Goal: Task Accomplishment & Management: Manage account settings

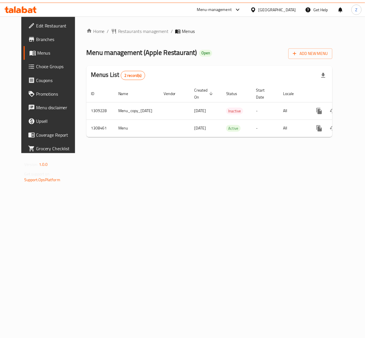
scroll to position [0, 13]
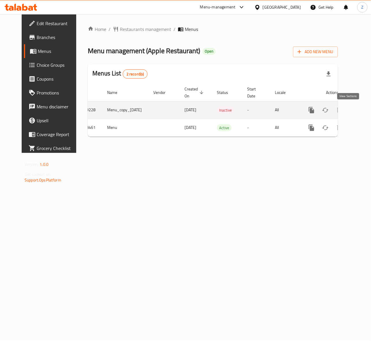
click at [351, 108] on icon "enhanced table" at bounding box center [352, 109] width 7 height 7
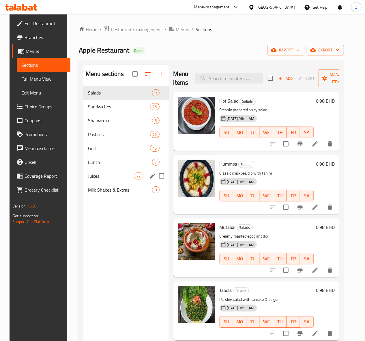
click at [97, 183] on div "Juices 22" at bounding box center [125, 176] width 85 height 14
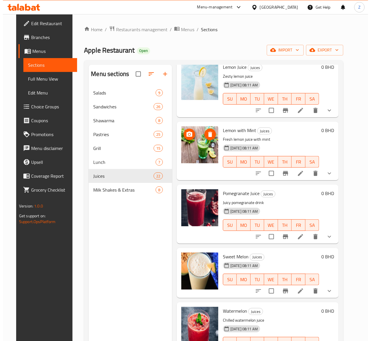
scroll to position [1068, 0]
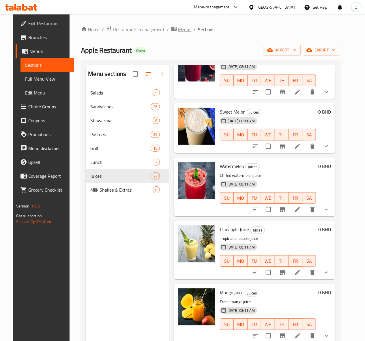
click at [178, 28] on span "Menus" at bounding box center [184, 29] width 13 height 7
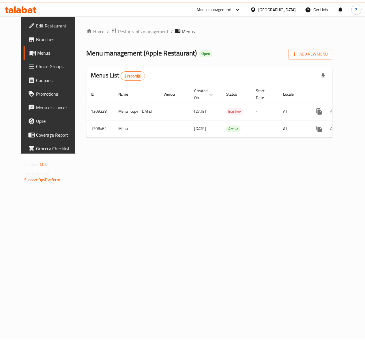
scroll to position [0, 13]
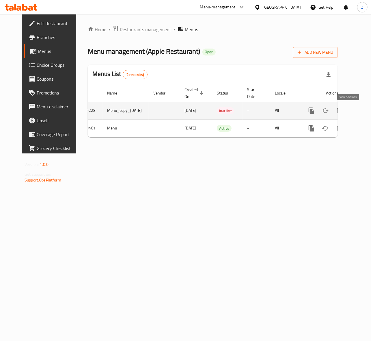
click at [349, 112] on icon "enhanced table" at bounding box center [352, 110] width 7 height 7
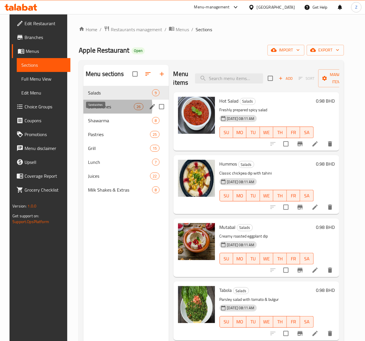
click at [93, 110] on span "Sandwiches" at bounding box center [111, 106] width 46 height 7
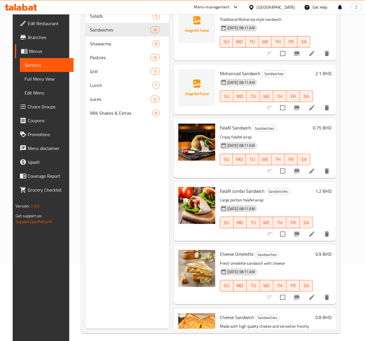
scroll to position [825, 0]
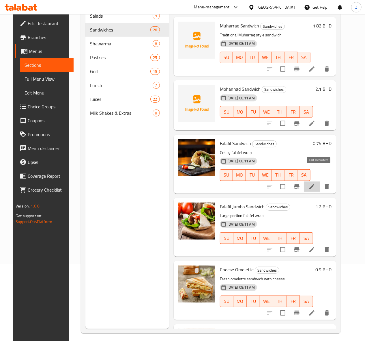
click at [315, 183] on icon at bounding box center [311, 186] width 7 height 7
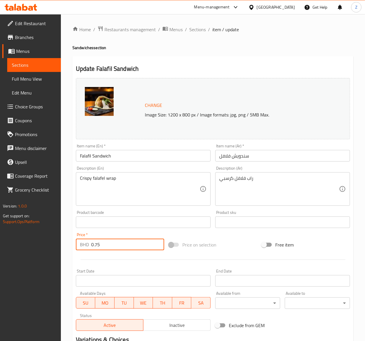
drag, startPoint x: 107, startPoint y: 245, endPoint x: 95, endPoint y: 242, distance: 12.5
click at [95, 242] on input "0.75" at bounding box center [127, 244] width 73 height 12
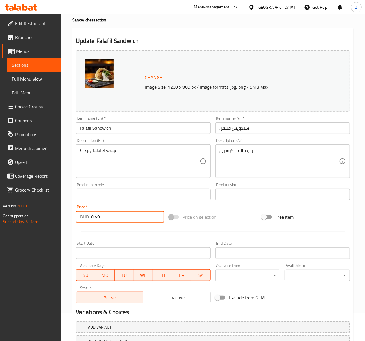
scroll to position [75, 0]
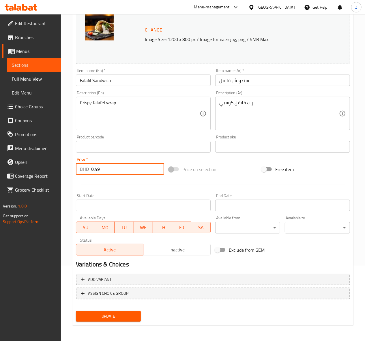
type input "0.49"
click at [121, 316] on span "Update" at bounding box center [109, 315] width 56 height 7
click at [96, 319] on span "Update" at bounding box center [109, 315] width 56 height 7
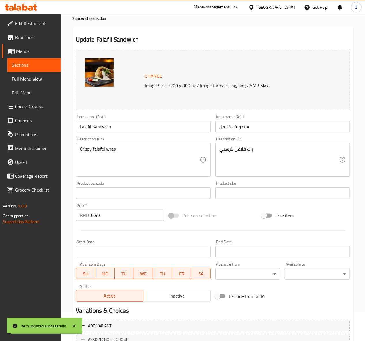
scroll to position [0, 0]
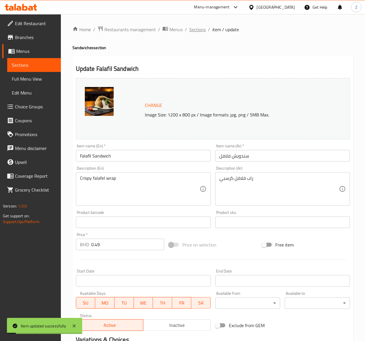
click at [199, 31] on span "Sections" at bounding box center [197, 29] width 16 height 7
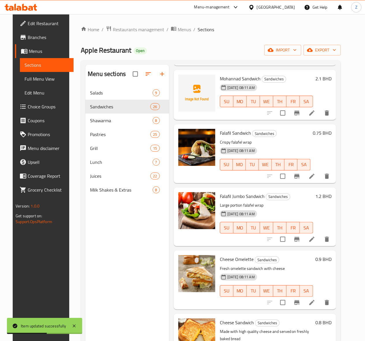
scroll to position [962, 0]
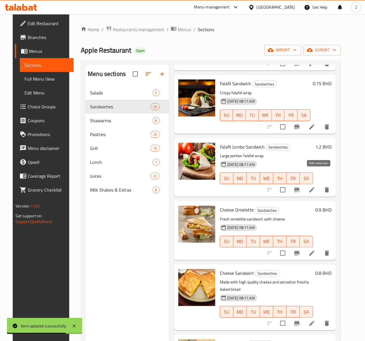
click at [315, 187] on icon at bounding box center [311, 189] width 5 height 5
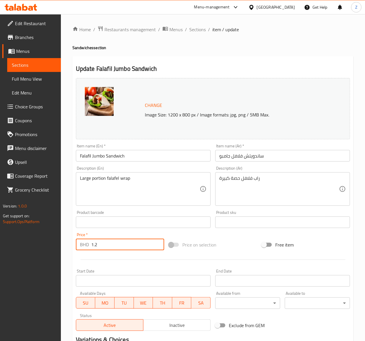
click at [120, 244] on input "1.2" at bounding box center [127, 244] width 73 height 12
click at [197, 29] on span "Sections" at bounding box center [197, 29] width 16 height 7
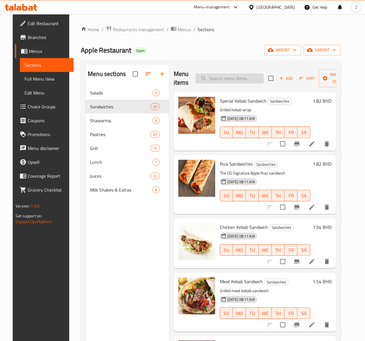
click at [227, 75] on input "search" at bounding box center [230, 78] width 68 height 10
paste input "Chicken Fillet Sandwich"
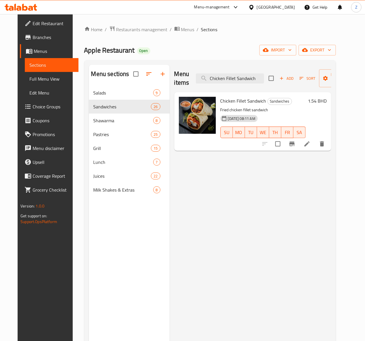
drag, startPoint x: 247, startPoint y: 77, endPoint x: 12, endPoint y: 75, distance: 235.2
click at [18, 74] on div "Edit Restaurant Branches Menus Sections Full Menu View Edit Menu Choice Groups …" at bounding box center [183, 217] width 330 height 407
paste input "Mayonnaise w/ Chips"
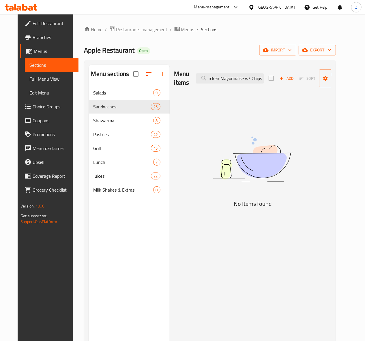
drag, startPoint x: 231, startPoint y: 78, endPoint x: 373, endPoint y: 45, distance: 146.0
click at [365, 45] on html "​ Menu-management [GEOGRAPHIC_DATA] Get Help Z Edit Restaurant Branches Menus S…" at bounding box center [182, 170] width 365 height 341
drag, startPoint x: 244, startPoint y: 80, endPoint x: 214, endPoint y: 77, distance: 30.2
click at [214, 77] on input "Chicken Mayonnaise" at bounding box center [230, 78] width 68 height 10
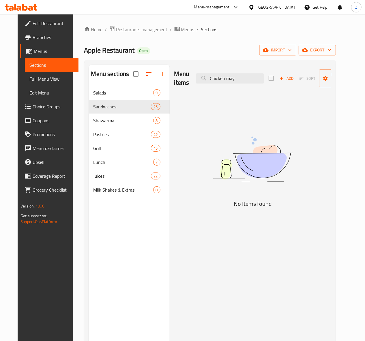
drag, startPoint x: 231, startPoint y: 78, endPoint x: -12, endPoint y: 95, distance: 244.1
click at [0, 95] on html "​ Menu-management [GEOGRAPHIC_DATA] Get Help Z Edit Restaurant Branches Menus S…" at bounding box center [182, 170] width 365 height 341
paste input "Burger"
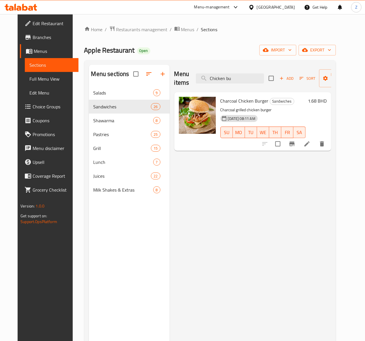
drag, startPoint x: 227, startPoint y: 82, endPoint x: 85, endPoint y: 86, distance: 141.2
click at [89, 87] on div "Menu sections Salads 9 Sandwiches 26 Shawarma 8 Pastries 25 Grill 15 Lunch 7 Ju…" at bounding box center [210, 235] width 242 height 341
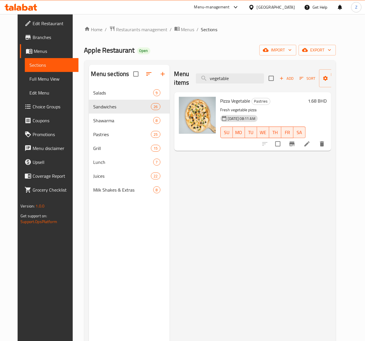
type input "vegetable"
drag, startPoint x: 127, startPoint y: 80, endPoint x: 35, endPoint y: 74, distance: 92.8
click at [60, 74] on div "Edit Restaurant Branches Menus Sections Full Menu View Edit Menu Choice Groups …" at bounding box center [183, 217] width 330 height 407
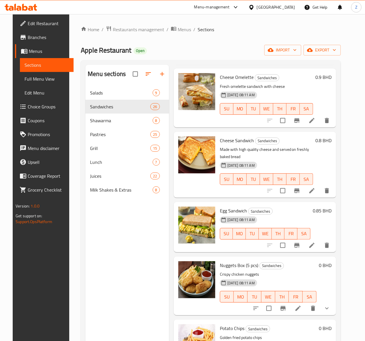
scroll to position [1039, 0]
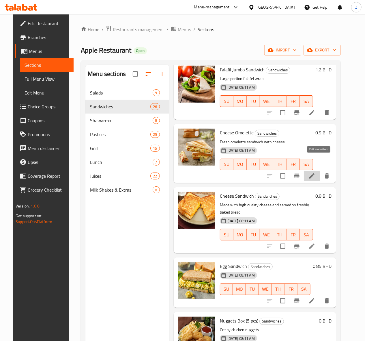
click at [315, 172] on icon at bounding box center [311, 175] width 7 height 7
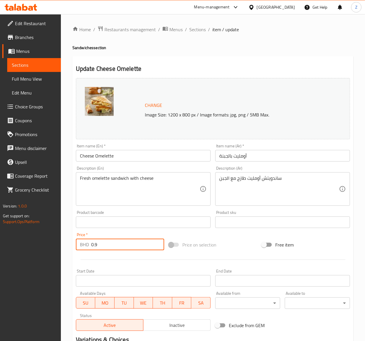
drag, startPoint x: 105, startPoint y: 245, endPoint x: 94, endPoint y: 240, distance: 12.0
click at [94, 240] on input "0.9" at bounding box center [127, 244] width 73 height 12
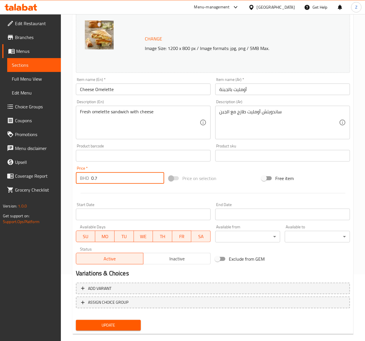
scroll to position [75, 0]
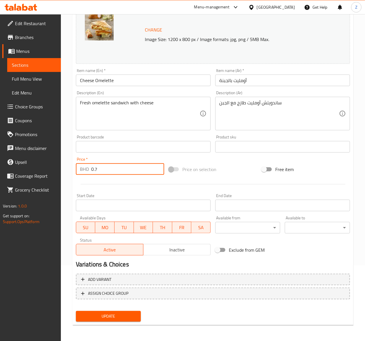
type input "0.7"
click at [112, 317] on span "Update" at bounding box center [109, 315] width 56 height 7
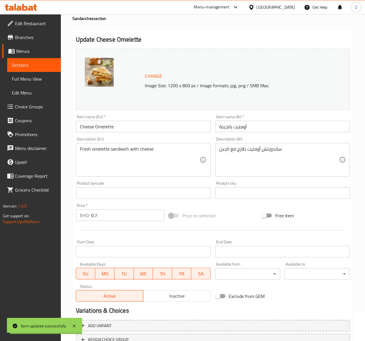
scroll to position [0, 0]
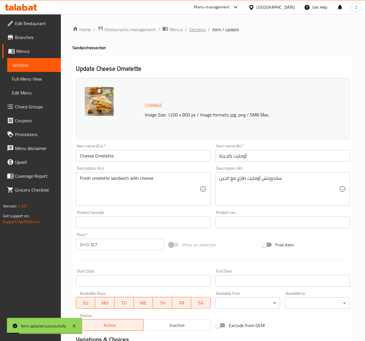
click at [194, 29] on span "Sections" at bounding box center [197, 29] width 16 height 7
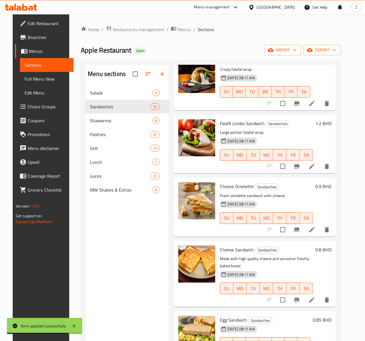
scroll to position [1039, 0]
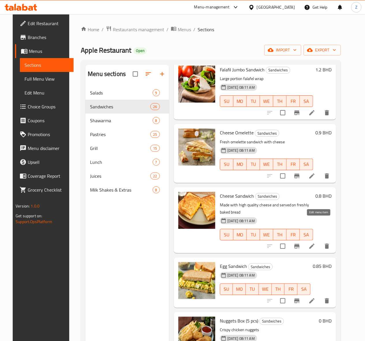
click at [315, 243] on icon at bounding box center [311, 245] width 5 height 5
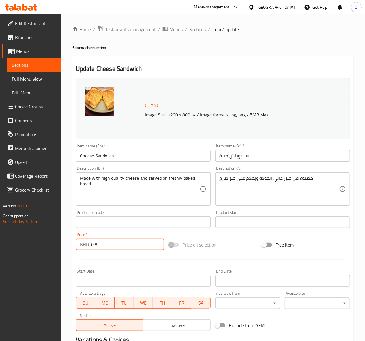
drag, startPoint x: 104, startPoint y: 244, endPoint x: 95, endPoint y: 242, distance: 9.6
click at [95, 242] on input "0.8" at bounding box center [127, 244] width 73 height 12
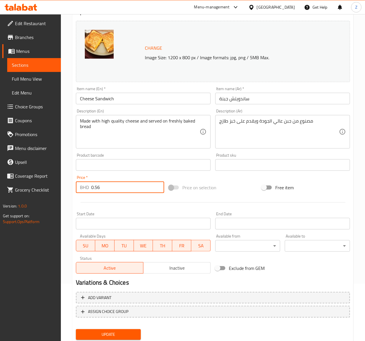
scroll to position [75, 0]
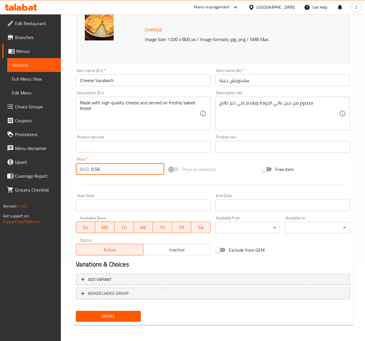
type input "0.56"
click at [103, 312] on span "Update" at bounding box center [109, 315] width 56 height 7
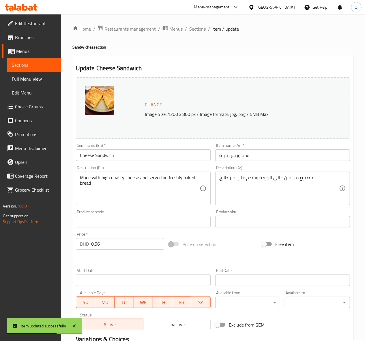
scroll to position [0, 0]
click at [192, 31] on span "Sections" at bounding box center [197, 29] width 16 height 7
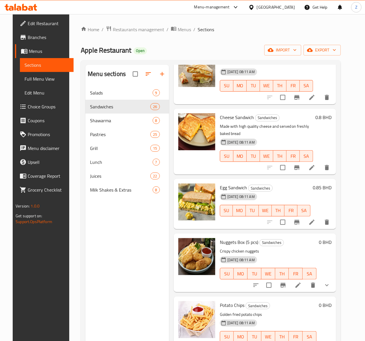
scroll to position [1154, 0]
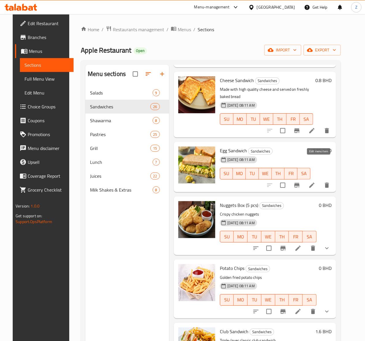
click at [315, 182] on icon at bounding box center [311, 185] width 7 height 7
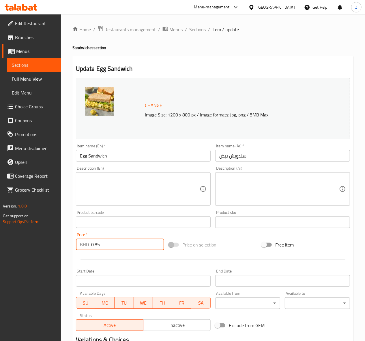
drag, startPoint x: 103, startPoint y: 242, endPoint x: 95, endPoint y: 240, distance: 8.4
click at [95, 240] on input "0.85" at bounding box center [127, 244] width 73 height 12
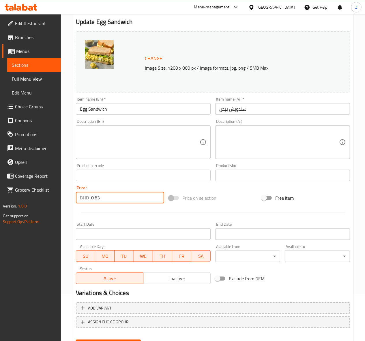
scroll to position [75, 0]
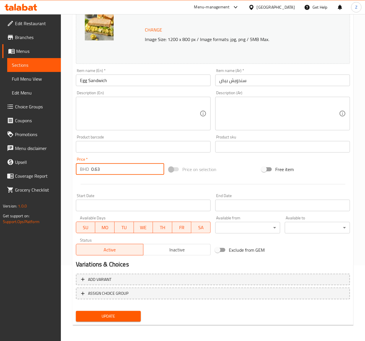
type input "0.63"
click at [101, 314] on span "Update" at bounding box center [109, 315] width 56 height 7
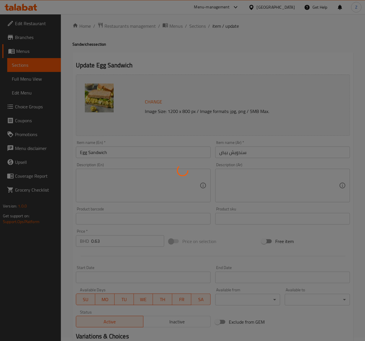
scroll to position [0, 0]
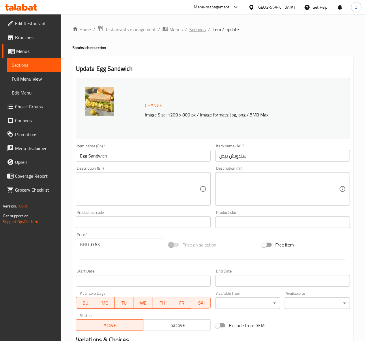
click at [200, 28] on span "Sections" at bounding box center [197, 29] width 16 height 7
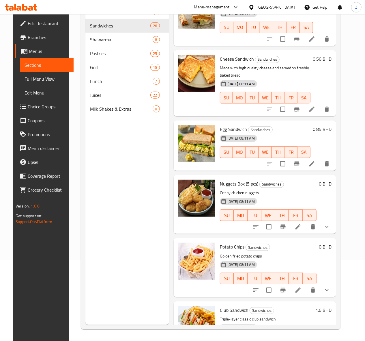
scroll to position [1095, 0]
click at [303, 222] on li at bounding box center [298, 227] width 16 height 10
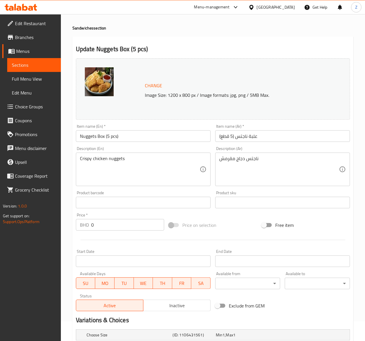
scroll to position [89, 0]
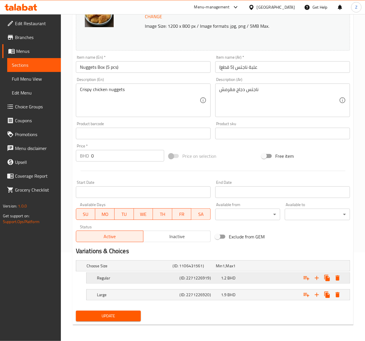
click at [225, 269] on span "BHD" at bounding box center [223, 266] width 2 height 8
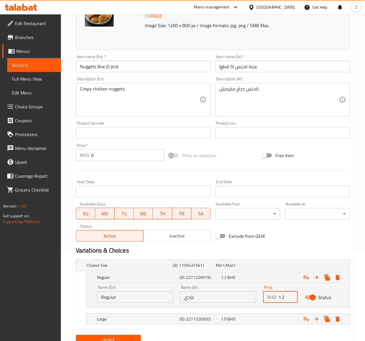
click at [285, 296] on input "1.2" at bounding box center [287, 297] width 19 height 12
click at [282, 296] on input "1.2" at bounding box center [287, 297] width 19 height 12
type input "1.12"
click at [258, 269] on div "1.9 BHD" at bounding box center [236, 265] width 43 height 8
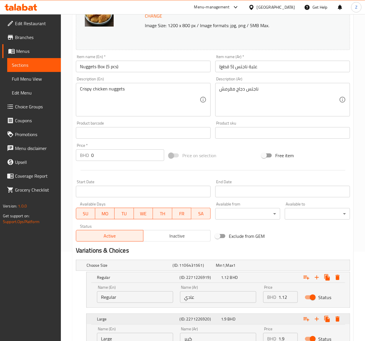
scroll to position [128, 0]
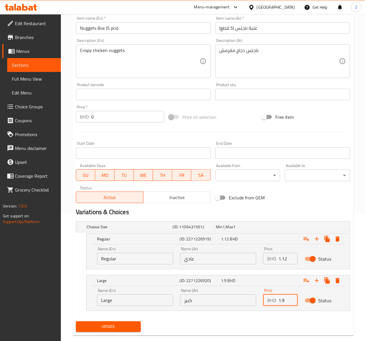
drag, startPoint x: 285, startPoint y: 299, endPoint x: 246, endPoint y: 295, distance: 39.1
click at [246, 295] on div "Name (En) Large Name (En) Name (Ar) كبير Name (Ar) Price BHD 1.9 Price Status" at bounding box center [217, 297] width 249 height 25
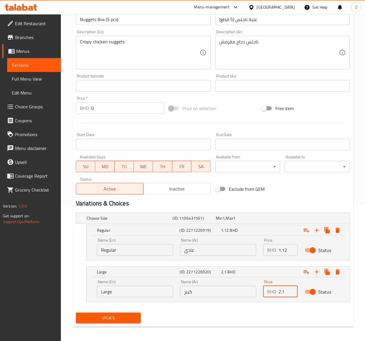
scroll to position [139, 0]
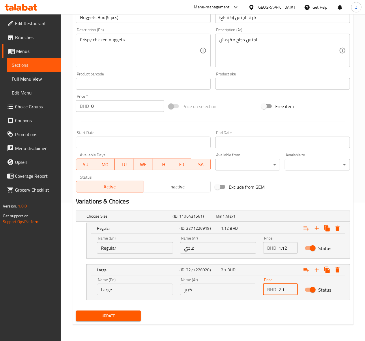
type input "2.1"
click at [109, 317] on span "Update" at bounding box center [109, 315] width 56 height 7
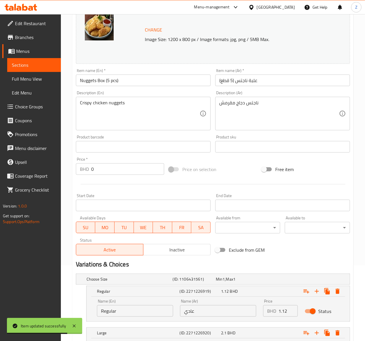
scroll to position [0, 0]
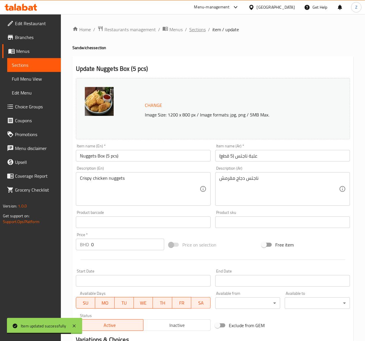
click at [190, 30] on span "Sections" at bounding box center [197, 29] width 16 height 7
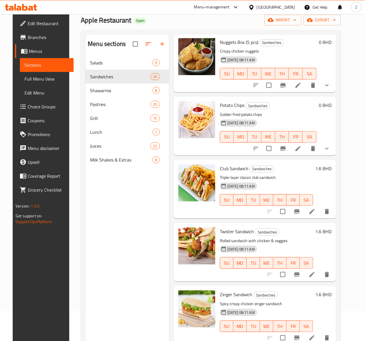
scroll to position [77, 0]
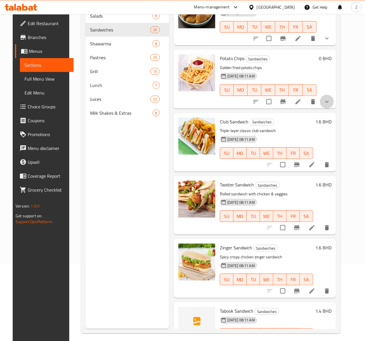
click at [334, 95] on button "show more" at bounding box center [327, 102] width 14 height 14
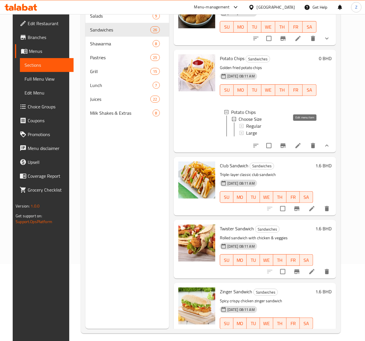
click at [302, 142] on icon at bounding box center [298, 145] width 7 height 7
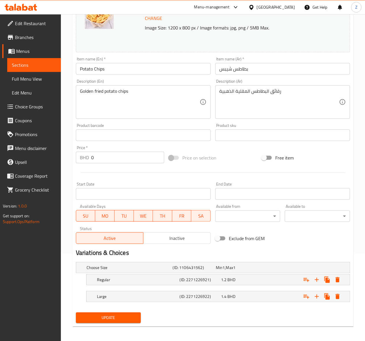
scroll to position [89, 0]
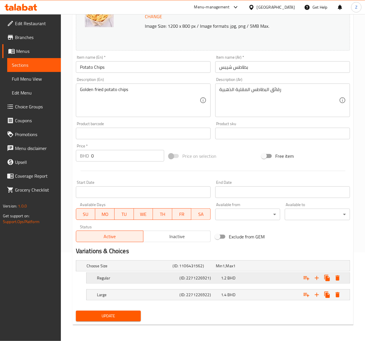
click at [225, 269] on span "BHD" at bounding box center [223, 266] width 2 height 8
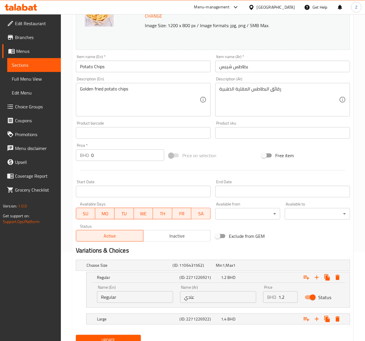
click at [282, 297] on input "1.2" at bounding box center [287, 297] width 19 height 12
type input "1.12"
click at [91, 339] on span "Update" at bounding box center [109, 339] width 56 height 7
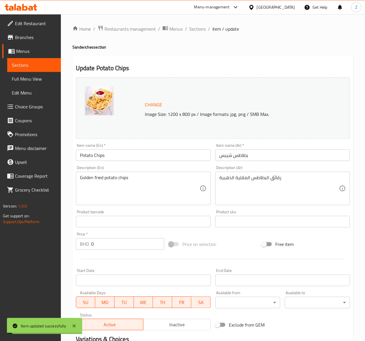
scroll to position [0, 0]
click at [200, 30] on span "Sections" at bounding box center [197, 29] width 16 height 7
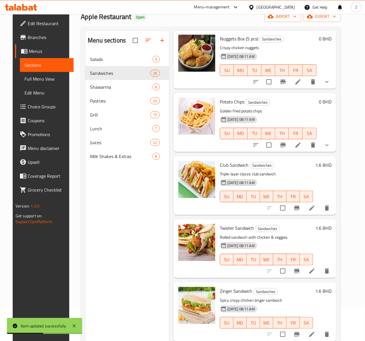
scroll to position [81, 0]
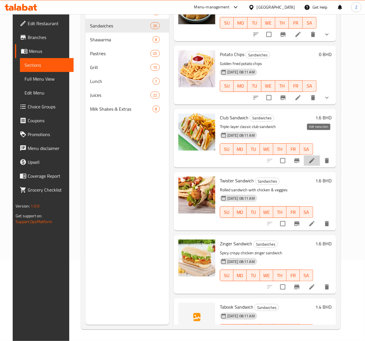
click at [315, 157] on icon at bounding box center [311, 160] width 7 height 7
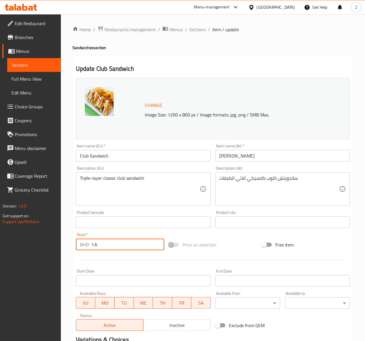
click at [102, 245] on input "1.6" at bounding box center [127, 244] width 73 height 12
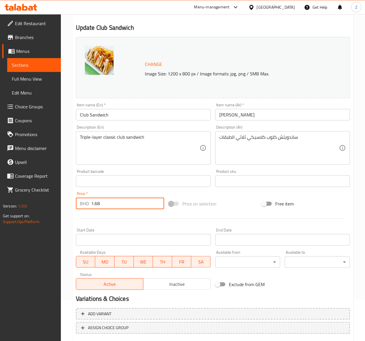
scroll to position [75, 0]
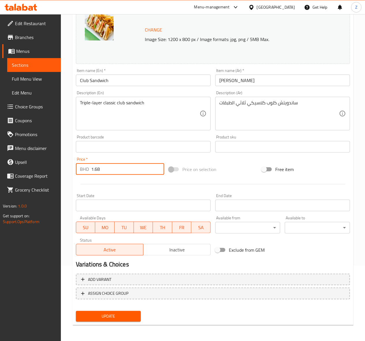
type input "1.68"
click at [104, 316] on span "Update" at bounding box center [109, 315] width 56 height 7
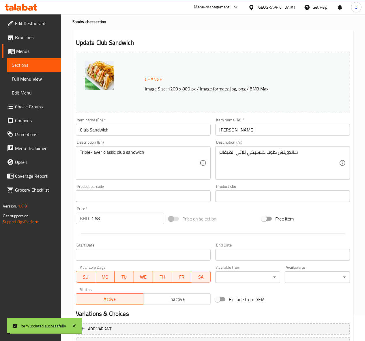
scroll to position [0, 0]
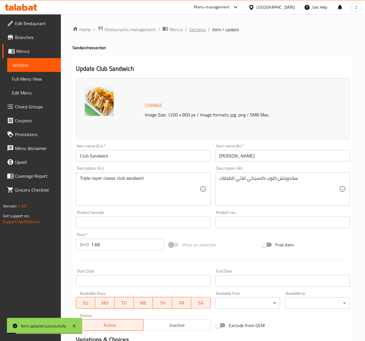
click at [194, 26] on span "Sections" at bounding box center [197, 29] width 16 height 7
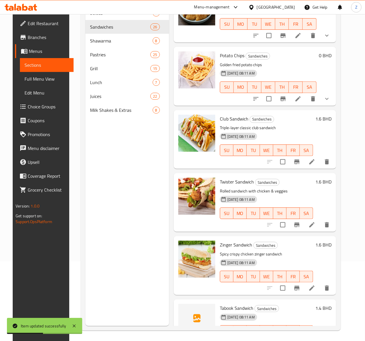
scroll to position [81, 0]
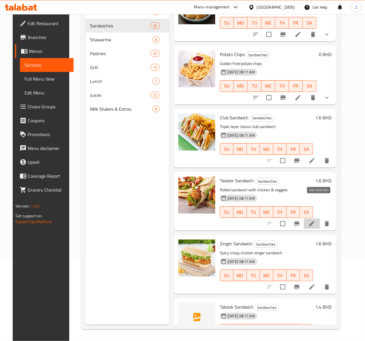
click at [315, 221] on icon at bounding box center [311, 223] width 5 height 5
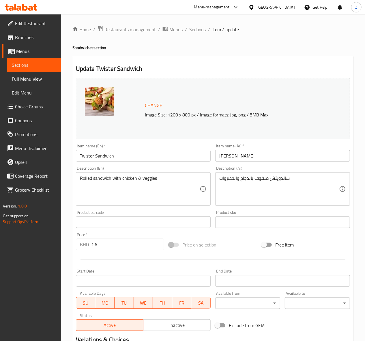
click at [117, 248] on input "1.6" at bounding box center [127, 244] width 73 height 12
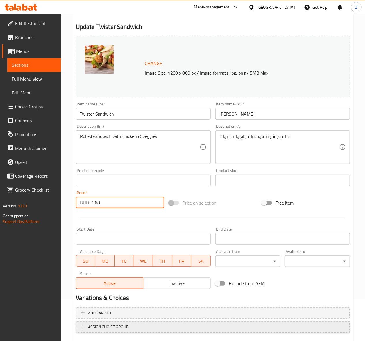
scroll to position [75, 0]
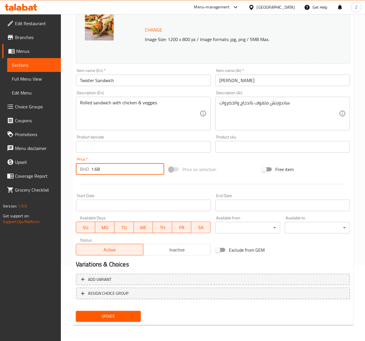
type input "1.68"
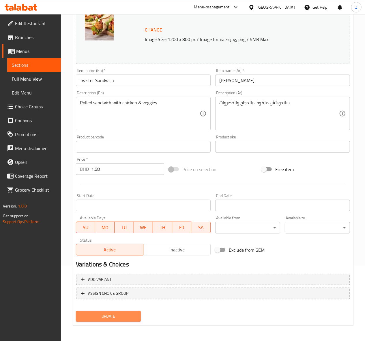
click at [100, 314] on span "Update" at bounding box center [109, 315] width 56 height 7
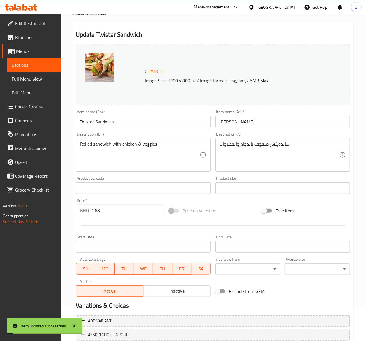
scroll to position [0, 0]
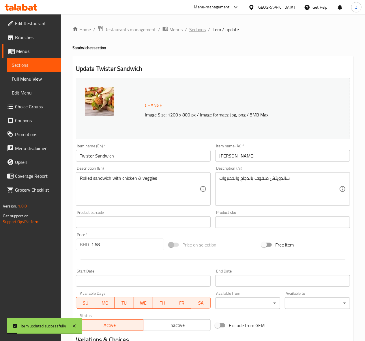
click at [195, 30] on span "Sections" at bounding box center [197, 29] width 16 height 7
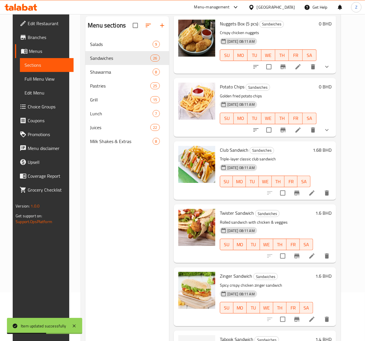
scroll to position [81, 0]
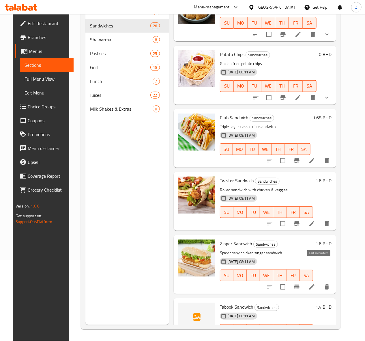
click at [315, 283] on icon at bounding box center [311, 286] width 7 height 7
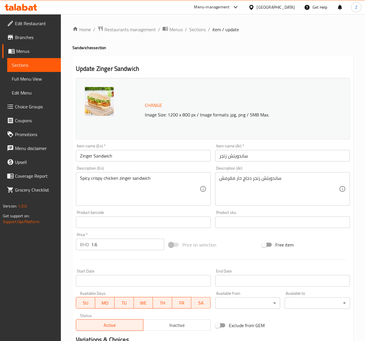
click at [126, 249] on input "1.6" at bounding box center [127, 244] width 73 height 12
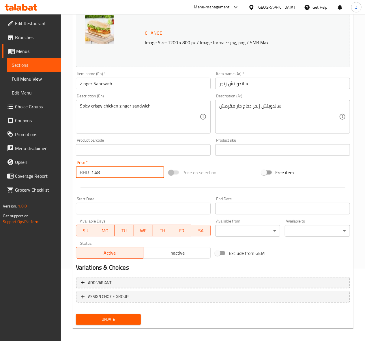
scroll to position [75, 0]
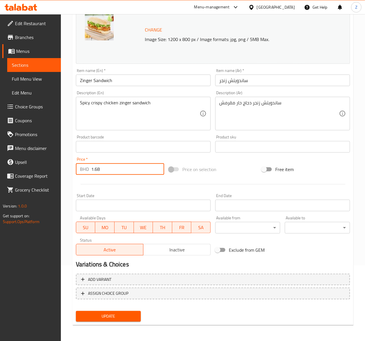
type input "1.68"
click at [100, 315] on span "Update" at bounding box center [109, 315] width 56 height 7
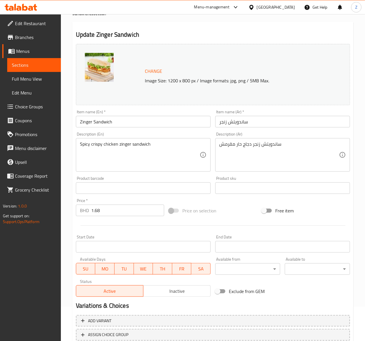
scroll to position [0, 0]
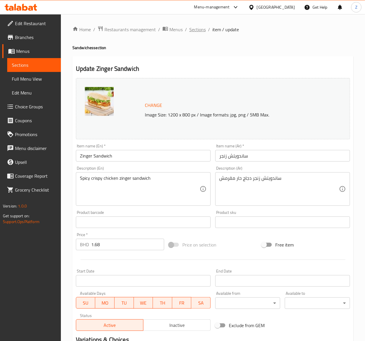
click at [196, 29] on span "Sections" at bounding box center [197, 29] width 16 height 7
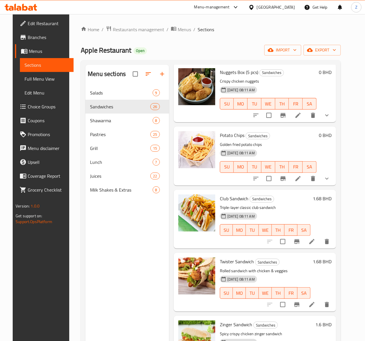
scroll to position [81, 0]
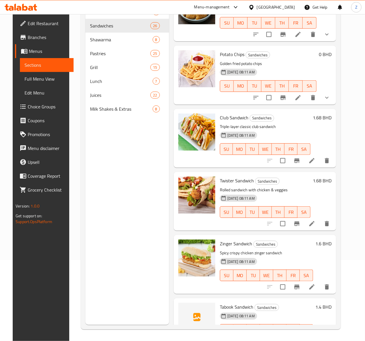
click at [315, 283] on icon at bounding box center [311, 286] width 7 height 7
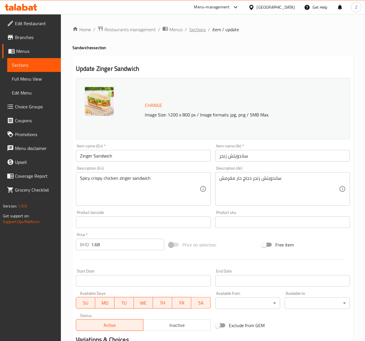
click at [196, 28] on span "Sections" at bounding box center [197, 29] width 16 height 7
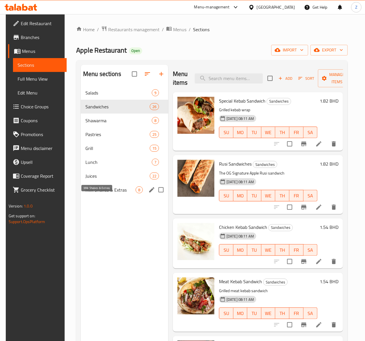
click at [91, 193] on span "Milk Shakes & Extras" at bounding box center [110, 189] width 50 height 7
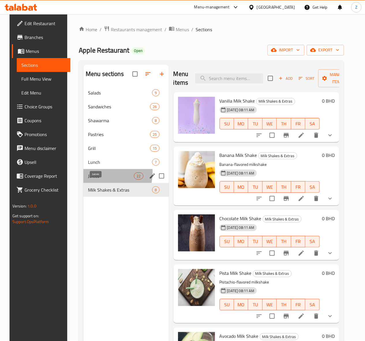
click at [91, 179] on span "Juices" at bounding box center [111, 175] width 46 height 7
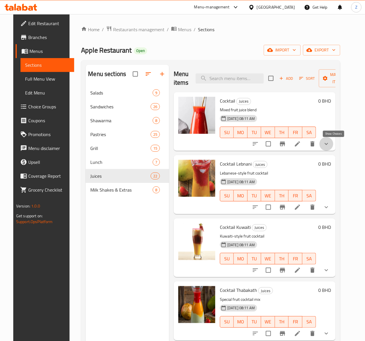
click at [330, 145] on icon "show more" at bounding box center [326, 143] width 7 height 7
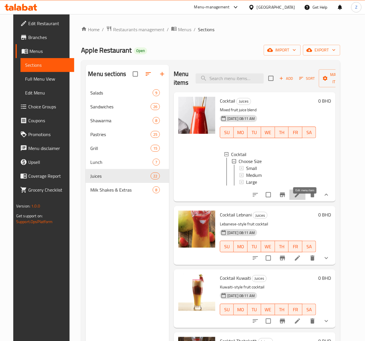
click at [301, 198] on icon at bounding box center [297, 194] width 7 height 7
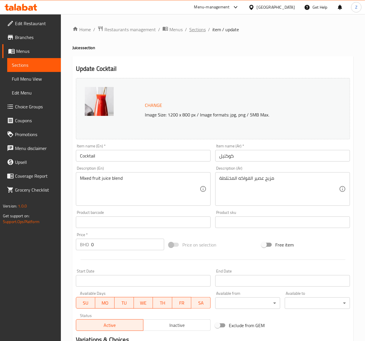
click at [192, 30] on span "Sections" at bounding box center [197, 29] width 16 height 7
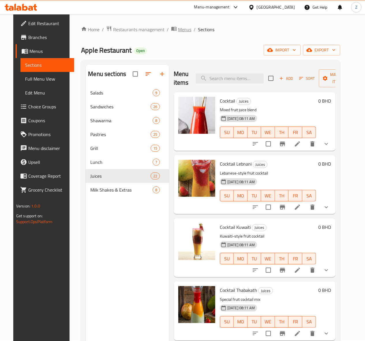
click at [179, 29] on span "Menus" at bounding box center [184, 29] width 13 height 7
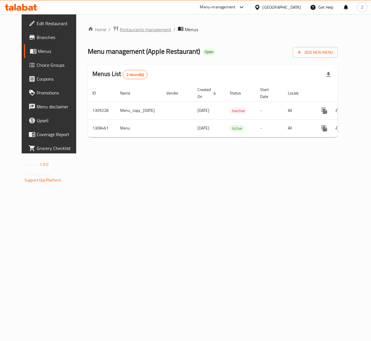
click at [133, 29] on span "Restaurants management" at bounding box center [145, 29] width 51 height 7
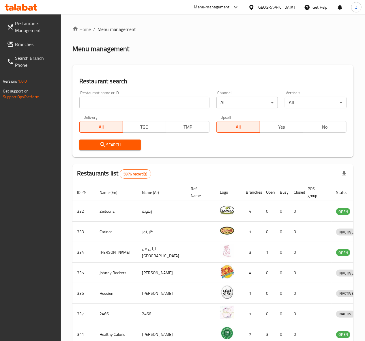
click at [111, 94] on div "Restaurant name or ID Restaurant name or ID" at bounding box center [144, 100] width 130 height 18
click at [102, 99] on input "search" at bounding box center [144, 103] width 130 height 12
click at [113, 102] on input "search" at bounding box center [144, 103] width 130 height 12
type input "Al Noukhada Fish"
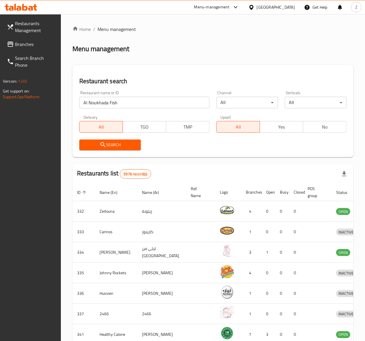
click at [109, 143] on span "Search" at bounding box center [110, 144] width 53 height 7
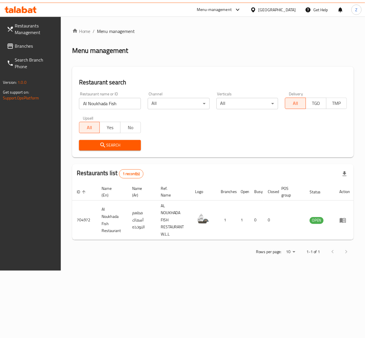
scroll to position [0, 0]
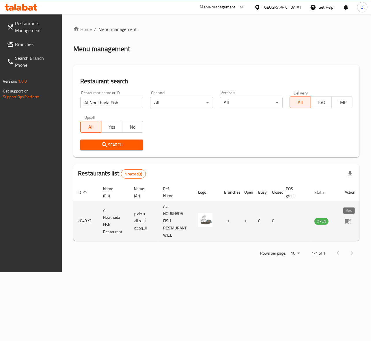
click at [351, 221] on icon "enhanced table" at bounding box center [348, 220] width 7 height 7
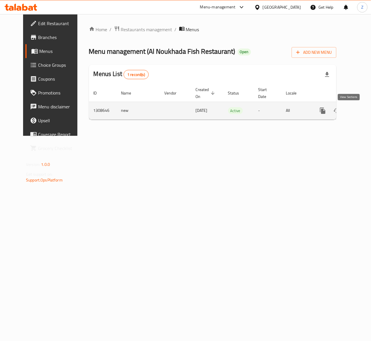
click at [361, 113] on icon "enhanced table" at bounding box center [364, 110] width 7 height 7
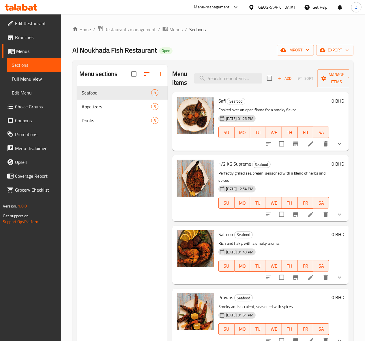
scroll to position [38, 0]
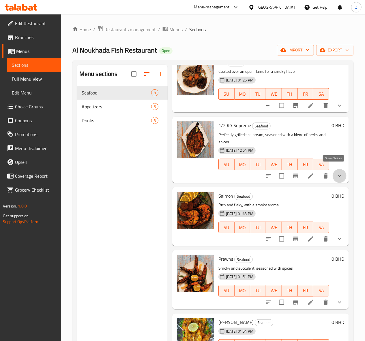
click at [333, 169] on button "show more" at bounding box center [340, 176] width 14 height 14
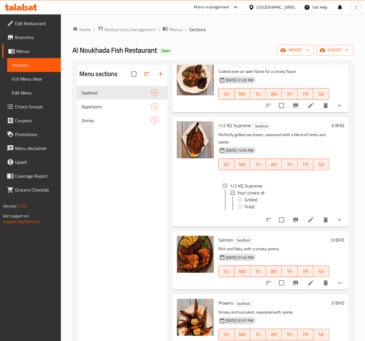
scroll to position [0, 0]
click at [307, 220] on icon at bounding box center [310, 219] width 7 height 7
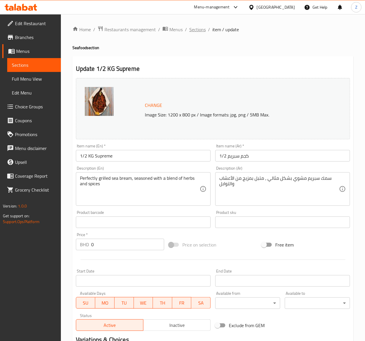
click at [203, 31] on span "Sections" at bounding box center [197, 29] width 16 height 7
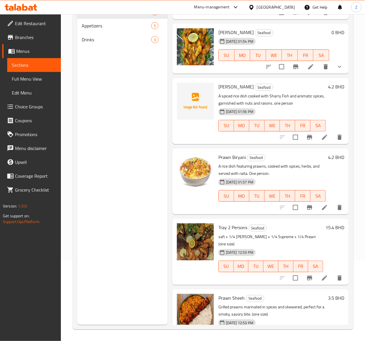
scroll to position [263, 0]
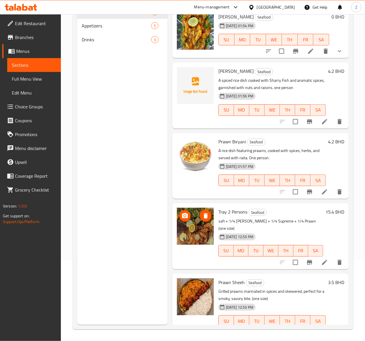
click at [182, 215] on img at bounding box center [195, 225] width 37 height 37
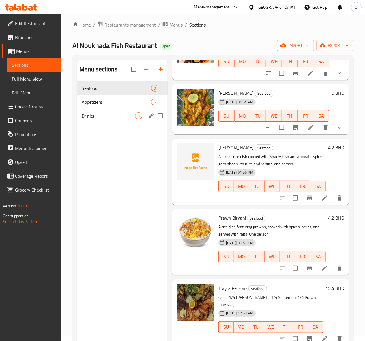
scroll to position [4, 0]
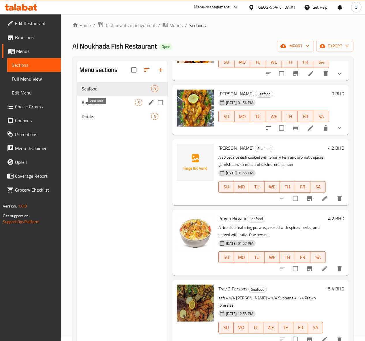
click at [106, 106] on span "Appetizers" at bounding box center [108, 102] width 53 height 7
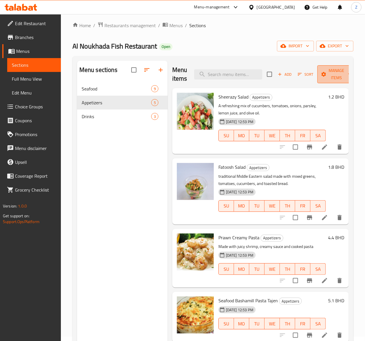
click at [327, 79] on span "Manage items" at bounding box center [336, 74] width 29 height 14
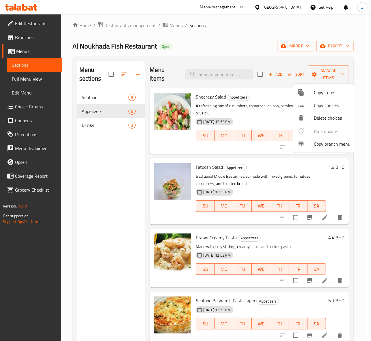
click at [128, 203] on div at bounding box center [185, 170] width 371 height 341
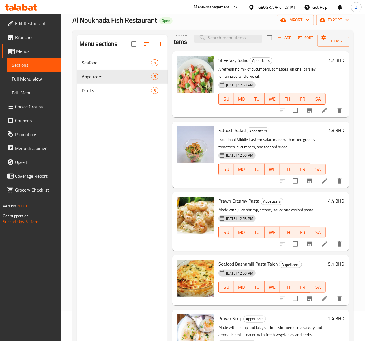
scroll to position [81, 0]
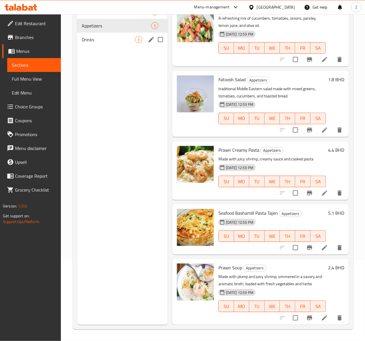
click at [92, 43] on span "Drinks" at bounding box center [108, 39] width 53 height 7
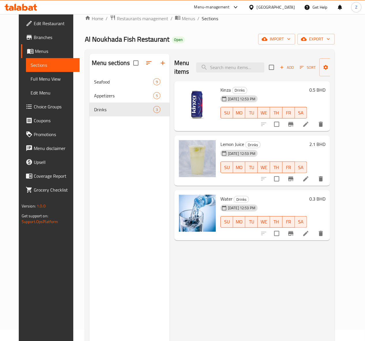
scroll to position [4, 0]
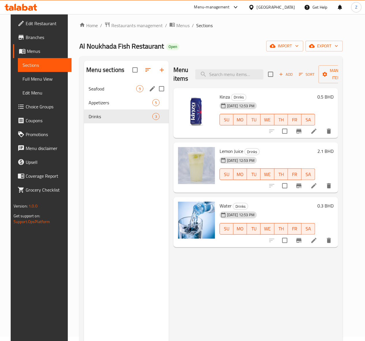
click at [108, 90] on div "Seafood 9" at bounding box center [126, 89] width 85 height 14
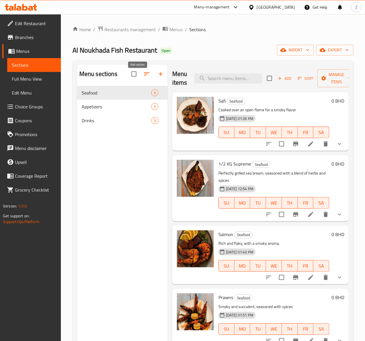
click at [157, 77] on icon "button" at bounding box center [160, 73] width 7 height 7
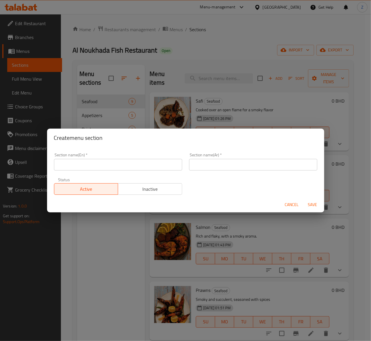
click at [114, 166] on input "text" at bounding box center [118, 165] width 128 height 12
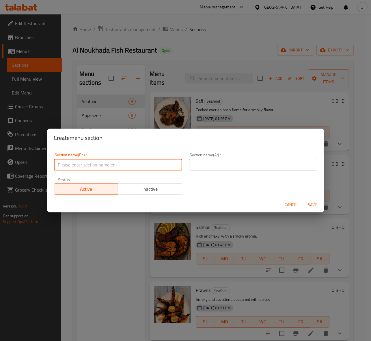
click at [252, 87] on div "Create menu section Section name(En)   * Section name(En) * Section name(Ar)   …" at bounding box center [185, 170] width 371 height 341
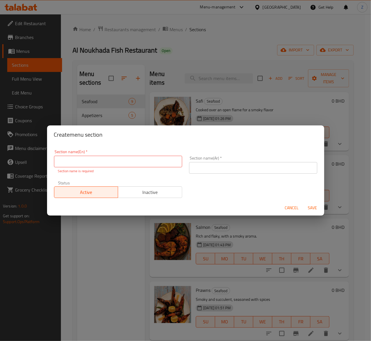
click at [288, 207] on span "Cancel" at bounding box center [292, 207] width 14 height 7
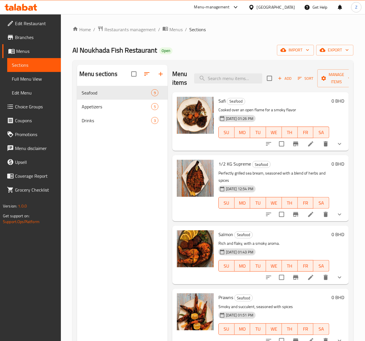
click at [277, 78] on span "Add" at bounding box center [285, 78] width 16 height 7
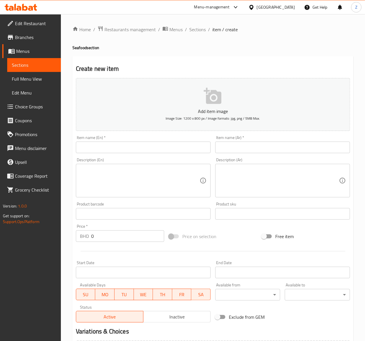
click at [252, 177] on textarea at bounding box center [279, 180] width 120 height 27
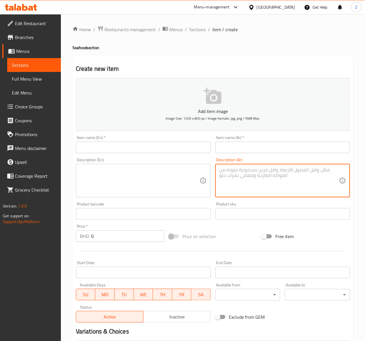
click at [230, 181] on textarea at bounding box center [279, 180] width 120 height 27
paste textarea "سمك مقلي تقليدي بقوام خفيف ومقرمش"
type textarea "سمك مقلي تقليدي بقوام خفيف ومقرمش"
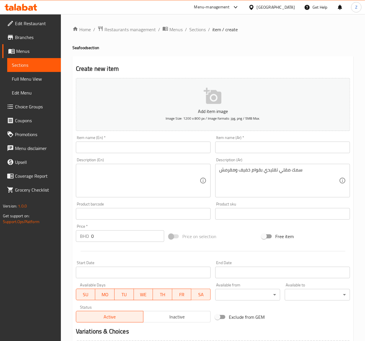
drag, startPoint x: 115, startPoint y: 154, endPoint x: 115, endPoint y: 151, distance: 3.2
click at [115, 152] on div "Item name (En)   * Item name (En) *" at bounding box center [143, 144] width 139 height 22
click at [116, 149] on input "text" at bounding box center [143, 147] width 135 height 12
paste input "Chanad"
type input "Chanad"
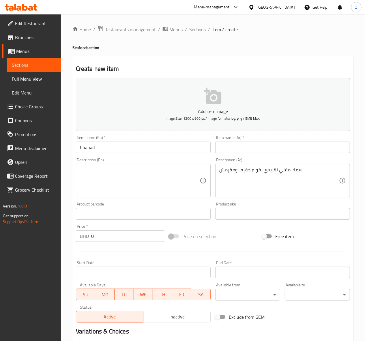
click at [152, 185] on textarea at bounding box center [140, 180] width 120 height 27
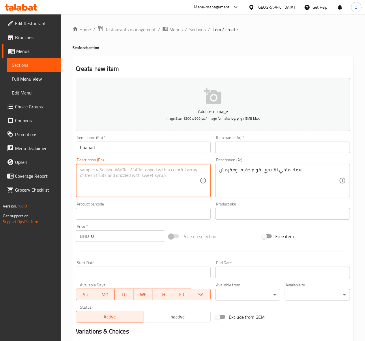
paste textarea "Traditional fried fish with a light, crisp texture"
type textarea "Traditional fried fish with a light, crisp texture"
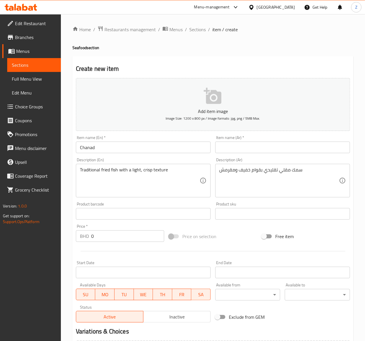
click at [240, 140] on div "Item name (Ar)   * Item name (Ar) *" at bounding box center [282, 144] width 135 height 18
click at [238, 148] on input "text" at bounding box center [282, 147] width 135 height 12
type input "f"
type input "جنعد"
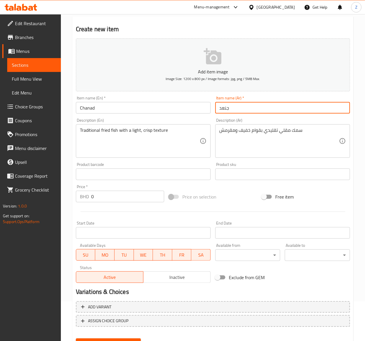
scroll to position [67, 0]
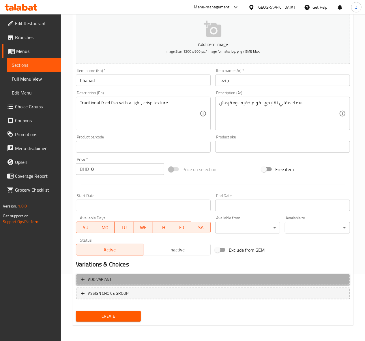
click at [116, 280] on span "Add variant" at bounding box center [213, 279] width 264 height 7
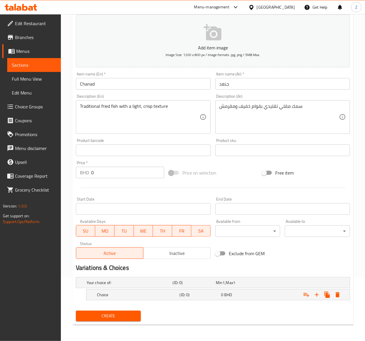
scroll to position [64, 0]
click at [317, 295] on icon "Expand" at bounding box center [317, 294] width 4 height 4
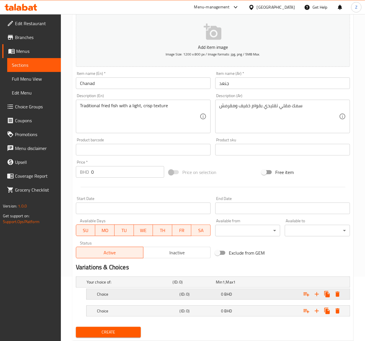
click at [198, 285] on h5 "(ID: 0)" at bounding box center [193, 282] width 41 height 6
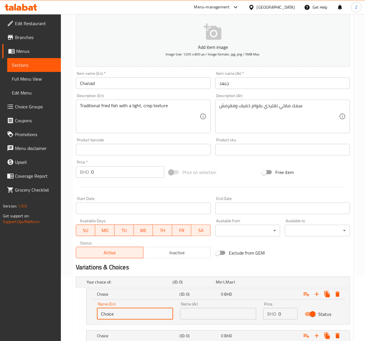
drag, startPoint x: -25, startPoint y: 296, endPoint x: -33, endPoint y: 293, distance: 9.1
click at [0, 276] on html "​ Menu-management [GEOGRAPHIC_DATA] Get Help Z Edit Restaurant Branches Menus S…" at bounding box center [182, 106] width 365 height 341
click at [122, 317] on input "Choice" at bounding box center [135, 314] width 76 height 12
paste input "250 G"
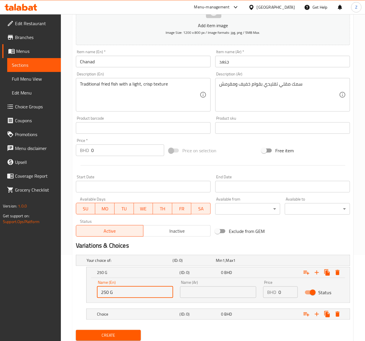
scroll to position [106, 0]
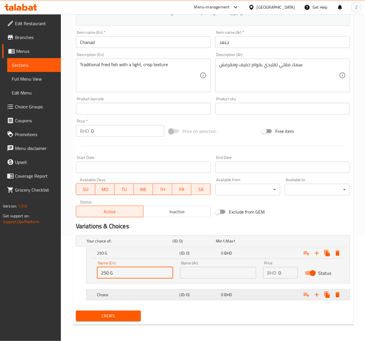
type input "250 G"
click at [118, 244] on h5 "Choice" at bounding box center [129, 241] width 84 height 6
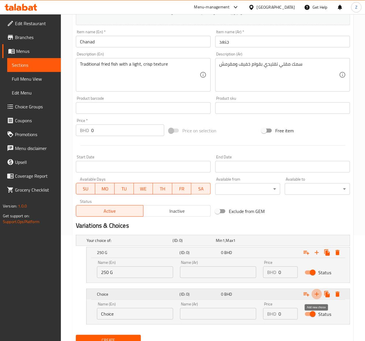
click at [315, 294] on icon "Expand" at bounding box center [317, 294] width 4 height 4
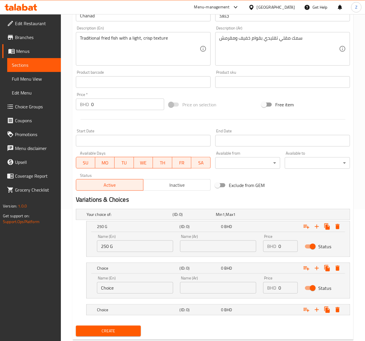
scroll to position [148, 0]
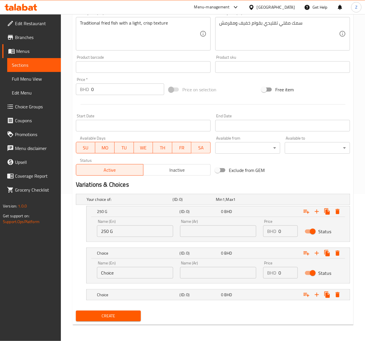
drag, startPoint x: 93, startPoint y: 270, endPoint x: 48, endPoint y: 264, distance: 46.4
click at [48, 264] on div "Edit Restaurant Branches Menus Sections Full Menu View Edit Menu Choice Groups …" at bounding box center [182, 104] width 365 height 473
paste input "500 G"
type input "500 G"
click at [140, 202] on h5 "Choice" at bounding box center [129, 199] width 84 height 6
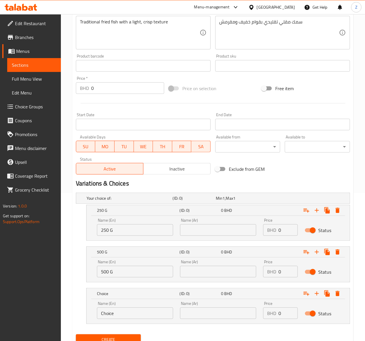
drag, startPoint x: -54, startPoint y: 295, endPoint x: -64, endPoint y: 294, distance: 10.5
click at [0, 193] on html "​ Menu-management [GEOGRAPHIC_DATA] Get Help Z Edit Restaurant Branches Menus S…" at bounding box center [182, 22] width 365 height 341
paste input "1 KG"
type input "1 KG"
drag, startPoint x: 282, startPoint y: 230, endPoint x: 256, endPoint y: 228, distance: 26.3
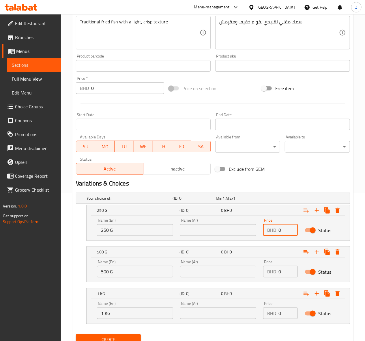
click at [256, 229] on div "Name (En) 250 G Name (En) Name (Ar) Name (Ar) Price BHD 0 Price Status" at bounding box center [217, 226] width 249 height 25
paste input "3.75"
type input "3.75"
drag, startPoint x: 286, startPoint y: 271, endPoint x: 259, endPoint y: 270, distance: 27.4
click at [261, 270] on div "Price BHD 0 Price" at bounding box center [281, 268] width 42 height 25
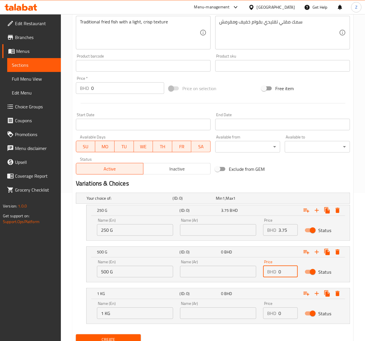
paste input "6.3"
type input "6.3"
drag, startPoint x: 285, startPoint y: 313, endPoint x: 226, endPoint y: 312, distance: 58.9
click at [226, 313] on div "Name (En) 1 KG Name (En) Name (Ar) Name (Ar) Price BHD 0 Price Status" at bounding box center [217, 310] width 249 height 25
paste input "12"
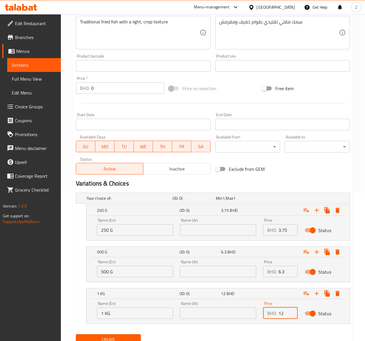
type input "12"
click at [206, 317] on input "text" at bounding box center [218, 313] width 76 height 12
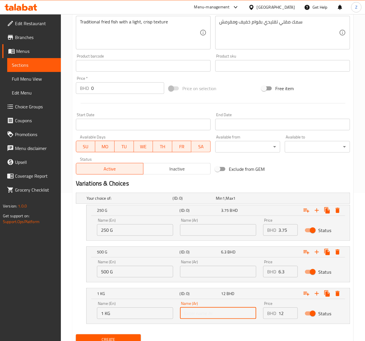
type input "ك"
type input "كيلو"
drag, startPoint x: 200, startPoint y: 315, endPoint x: 98, endPoint y: 317, distance: 101.6
click at [99, 316] on div "Name (En) 1 KG Name (En) Name (Ar) كيلو Name (Ar) Price BHD 12 Price Status" at bounding box center [217, 310] width 249 height 25
type input "ص"
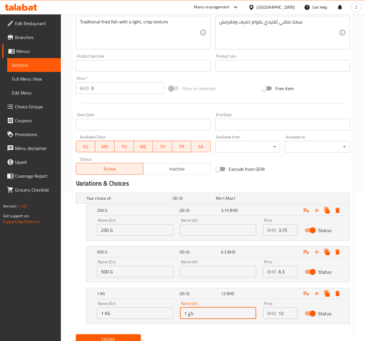
type input "1 كج"
click at [193, 271] on input "text" at bounding box center [218, 271] width 76 height 12
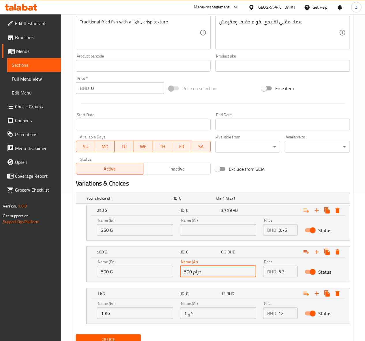
type input "500 جرام"
click at [200, 229] on input "text" at bounding box center [218, 230] width 76 height 12
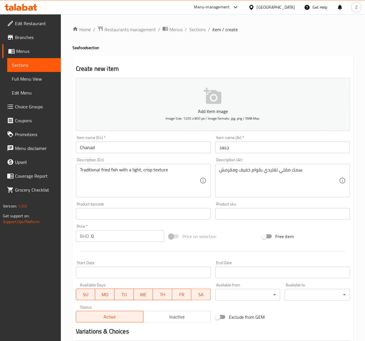
scroll to position [172, 0]
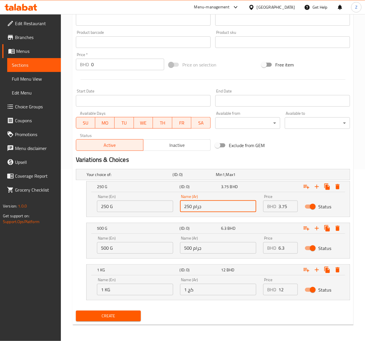
type input "250 جرام"
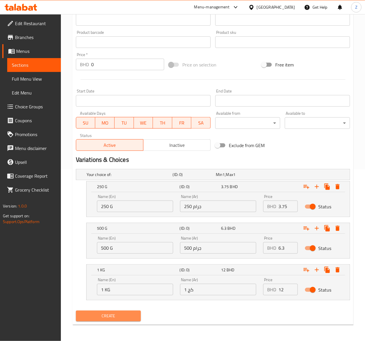
click at [98, 312] on span "Create" at bounding box center [109, 315] width 56 height 7
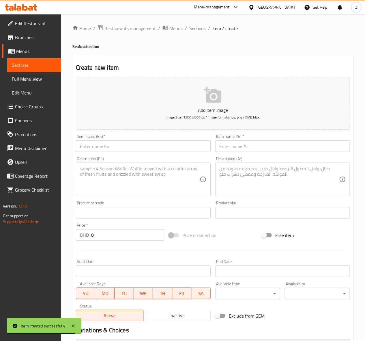
scroll to position [0, 0]
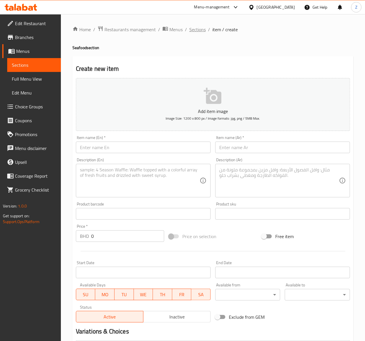
click at [197, 30] on span "Sections" at bounding box center [197, 29] width 16 height 7
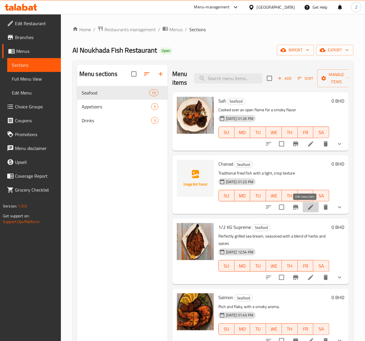
click at [307, 208] on icon at bounding box center [310, 206] width 7 height 7
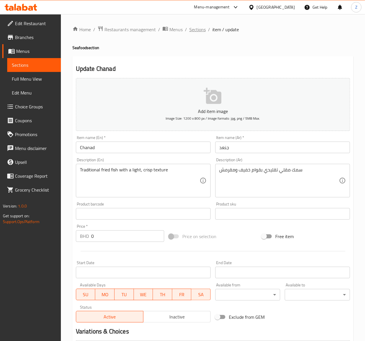
click at [201, 27] on span "Sections" at bounding box center [197, 29] width 16 height 7
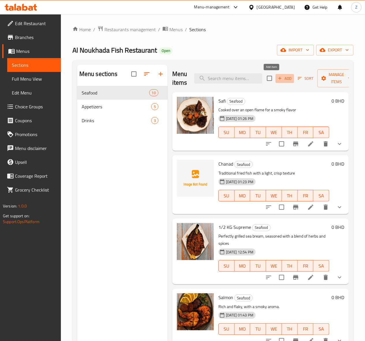
click at [277, 80] on icon "button" at bounding box center [279, 78] width 5 height 5
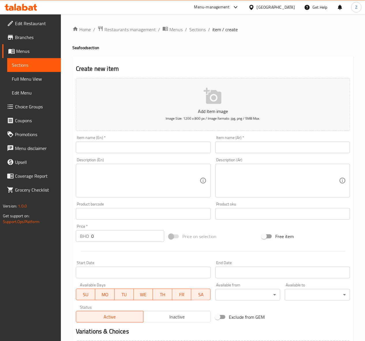
click at [79, 186] on div "Description (En)" at bounding box center [143, 180] width 135 height 33
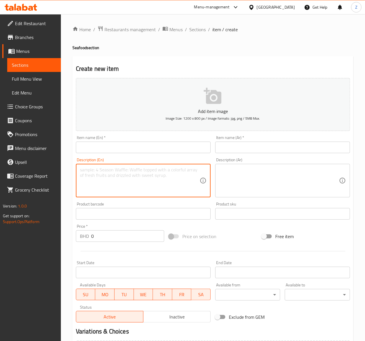
paste textarea "Premium cut fish, tender and flavorful"
type textarea "Premium cut fish, tender and flavorful"
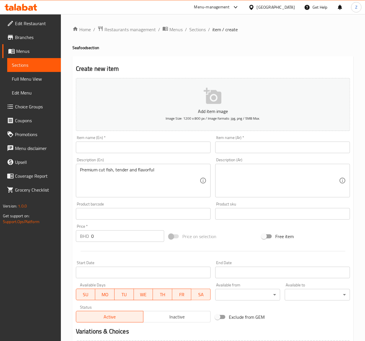
drag, startPoint x: 129, startPoint y: 155, endPoint x: 132, endPoint y: 146, distance: 9.3
click at [130, 151] on div "Item name (En)   * Item name (En) *" at bounding box center [143, 144] width 139 height 22
click at [132, 146] on input "text" at bounding box center [143, 147] width 135 height 12
paste input "Supreme"
type input "Supreme"
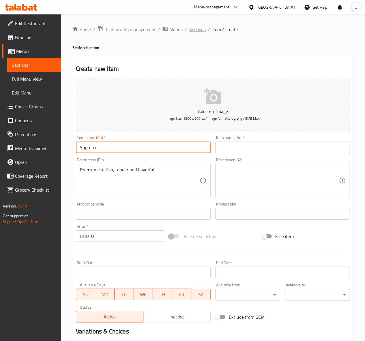
click at [197, 26] on span "Sections" at bounding box center [197, 29] width 16 height 7
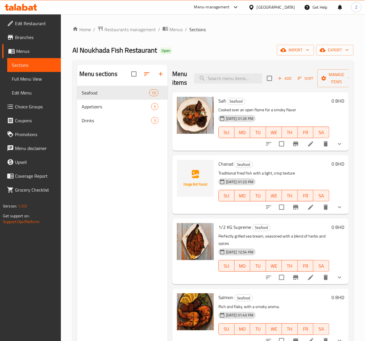
click at [277, 78] on span "Add" at bounding box center [285, 78] width 16 height 7
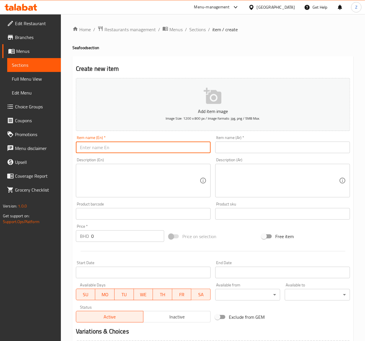
click at [152, 148] on input "text" at bounding box center [143, 147] width 135 height 12
paste input "Seabass"
type input "Seabass"
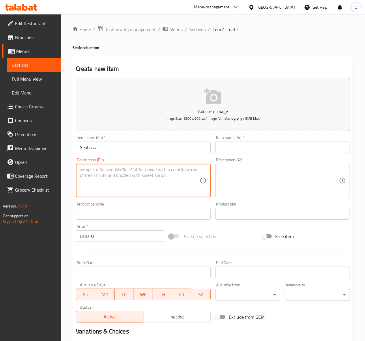
click at [114, 179] on textarea at bounding box center [140, 180] width 120 height 27
type textarea "ي"
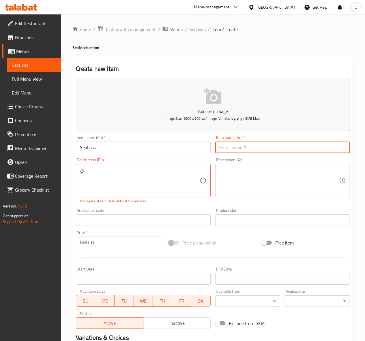
click at [238, 145] on input "text" at bounding box center [282, 147] width 135 height 12
type input "ي"
type input "سيباس"
drag, startPoint x: 45, startPoint y: 174, endPoint x: -51, endPoint y: 163, distance: 96.8
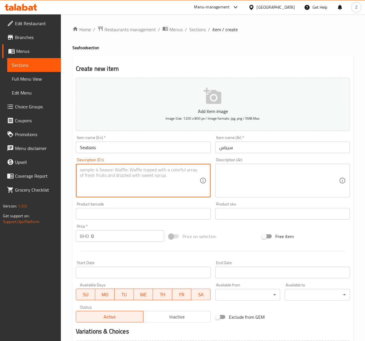
click at [157, 179] on textarea at bounding box center [140, 180] width 120 height 27
paste textarea "Juicy seabass grilled to perfection"
type textarea "Juicy seabass grilled to perfection"
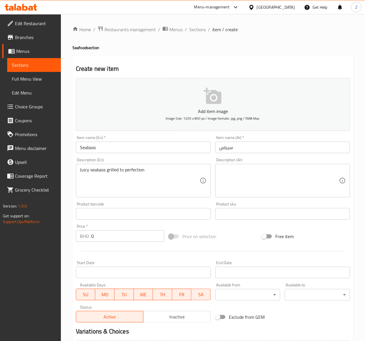
click at [245, 177] on textarea at bounding box center [279, 180] width 120 height 27
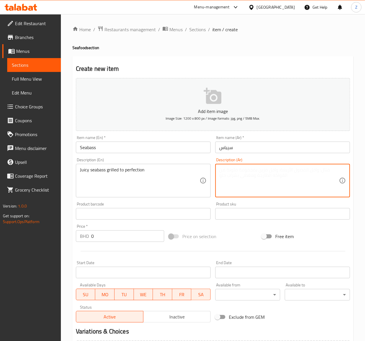
paste textarea "سمك قاروص عصاري مشوي بإتقان"
click at [271, 171] on textarea "سمك قاروص عصاري مشوي بإتقان" at bounding box center [279, 180] width 120 height 27
drag, startPoint x: 261, startPoint y: 167, endPoint x: 273, endPoint y: 170, distance: 12.1
type textarea "سمك سيباس عصاري مشوي بإتقان"
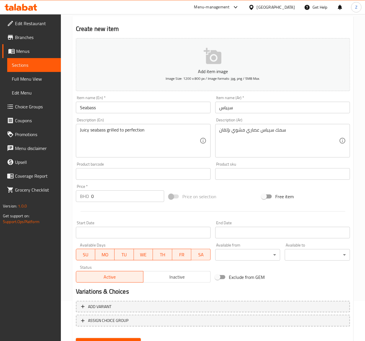
scroll to position [67, 0]
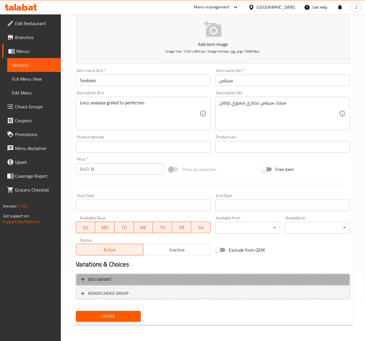
click at [130, 282] on span "Add variant" at bounding box center [213, 279] width 264 height 7
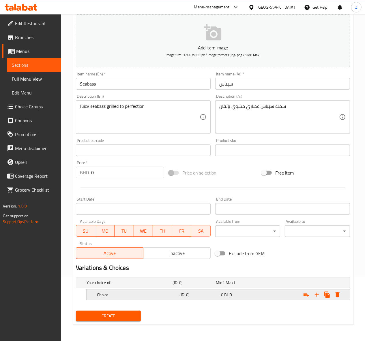
click at [257, 286] on div "0 BHD" at bounding box center [236, 282] width 43 height 8
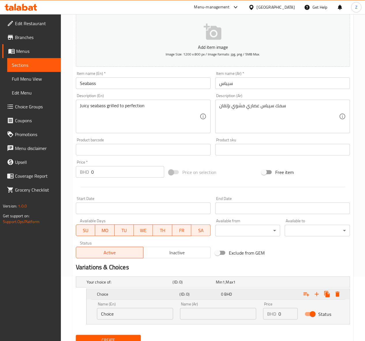
scroll to position [89, 0]
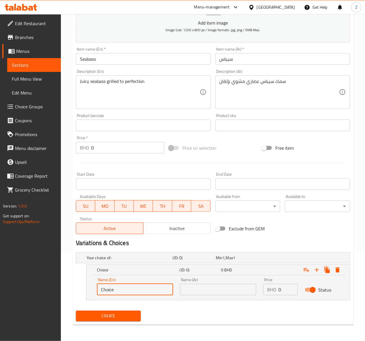
drag, startPoint x: 123, startPoint y: 290, endPoint x: -3, endPoint y: 280, distance: 126.8
click at [0, 252] on html "​ Menu-management [GEOGRAPHIC_DATA] Get Help Z Edit Restaurant Branches Menus S…" at bounding box center [182, 82] width 365 height 341
type input "5"
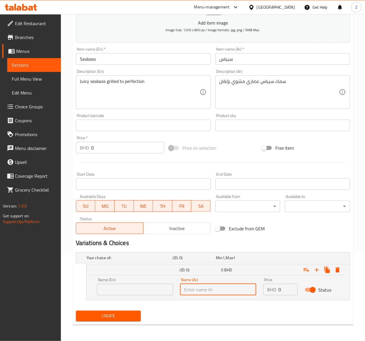
click at [206, 291] on input "text" at bounding box center [218, 289] width 76 height 12
type input "500 جرام"
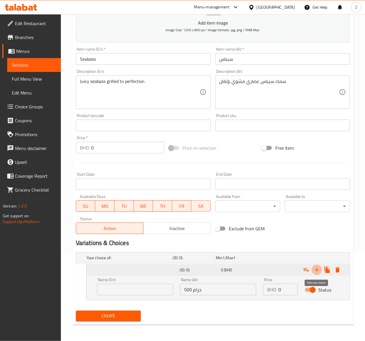
click at [315, 271] on icon "Expand" at bounding box center [316, 269] width 7 height 7
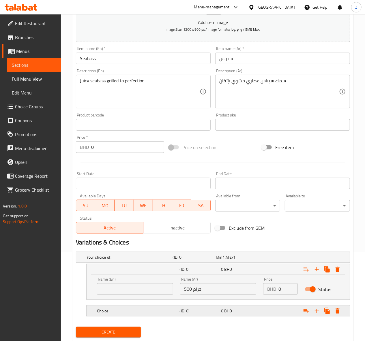
click at [225, 261] on span "BHD" at bounding box center [223, 257] width 2 height 8
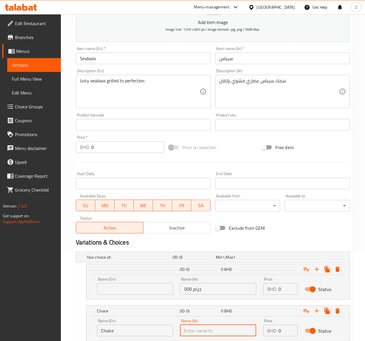
click at [231, 332] on input "text" at bounding box center [218, 330] width 76 height 12
type input "1 كيلو"
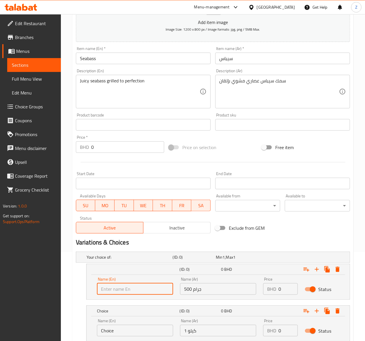
click at [120, 292] on input "text" at bounding box center [135, 289] width 76 height 12
drag, startPoint x: 274, startPoint y: 289, endPoint x: 266, endPoint y: 287, distance: 7.6
click at [267, 287] on div "BHD 0 Price" at bounding box center [280, 289] width 35 height 12
type input "6.1"
drag, startPoint x: 287, startPoint y: 334, endPoint x: 252, endPoint y: 320, distance: 37.5
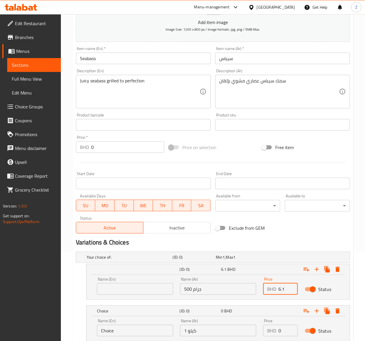
click at [252, 320] on div "Name (En) Choice Name (En) Name (Ar) 1 كيلو Name (Ar) Price BHD 0 Price Status" at bounding box center [217, 327] width 249 height 25
type input "11"
drag, startPoint x: 149, startPoint y: 102, endPoint x: 134, endPoint y: 117, distance: 21.0
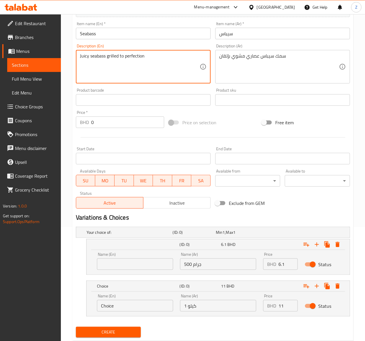
scroll to position [127, 0]
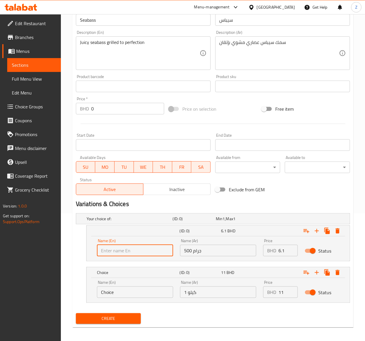
click at [145, 250] on input "text" at bounding box center [135, 250] width 76 height 12
type input "6"
type input "500 جرام"
drag, startPoint x: 118, startPoint y: 299, endPoint x: 101, endPoint y: 299, distance: 17.0
click at [100, 301] on div "Name (En) Choice Name (En)" at bounding box center [134, 288] width 83 height 25
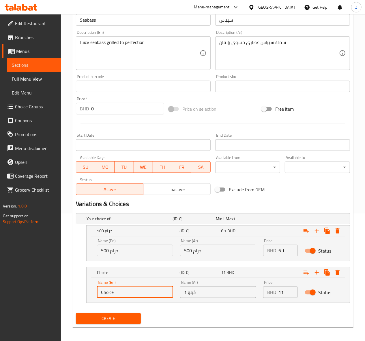
drag, startPoint x: 116, startPoint y: 293, endPoint x: -1, endPoint y: 290, distance: 116.9
click at [0, 213] on html "​ Menu-management [GEOGRAPHIC_DATA] Get Help Z Edit Restaurant Branches Menus S…" at bounding box center [182, 43] width 365 height 341
type input "1"
drag, startPoint x: 143, startPoint y: 253, endPoint x: -121, endPoint y: 263, distance: 263.4
click at [0, 213] on html "​ Menu-management [GEOGRAPHIC_DATA] Get Help Z Edit Restaurant Branches Menus S…" at bounding box center [182, 43] width 365 height 341
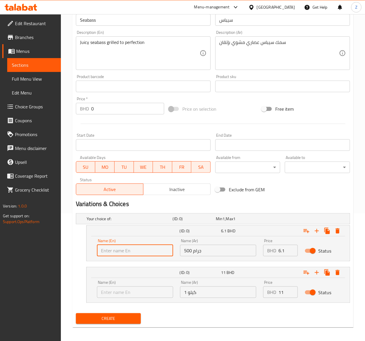
type input "2"
type input "500 G"
drag, startPoint x: 121, startPoint y: 295, endPoint x: 126, endPoint y: 290, distance: 7.4
click at [121, 295] on input "text" at bounding box center [135, 292] width 76 height 12
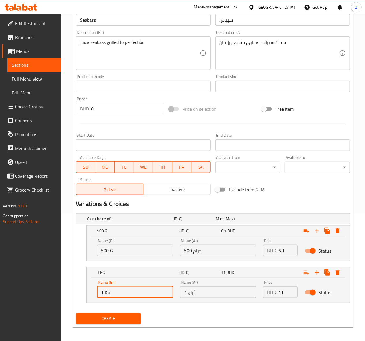
type input "1 KG"
click at [111, 319] on span "Create" at bounding box center [109, 318] width 56 height 7
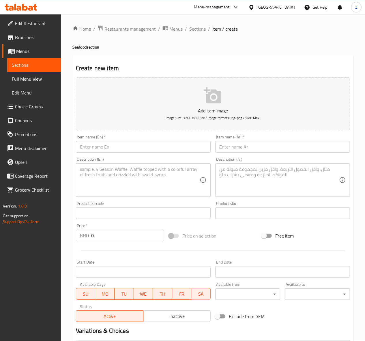
scroll to position [0, 0]
click at [192, 29] on span "Sections" at bounding box center [197, 29] width 16 height 7
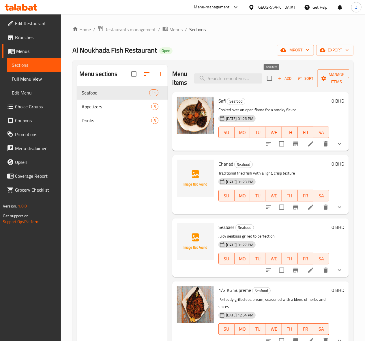
click at [277, 78] on icon "button" at bounding box center [279, 78] width 5 height 5
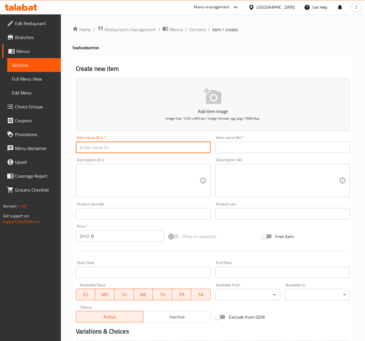
click at [87, 150] on input "text" at bounding box center [143, 147] width 135 height 12
paste input "Bolty"
type input "Bolty"
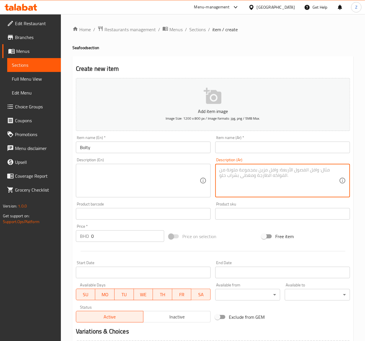
click at [230, 186] on textarea at bounding box center [279, 180] width 120 height 27
paste textarea "سمك بلطي كلاسيكي بطعم خفيف"
type textarea "سمك بلطي كلاسيكي بطعم خفيف"
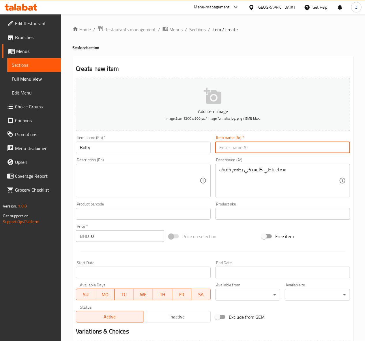
click at [241, 150] on input "text" at bounding box center [282, 147] width 135 height 12
paste input "بلطي"
type input "بلطي"
click at [130, 177] on textarea at bounding box center [140, 180] width 120 height 27
paste textarea "Bolty Classic bolty fish with a mild taste"
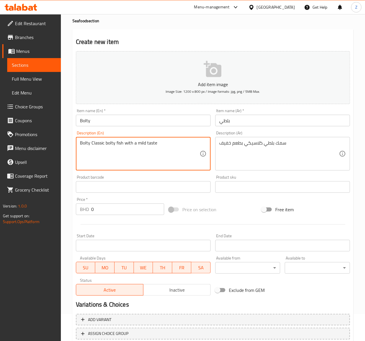
scroll to position [38, 0]
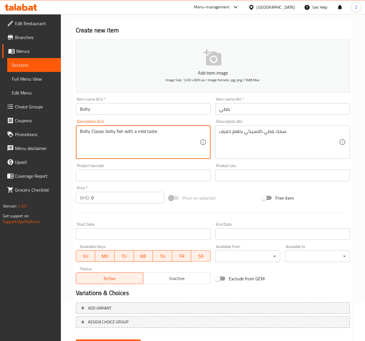
type textarea "Bolty Classic bolty fish with a mild taste"
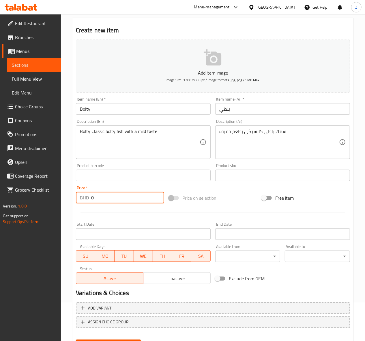
drag, startPoint x: 102, startPoint y: 198, endPoint x: 19, endPoint y: 186, distance: 83.9
click at [23, 190] on div "Edit Restaurant Branches Menus Sections Full Menu View Edit Menu Choice Groups …" at bounding box center [182, 173] width 365 height 394
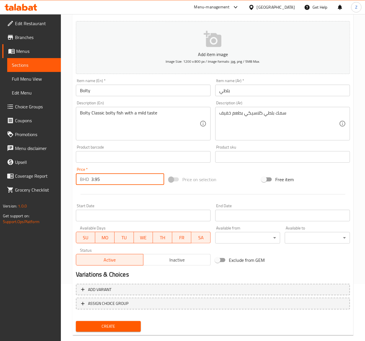
scroll to position [67, 0]
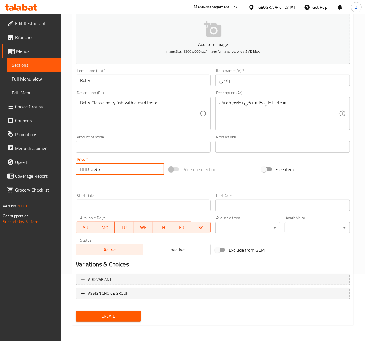
type input "3.95"
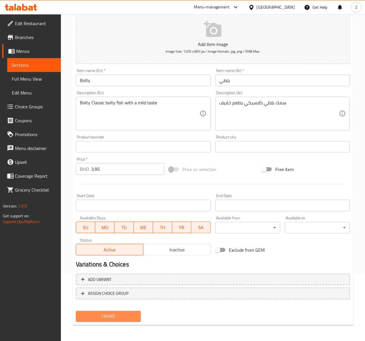
click at [121, 320] on button "Create" at bounding box center [108, 316] width 65 height 11
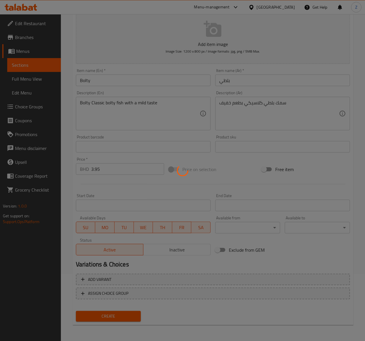
type input "0"
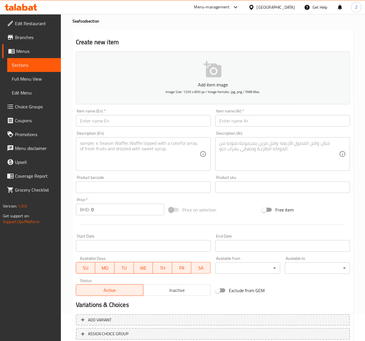
scroll to position [0, 0]
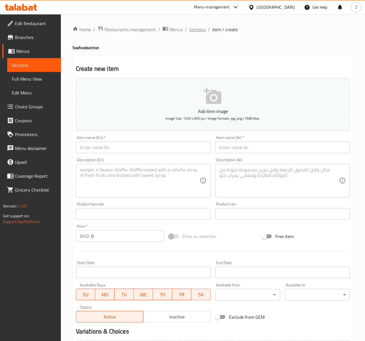
click at [193, 29] on span "Sections" at bounding box center [197, 29] width 16 height 7
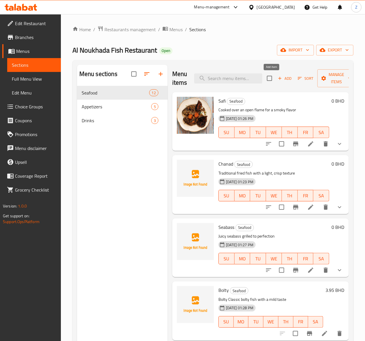
click at [277, 75] on span "Add" at bounding box center [285, 78] width 16 height 7
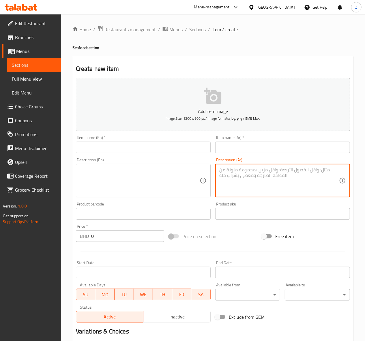
click at [241, 176] on textarea at bounding box center [279, 180] width 120 height 27
paste textarea "بلطي إسكندراني بالصينية"
drag, startPoint x: 275, startPoint y: 173, endPoint x: 259, endPoint y: 169, distance: 16.2
click at [259, 169] on textarea "بلطي إسكندراني بالصينية" at bounding box center [279, 180] width 120 height 27
click at [267, 173] on textarea "[PERSON_NAME] بالصينية" at bounding box center [279, 180] width 120 height 27
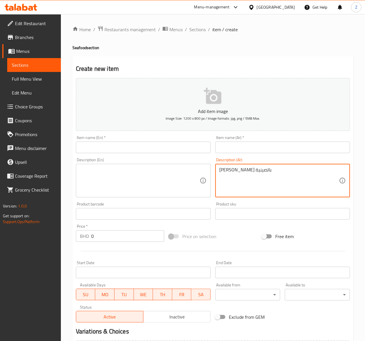
drag, startPoint x: 268, startPoint y: 170, endPoint x: -72, endPoint y: 153, distance: 340.1
click at [0, 153] on html "​ Menu-management [GEOGRAPHIC_DATA] Get Help Z Edit Restaurant Branches Menus S…" at bounding box center [182, 170] width 365 height 341
paste textarea "بلطي"
type textarea "ب"
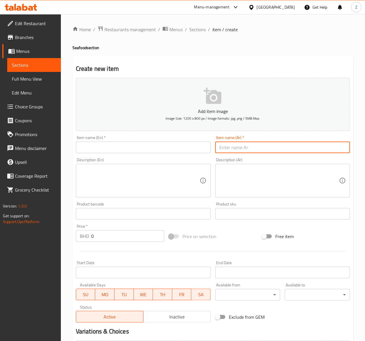
click at [240, 147] on input "text" at bounding box center [282, 147] width 135 height 12
paste input "بلطي"
type input "بلطي"
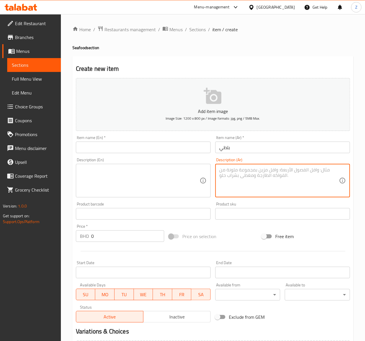
click at [240, 176] on textarea at bounding box center [279, 180] width 120 height 27
paste textarea "بلطي إسكندراني بالصينية"
type textarea "بلطي إسكندراني بالصينية"
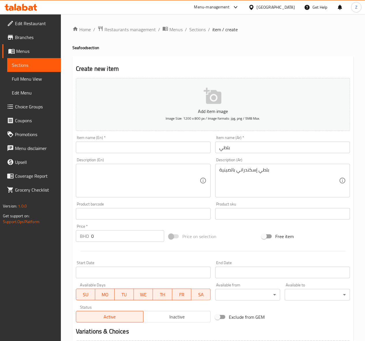
paste input "[PERSON_NAME] tray"
click at [123, 146] on input "text" at bounding box center [143, 147] width 135 height 12
type input "[PERSON_NAME] tray"
click at [101, 183] on textarea at bounding box center [140, 180] width 120 height 27
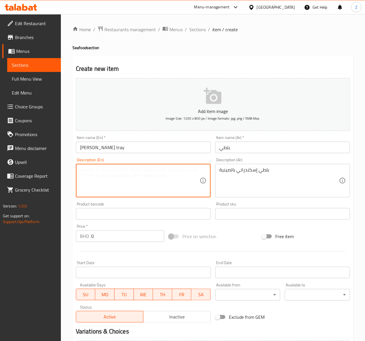
paste textarea "Oven-baked bolty in Alexandrian style"
type textarea "Oven-baked bolty in Alexandrian style"
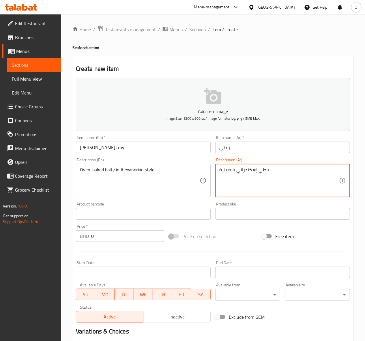
drag, startPoint x: 237, startPoint y: 175, endPoint x: -1, endPoint y: 193, distance: 238.8
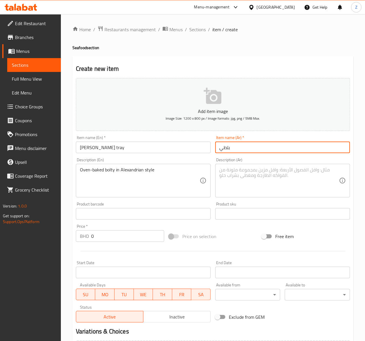
drag, startPoint x: 242, startPoint y: 149, endPoint x: 118, endPoint y: 154, distance: 123.9
click at [121, 155] on div "Add item image Image Size: 1200 x 800 px / Image formats: jpg, png / 5MB Max. I…" at bounding box center [213, 200] width 279 height 249
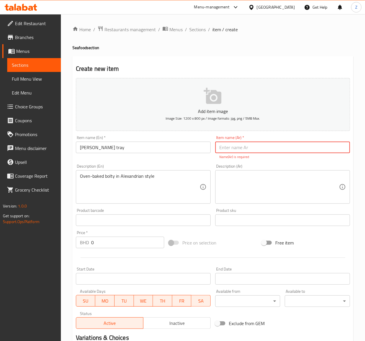
click at [237, 147] on input "text" at bounding box center [282, 147] width 135 height 12
paste input "بلطي إسكندراني بالصينية"
type input "بلطي إسكندراني بالصينية"
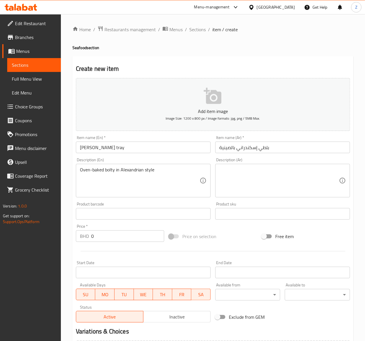
click at [276, 182] on textarea at bounding box center [279, 180] width 120 height 27
paste textarea "بلطي بالفرن على الطريقة [DEMOGRAPHIC_DATA]"
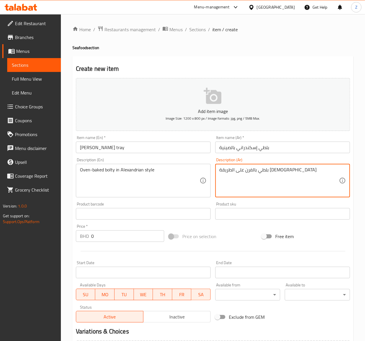
type textarea "بلطي بالفرن على الطريقة [DEMOGRAPHIC_DATA]"
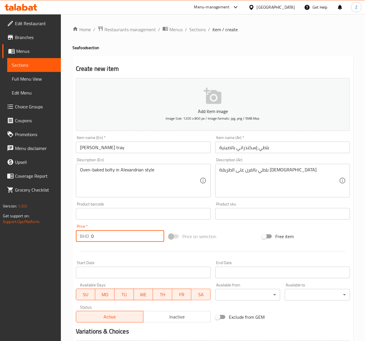
drag, startPoint x: 88, startPoint y: 238, endPoint x: -55, endPoint y: 234, distance: 142.6
click at [0, 234] on html "​ Menu-management [GEOGRAPHIC_DATA] Get Help Z Edit Restaurant Branches Menus S…" at bounding box center [182, 170] width 365 height 341
type input "5.15"
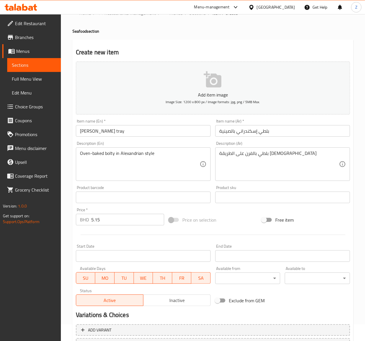
scroll to position [67, 0]
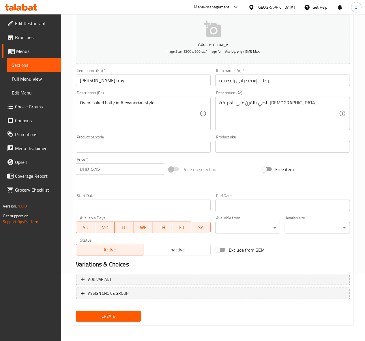
click at [102, 318] on span "Create" at bounding box center [109, 315] width 56 height 7
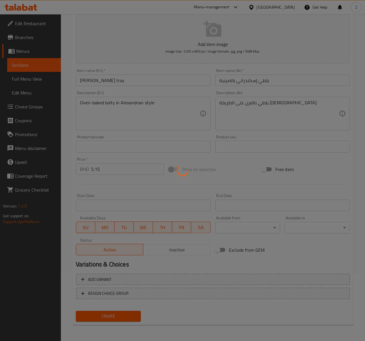
type input "0"
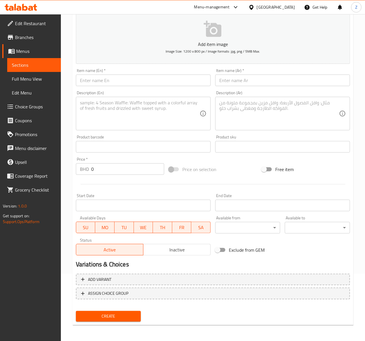
click at [101, 83] on input "text" at bounding box center [143, 80] width 135 height 12
paste input "Sharry"
type input "Sharry"
click at [146, 117] on textarea at bounding box center [140, 113] width 120 height 27
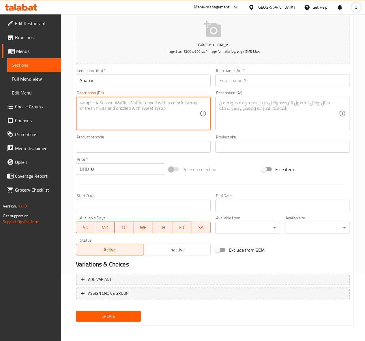
paste textarea "Tender sharry fish, lightly seasoned"
type textarea "Tender sharry fish, lightly seasoned"
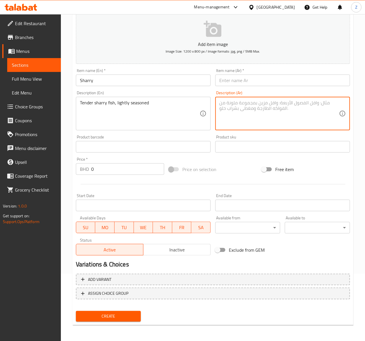
click at [259, 108] on textarea at bounding box center [279, 113] width 120 height 27
paste textarea "سمك شرِّي طري مُتبل بخفة"
click at [256, 104] on textarea "سمك شرِّي طري مُتبل بخفة" at bounding box center [279, 113] width 120 height 27
drag, startPoint x: 262, startPoint y: 105, endPoint x: 251, endPoint y: 103, distance: 11.2
click at [251, 103] on textarea "سمك شعرِّي طري مُتبل بخفة" at bounding box center [279, 113] width 120 height 27
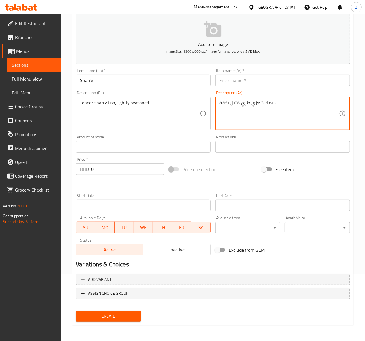
type textarea "سمك شعرِّي طري مُتبل بخفة"
click at [237, 78] on input "text" at bounding box center [282, 80] width 135 height 12
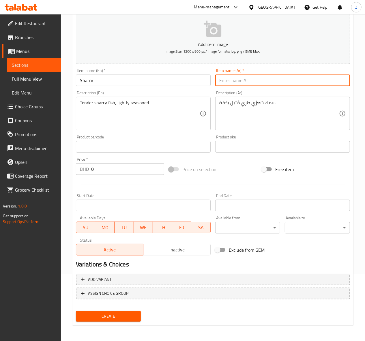
paste input "شعرِّي"
type input "شعرِّي"
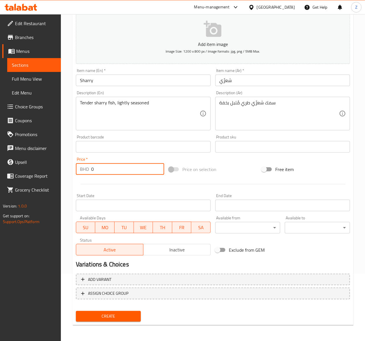
drag, startPoint x: 105, startPoint y: 169, endPoint x: -23, endPoint y: 173, distance: 128.2
click at [0, 173] on html "​ Menu-management [GEOGRAPHIC_DATA] Get Help Z Edit Restaurant Branches Menus S…" at bounding box center [182, 103] width 365 height 341
type input "5"
type input "5.6"
click at [104, 315] on span "Create" at bounding box center [109, 315] width 56 height 7
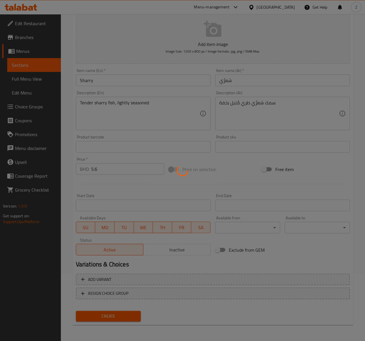
type input "0"
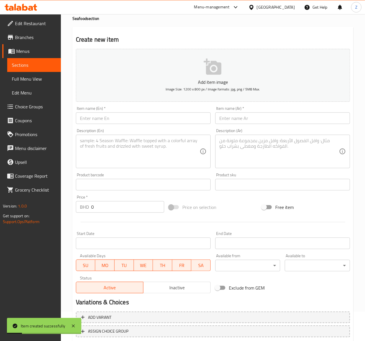
scroll to position [0, 0]
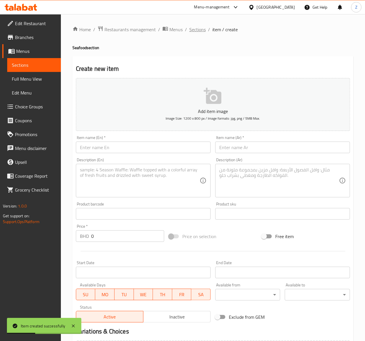
click at [196, 27] on span "Sections" at bounding box center [197, 29] width 16 height 7
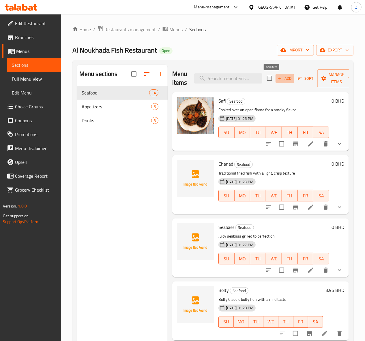
click at [277, 80] on icon "button" at bounding box center [279, 78] width 5 height 5
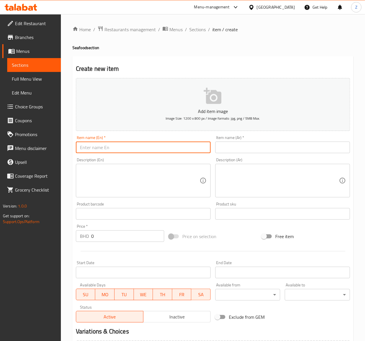
click at [130, 145] on input "text" at bounding box center [143, 147] width 135 height 12
paste input "Prawn with cream"
type input "Prawn with cream"
click at [227, 143] on input "text" at bounding box center [282, 147] width 135 height 12
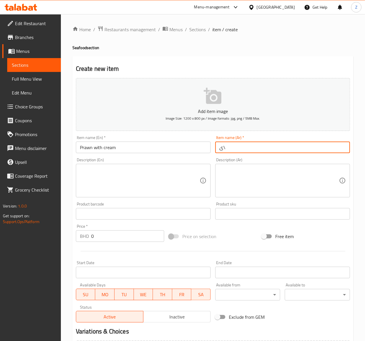
type input "ى"
type input "ربيان بالكريمة"
click at [248, 185] on textarea at bounding box center [279, 180] width 120 height 27
paste textarea "طهو بصلصة كريمية ناعمة وغنية"
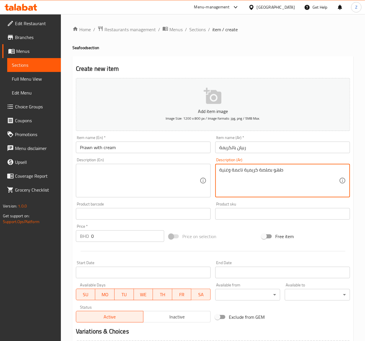
type textarea "طهو بصلصة كريمية ناعمة وغنية"
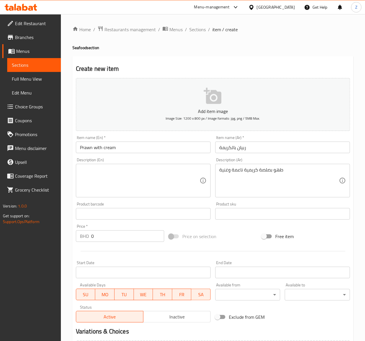
click at [148, 177] on textarea at bounding box center [140, 180] width 120 height 27
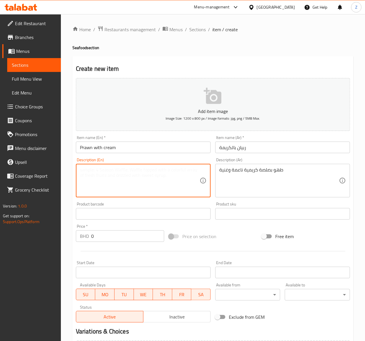
paste textarea "Prawns in a creamy, smooth sauce"
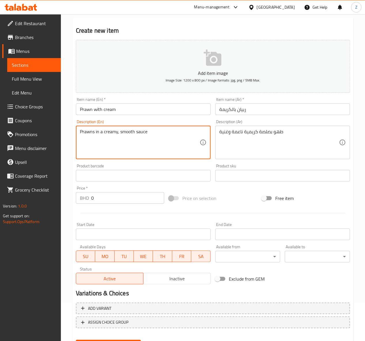
scroll to position [67, 0]
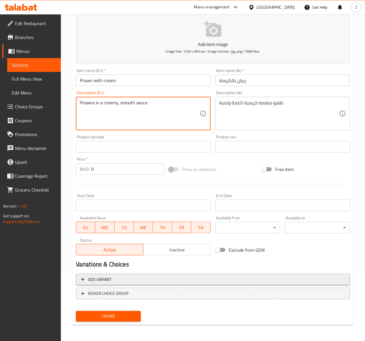
type textarea "Prawns in a creamy, smooth sauce"
click at [133, 282] on span "Add variant" at bounding box center [213, 279] width 264 height 7
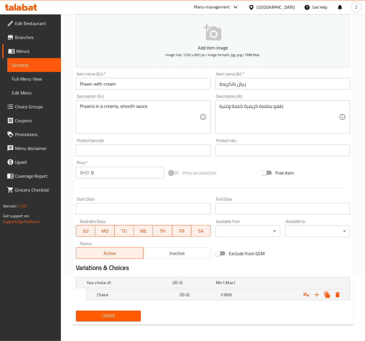
scroll to position [64, 0]
click at [257, 285] on div "0 BHD" at bounding box center [236, 282] width 41 height 6
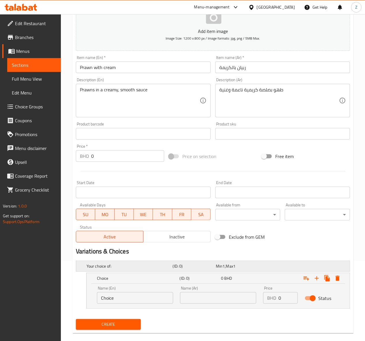
scroll to position [89, 0]
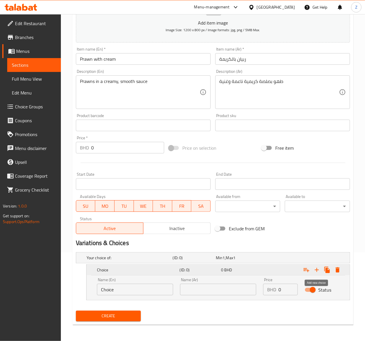
click at [315, 268] on icon "Expand" at bounding box center [316, 269] width 7 height 7
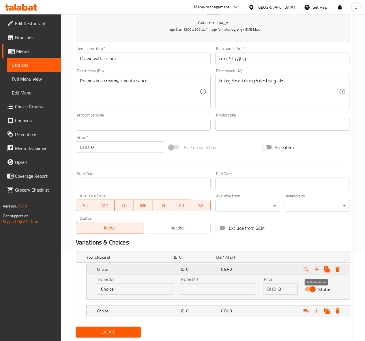
click at [315, 268] on icon "Expand" at bounding box center [316, 268] width 7 height 7
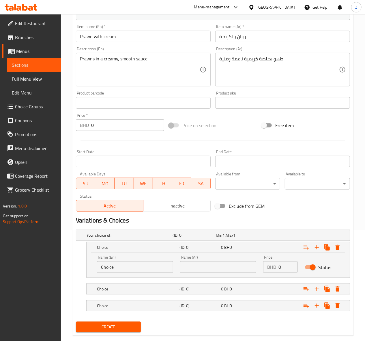
scroll to position [123, 0]
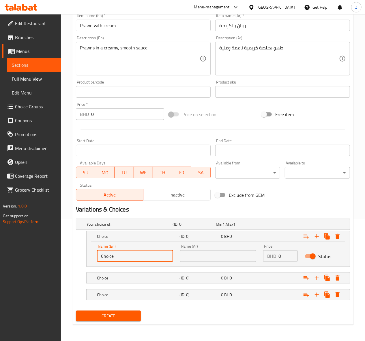
drag, startPoint x: 136, startPoint y: 258, endPoint x: 8, endPoint y: 254, distance: 128.5
click at [9, 254] on div "Edit Restaurant Branches Menus Sections Full Menu View Edit Menu Choice Groups …" at bounding box center [182, 116] width 365 height 448
type input "250 G"
click at [116, 227] on h5 "Choice" at bounding box center [129, 224] width 84 height 6
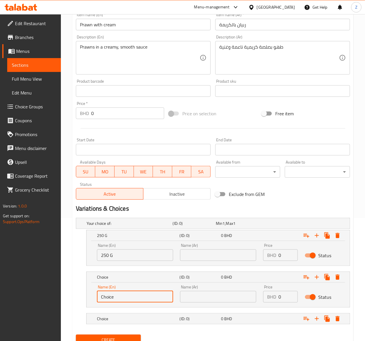
drag, startPoint x: 118, startPoint y: 298, endPoint x: 6, endPoint y: 303, distance: 112.1
click at [6, 303] on div "Edit Restaurant Branches Menus Sections Full Menu View Edit Menu Choice Groups …" at bounding box center [182, 127] width 365 height 473
type input "500 G"
click at [116, 226] on h5 "Choice" at bounding box center [129, 223] width 84 height 6
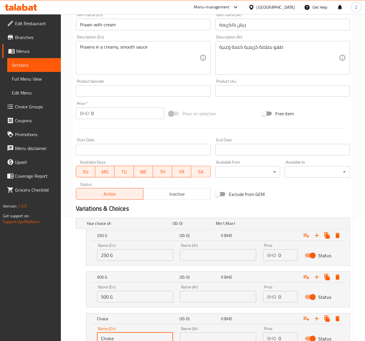
drag, startPoint x: 123, startPoint y: 338, endPoint x: 8, endPoint y: 335, distance: 114.9
click at [10, 336] on div "Edit Restaurant Branches Menus Sections Full Menu View Edit Menu Choice Groups …" at bounding box center [182, 140] width 365 height 498
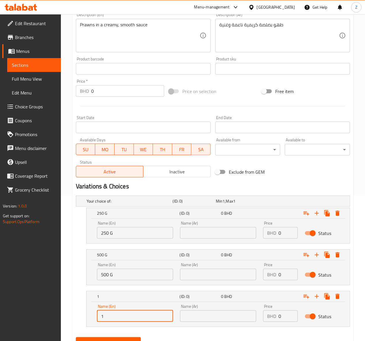
type input "1 KG"
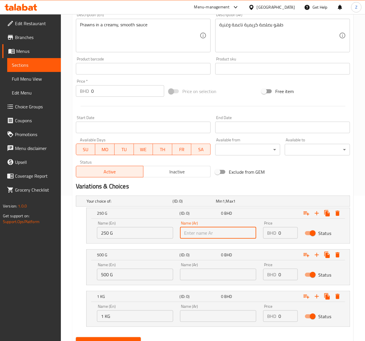
click at [213, 229] on input "text" at bounding box center [218, 233] width 76 height 12
type input "250 جرام"
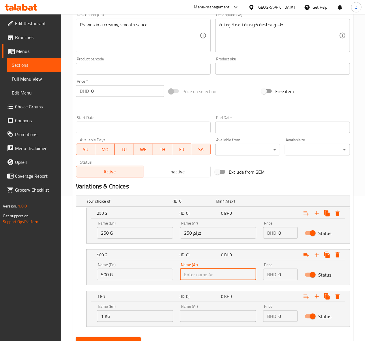
click at [200, 274] on input "text" at bounding box center [218, 274] width 76 height 12
type input "500 جرام"
click at [218, 317] on input "text" at bounding box center [218, 316] width 76 height 12
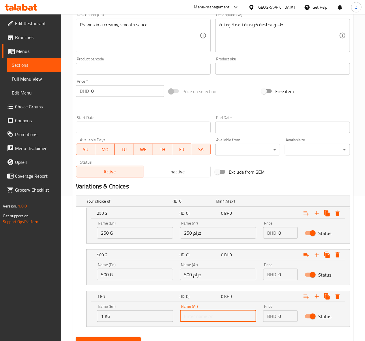
type input "1 كج"
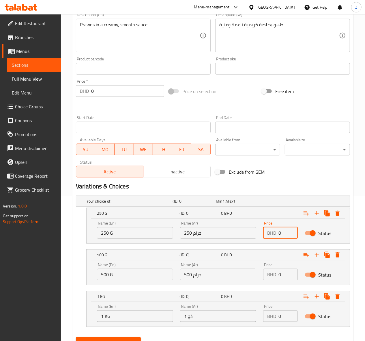
drag, startPoint x: 283, startPoint y: 238, endPoint x: 274, endPoint y: 235, distance: 9.9
click at [274, 235] on div "BHD 0 Price" at bounding box center [280, 233] width 35 height 12
type input "5"
drag, startPoint x: 284, startPoint y: 278, endPoint x: 238, endPoint y: 276, distance: 45.7
click at [238, 276] on div "Name (En) 500 G Name (En) Name (Ar) 500 جرام Name (Ar) Price BHD 0 Price Status" at bounding box center [217, 271] width 249 height 25
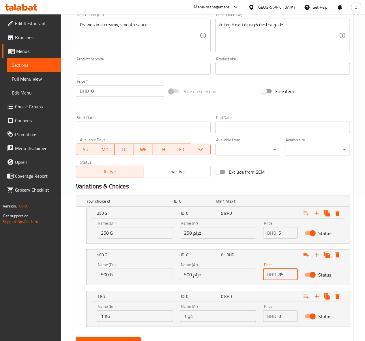
type input "85"
drag, startPoint x: 289, startPoint y: 317, endPoint x: 104, endPoint y: 316, distance: 184.4
click at [155, 317] on div "Name (En) 1 KG Name (En) Name (Ar) 1 كج Name (Ar) Price BHD 0 Price Status" at bounding box center [217, 312] width 249 height 25
type input "168"
click at [282, 275] on input "85" at bounding box center [287, 274] width 19 height 12
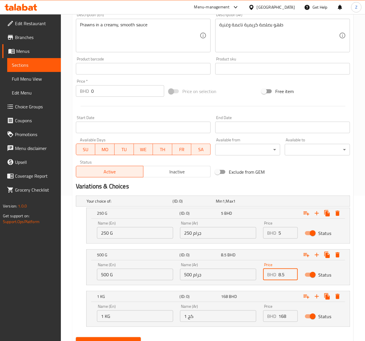
type input "8.5"
click at [283, 317] on input "168" at bounding box center [287, 316] width 19 height 12
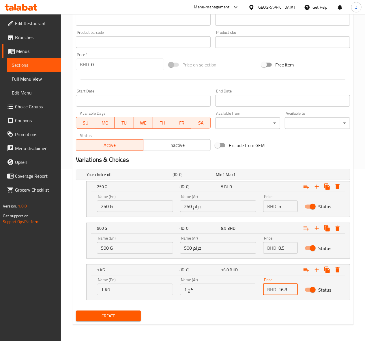
type input "16.8"
click at [110, 315] on span "Create" at bounding box center [109, 315] width 56 height 7
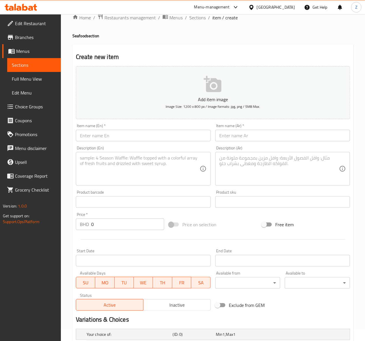
scroll to position [0, 0]
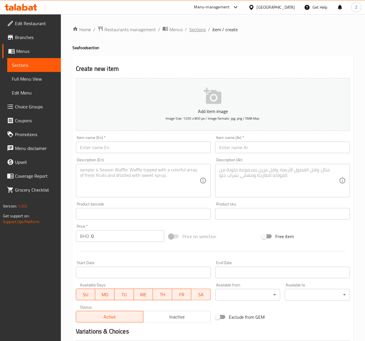
click at [200, 28] on span "Sections" at bounding box center [197, 29] width 16 height 7
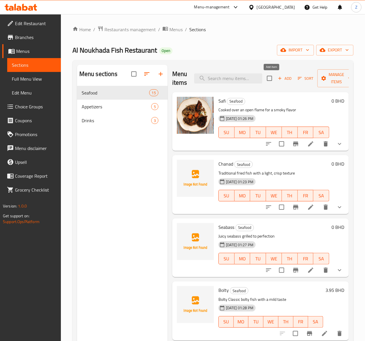
click at [277, 81] on span "Add" at bounding box center [285, 78] width 16 height 7
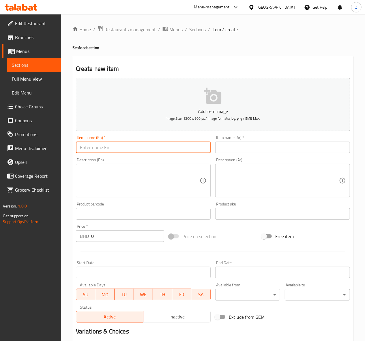
click at [98, 145] on input "text" at bounding box center [143, 147] width 135 height 12
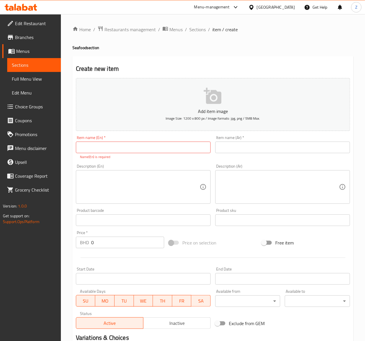
click at [240, 149] on input "text" at bounding box center [282, 147] width 135 height 12
paste input "فيليه فاخر ملفوف بالأوراق"
type input "فيليه فاخر ملفوف بالأوراق"
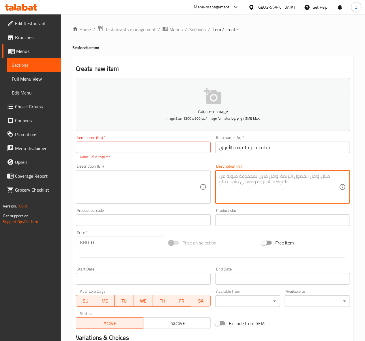
click at [269, 177] on textarea at bounding box center [279, 186] width 120 height 27
paste textarea "سمك فيليه فاخر ملفوف بالأوراق ومخبوز برفق"
type textarea "سمك فيليه فاخر ملفوف بالأوراق ومخبوز برفق"
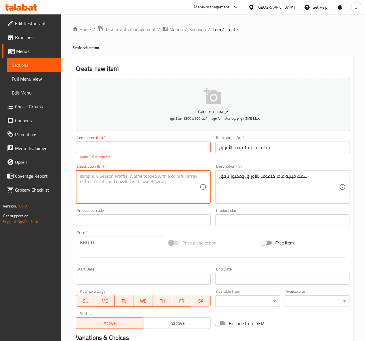
click at [118, 182] on textarea at bounding box center [140, 186] width 120 height 27
paste textarea "Leaf-wrapped supreme fish, baked gently"
type textarea "Leaf-wrapped supreme fish, baked gently"
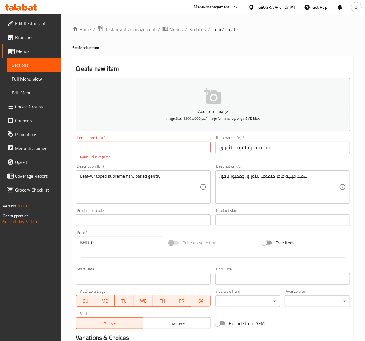
click at [95, 144] on input "text" at bounding box center [143, 147] width 135 height 12
paste input "Supreme leaf"
type input "Supreme leaf"
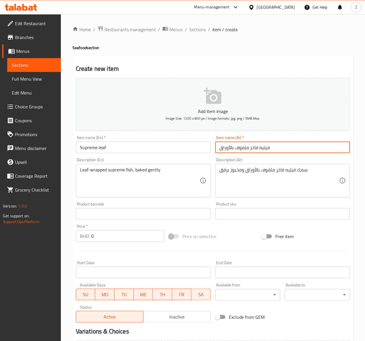
drag, startPoint x: 249, startPoint y: 148, endPoint x: 192, endPoint y: 152, distance: 57.6
click at [192, 152] on div "Add item image Image Size: 1200 x 800 px / Image formats: jpg, png / 5MB Max. I…" at bounding box center [213, 200] width 279 height 249
click at [195, 30] on span "Sections" at bounding box center [197, 29] width 16 height 7
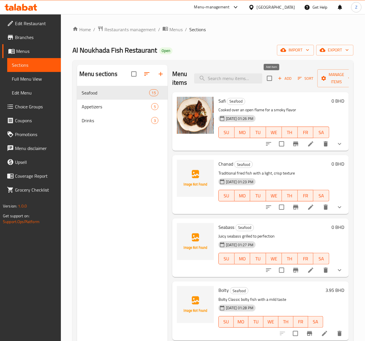
click at [277, 77] on icon "button" at bounding box center [279, 78] width 5 height 5
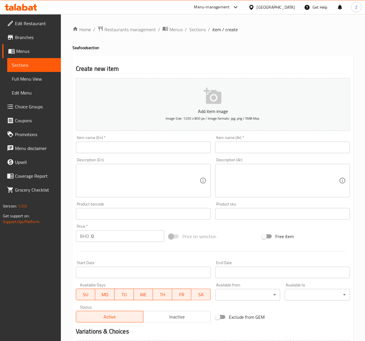
click at [97, 145] on input "text" at bounding box center [143, 147] width 135 height 12
paste input "Al noukhada tray Mixed seafood tray, oven baked"
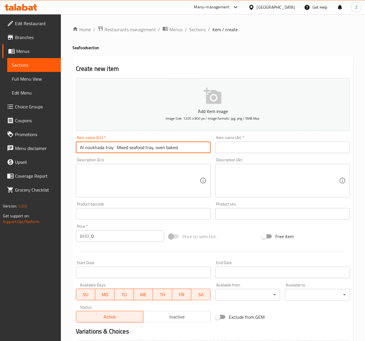
drag, startPoint x: 186, startPoint y: 146, endPoint x: 120, endPoint y: 144, distance: 65.8
click at [120, 144] on input "Al noukhada tray Mixed seafood tray, oven baked" at bounding box center [143, 147] width 135 height 12
type input "Al noukhada tray"
click at [100, 177] on textarea at bounding box center [140, 180] width 120 height 27
paste textarea "Mixed seafood tray, oven baked"
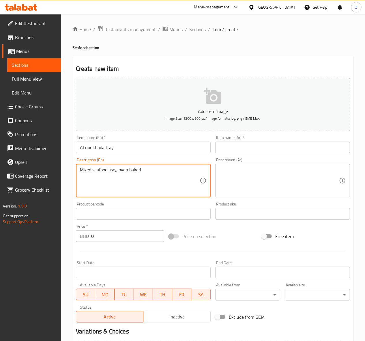
type textarea "Mixed seafood tray, oven baked"
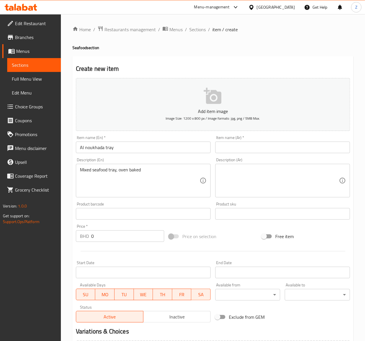
click at [265, 177] on textarea at bounding box center [279, 180] width 120 height 27
paste textarea "صينية النوخذة: صينية مأكولات بحرية مشكلة، مطهوة في الفرن"
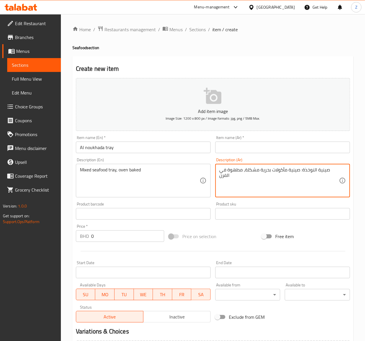
drag, startPoint x: 302, startPoint y: 169, endPoint x: 350, endPoint y: 169, distance: 48.2
click at [350, 169] on div "صينية النوخذة: صينية مأكولات بحرية مشكلة، مطهوة في الفرن Description (Ar)" at bounding box center [282, 180] width 135 height 33
click at [320, 175] on textarea "صينية النوخذة: صينية مأكولات بحرية مشكلة، مطهوة في الفرن" at bounding box center [279, 180] width 120 height 27
click at [317, 168] on textarea "صينية النوخذة: صينية مأكولات بحرية مشكلة، مطهوة في الفرن" at bounding box center [279, 180] width 120 height 27
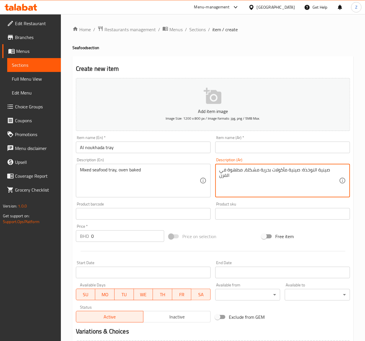
click at [317, 168] on textarea "صينية النوخذة: صينية مأكولات بحرية مشكلة، مطهوة في الفرن" at bounding box center [279, 180] width 120 height 27
click at [311, 174] on textarea "صينية النوخذة: صينية مأكولات بحرية مشكلة، مطهوة في الفرن" at bounding box center [279, 180] width 120 height 27
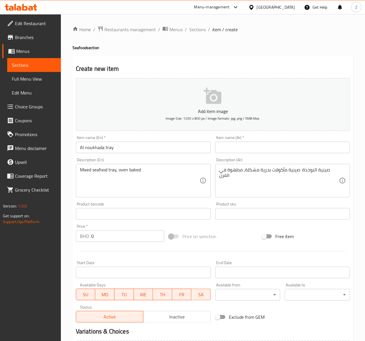
drag, startPoint x: 303, startPoint y: 166, endPoint x: 317, endPoint y: 169, distance: 13.9
click at [317, 169] on div "صينية النوخذة: صينية مأكولات بحرية مشكلة، مطهوة في الفرن Description (Ar)" at bounding box center [282, 180] width 135 height 33
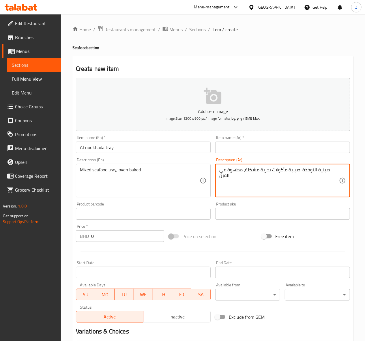
drag, startPoint x: 303, startPoint y: 168, endPoint x: 329, endPoint y: 170, distance: 26.4
click at [329, 170] on textarea "صينية النوخذة: صينية مأكولات بحرية مشكلة، مطهوة في الفرن" at bounding box center [279, 180] width 120 height 27
type textarea ": صينية مأكولات بحرية مشكلة، مطهوة في الفرن"
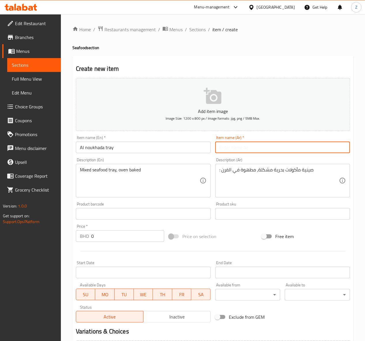
click at [235, 148] on input "text" at bounding box center [282, 147] width 135 height 12
paste input "صينية النوخذة"
type input "صينية النوخذة"
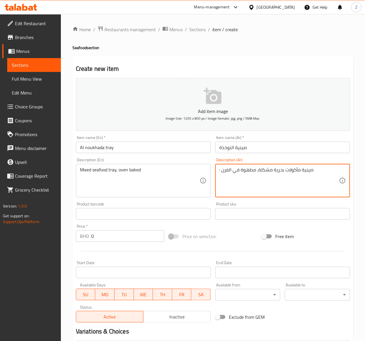
drag, startPoint x: 222, startPoint y: 169, endPoint x: 201, endPoint y: 166, distance: 20.9
click at [201, 166] on div "Add item image Image Size: 1200 x 800 px / Image formats: jpg, png / 5MB Max. I…" at bounding box center [213, 200] width 279 height 249
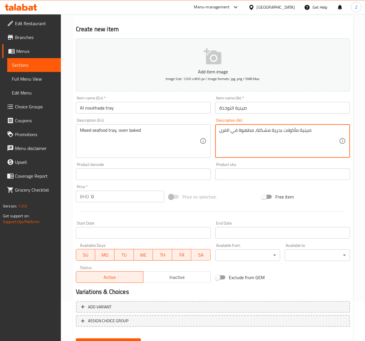
scroll to position [67, 0]
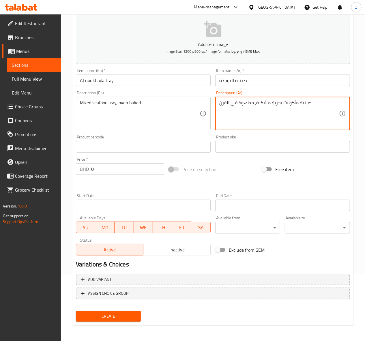
type textarea "صينية مأكولات بحرية مشكلة، مطهوة في الفرن"
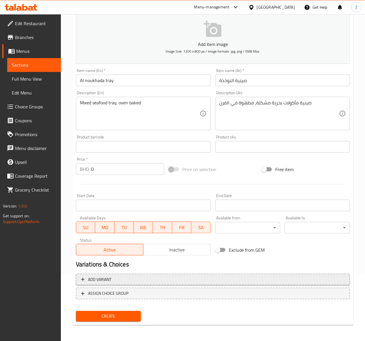
click at [118, 279] on span "Add variant" at bounding box center [213, 279] width 264 height 7
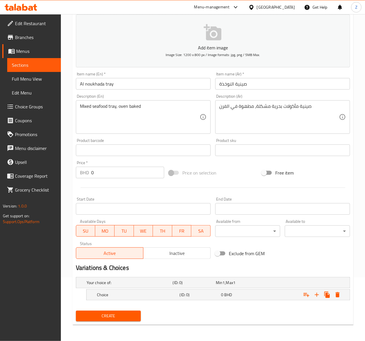
scroll to position [64, 0]
click at [120, 285] on h5 "Choice" at bounding box center [129, 282] width 84 height 6
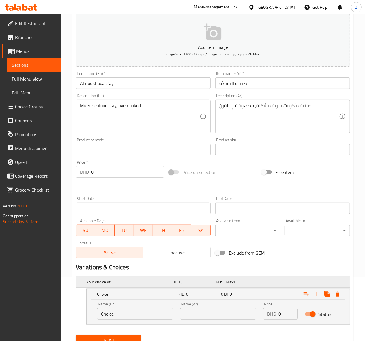
scroll to position [89, 0]
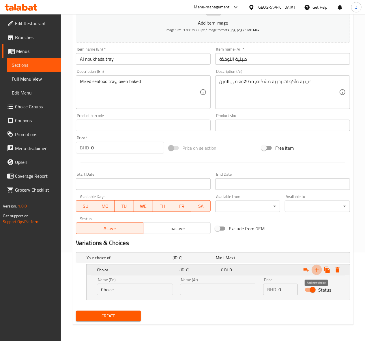
click at [315, 271] on icon "Expand" at bounding box center [316, 269] width 7 height 7
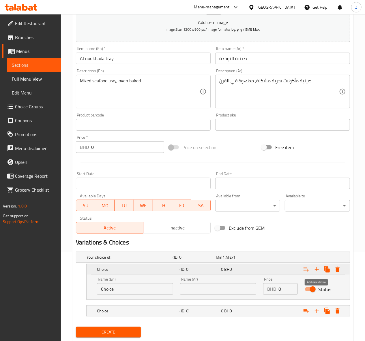
click at [315, 271] on icon "Expand" at bounding box center [316, 268] width 7 height 7
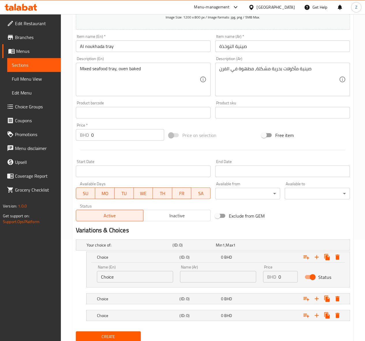
scroll to position [123, 0]
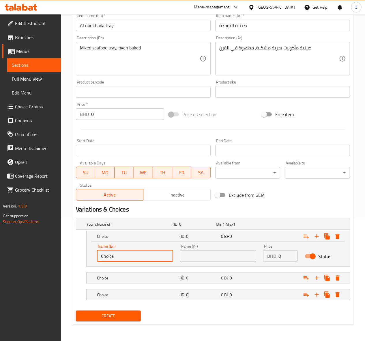
drag, startPoint x: 130, startPoint y: 259, endPoint x: -10, endPoint y: 256, distance: 139.7
click at [0, 219] on html "​ Menu-management [GEOGRAPHIC_DATA] Get Help Z Edit Restaurant Branches Menus S…" at bounding box center [182, 48] width 365 height 341
type input "250 G"
click at [117, 227] on h5 "Choice" at bounding box center [129, 224] width 84 height 6
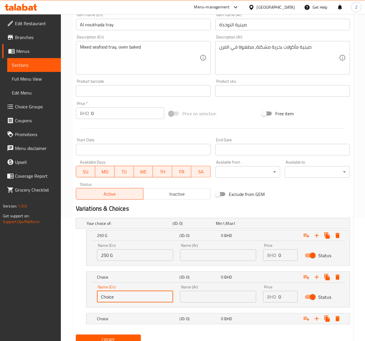
click at [116, 296] on input "Choice" at bounding box center [135, 297] width 76 height 12
drag, startPoint x: 116, startPoint y: 296, endPoint x: -109, endPoint y: 302, distance: 225.5
click at [0, 218] on html "​ Menu-management [GEOGRAPHIC_DATA] Get Help Z Edit Restaurant Branches Menus S…" at bounding box center [182, 47] width 365 height 341
type input "500 G"
click at [115, 226] on h5 "Choice" at bounding box center [129, 223] width 84 height 6
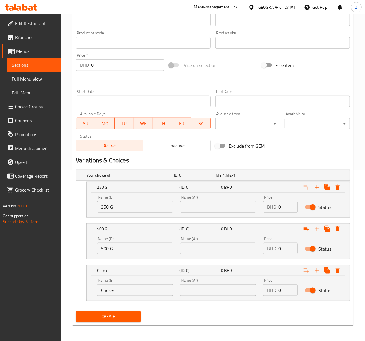
scroll to position [172, 0]
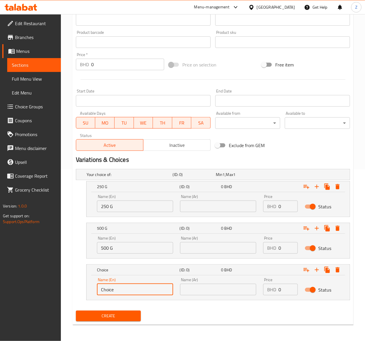
drag, startPoint x: 121, startPoint y: 291, endPoint x: -77, endPoint y: 294, distance: 198.8
type input "1 KG"
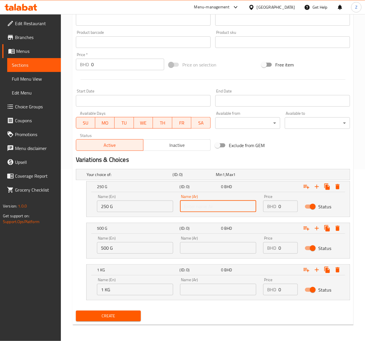
click at [207, 208] on input "text" at bounding box center [218, 206] width 76 height 12
type input "250 جرام"
click at [207, 245] on input "text" at bounding box center [218, 248] width 76 height 12
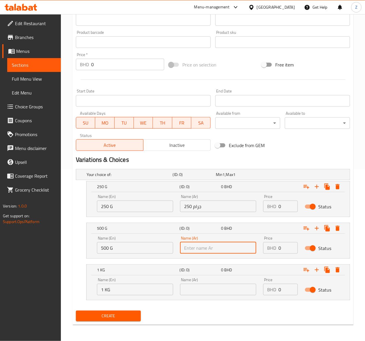
type input "500 جرام"
drag, startPoint x: 194, startPoint y: 291, endPoint x: 197, endPoint y: 290, distance: 3.0
click at [194, 291] on input "text" at bounding box center [218, 289] width 76 height 12
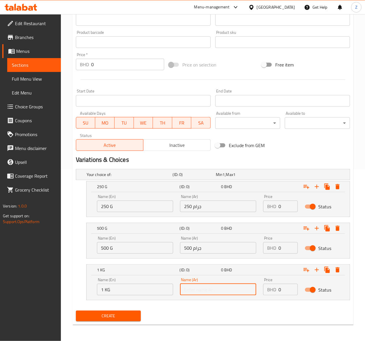
type input "1 كج"
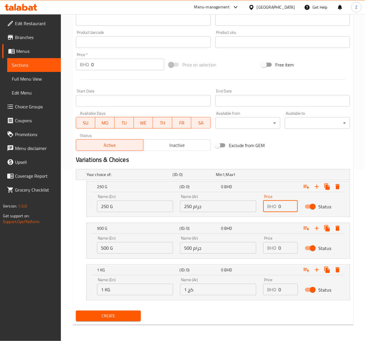
drag, startPoint x: 283, startPoint y: 206, endPoint x: 179, endPoint y: 203, distance: 103.6
click at [179, 205] on div "Name (En) 250 G Name (En) Name (Ar) 250 جرام Name (Ar) Price BHD 0 Price Status" at bounding box center [217, 203] width 249 height 25
type input "15.9"
drag, startPoint x: 233, startPoint y: 240, endPoint x: 207, endPoint y: 235, distance: 26.3
click at [278, 242] on input "1" at bounding box center [287, 248] width 19 height 12
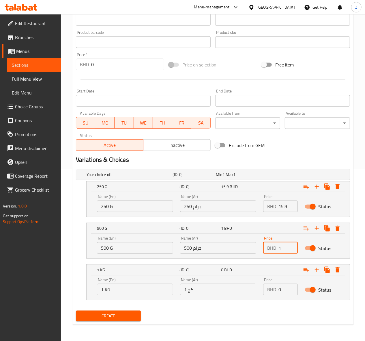
paste input "20.9"
drag, startPoint x: 281, startPoint y: 247, endPoint x: 57, endPoint y: 233, distance: 224.3
click at [68, 235] on div "Home / Restaurants management / Menus / Sections / item / create Seafood sectio…" at bounding box center [213, 92] width 304 height 498
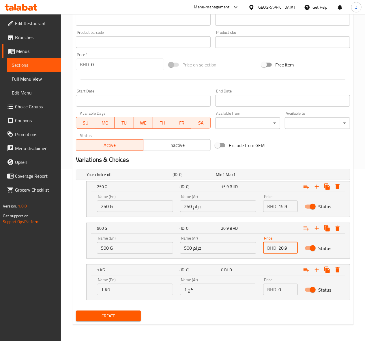
type input "20.9"
drag, startPoint x: 272, startPoint y: 286, endPoint x: 191, endPoint y: 266, distance: 84.2
click at [193, 268] on div "1 KG (ID: 0) 0 BHD Name (En) 1 KG Name (En) Name (Ar) 1 كج Name (Ar) Price BHD …" at bounding box center [218, 281] width 263 height 35
paste input "30.5"
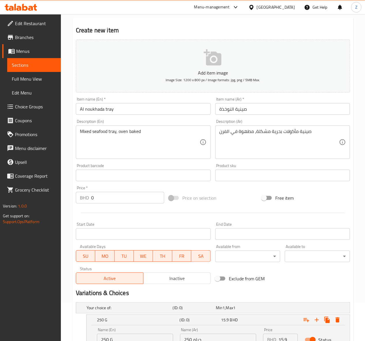
scroll to position [154, 0]
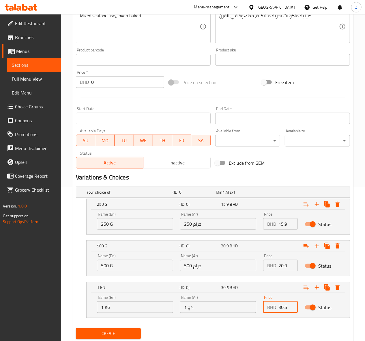
type input "30.5"
click at [86, 332] on span "Create" at bounding box center [109, 333] width 56 height 7
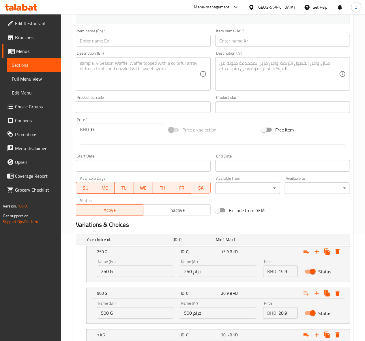
scroll to position [0, 0]
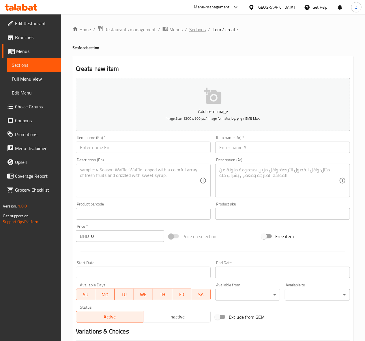
click at [196, 31] on span "Sections" at bounding box center [197, 29] width 16 height 7
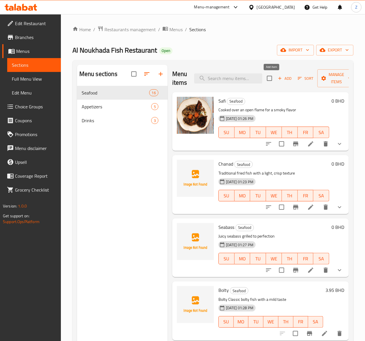
click at [277, 79] on span "Add" at bounding box center [285, 78] width 16 height 7
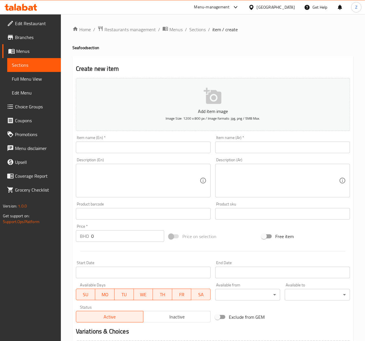
click at [98, 145] on input "text" at bounding box center [143, 147] width 135 height 12
paste input "Red Prawn soup"
type input "Red Prawn soup"
click at [109, 177] on textarea at bounding box center [140, 180] width 120 height 27
paste textarea "Light and spicy tomato-based prawn soup"
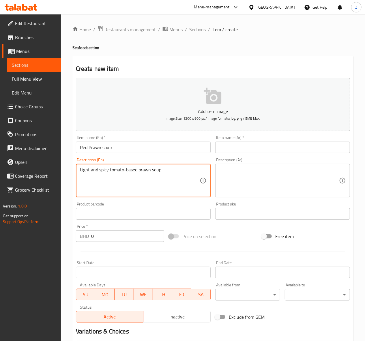
type textarea "Light and spicy tomato-based prawn soup"
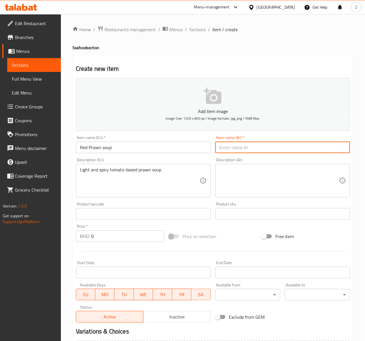
click at [237, 146] on input "text" at bounding box center [282, 147] width 135 height 12
paste input "شوربة الجمبري الحمراء"
drag, startPoint x: 234, startPoint y: 147, endPoint x: 247, endPoint y: 148, distance: 13.0
click at [247, 148] on input "شوربة الجمبري الحمراء" at bounding box center [282, 147] width 135 height 12
type input "شوربة الربيان الحمراء"
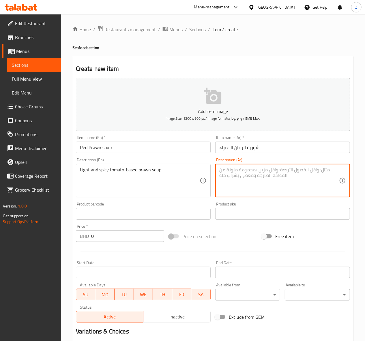
click at [238, 175] on textarea at bounding box center [279, 180] width 120 height 27
paste textarea "شوربة جمبري خفيفة وحارة بقاعدة من الطماطم"
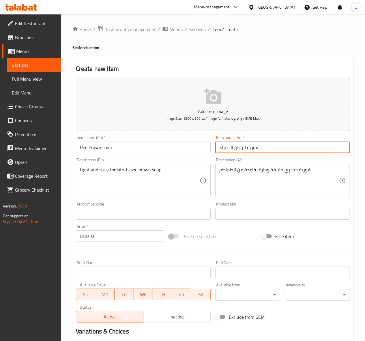
drag, startPoint x: 235, startPoint y: 147, endPoint x: 245, endPoint y: 149, distance: 10.8
click at [245, 149] on input "شوربة الربيان الحمراء" at bounding box center [282, 147] width 135 height 12
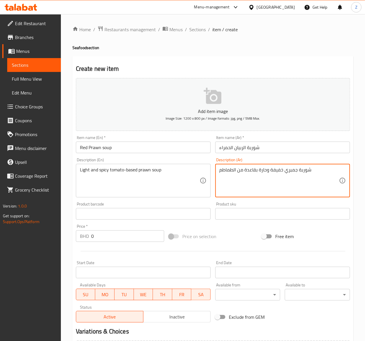
drag, startPoint x: 284, startPoint y: 169, endPoint x: 296, endPoint y: 169, distance: 11.8
paste textarea "لربيان"
click at [293, 185] on textarea "شوربة الربيان خفيفة وحارة بقاعدة من الطماطم" at bounding box center [279, 180] width 120 height 27
type textarea "شوربة الربيان خفيفة وحارة بقاعدة من الطماطم"
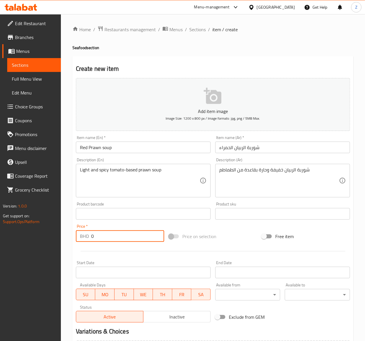
drag, startPoint x: 101, startPoint y: 236, endPoint x: 48, endPoint y: 239, distance: 52.9
click at [48, 239] on div "Edit Restaurant Branches Menus Sections Full Menu View Edit Menu Choice Groups …" at bounding box center [182, 211] width 365 height 394
paste input "2.7"
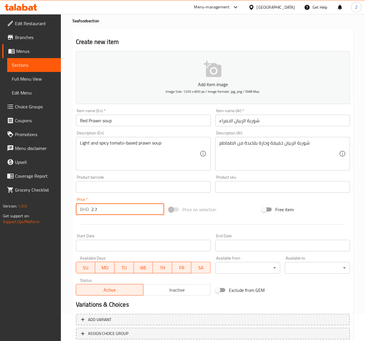
scroll to position [67, 0]
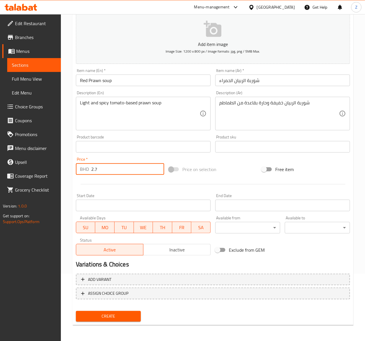
type input "2.7"
click at [125, 311] on button "Create" at bounding box center [108, 316] width 65 height 11
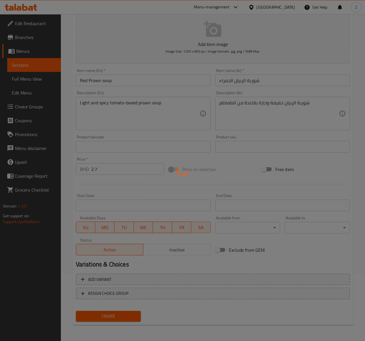
type input "0"
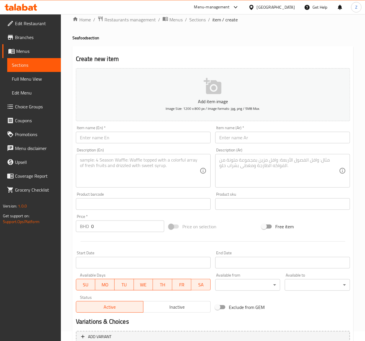
scroll to position [0, 0]
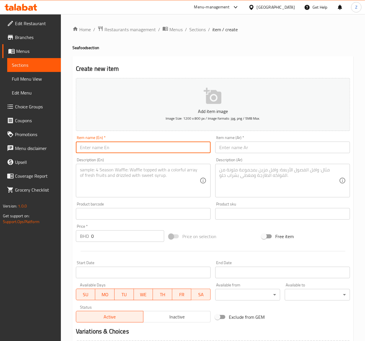
click at [99, 148] on input "text" at bounding box center [143, 147] width 135 height 12
paste input "Hummus Smooth chickpea dip with tahini"
drag, startPoint x: 159, startPoint y: 149, endPoint x: 105, endPoint y: 149, distance: 53.7
click at [105, 149] on input "Hummus Smooth chickpea dip with tahini" at bounding box center [143, 147] width 135 height 12
type input "Hummus"
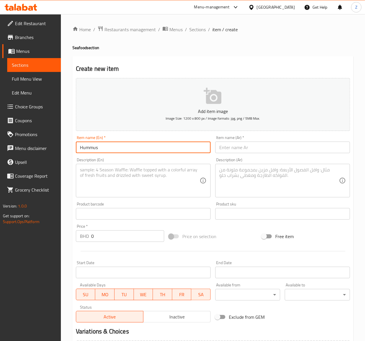
click at [110, 181] on textarea at bounding box center [140, 180] width 120 height 27
paste textarea "Smooth chickpea dip with tahini"
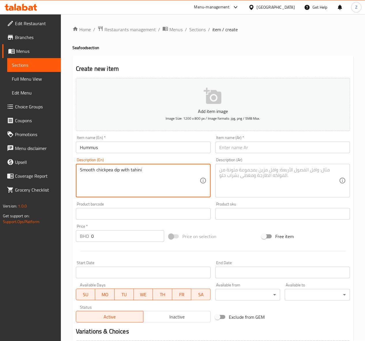
type textarea "Smooth chickpea dip with tahini"
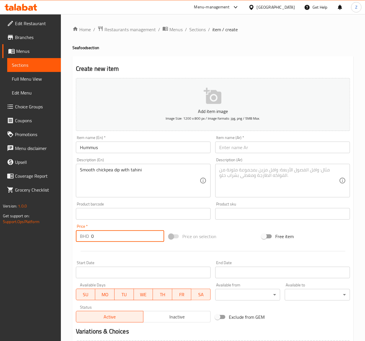
drag, startPoint x: 95, startPoint y: 239, endPoint x: -43, endPoint y: 230, distance: 138.3
click at [0, 230] on html "​ Menu-management [GEOGRAPHIC_DATA] Get Help Z Edit Restaurant Branches Menus S…" at bounding box center [182, 170] width 365 height 341
type input "1.5"
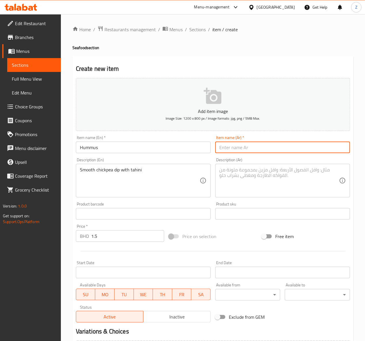
click at [246, 151] on input "text" at bounding box center [282, 147] width 135 height 12
click at [275, 148] on input "text" at bounding box center [282, 147] width 135 height 12
paste input "[GEOGRAPHIC_DATA]"
type input "[GEOGRAPHIC_DATA]"
click at [242, 178] on textarea at bounding box center [279, 180] width 120 height 27
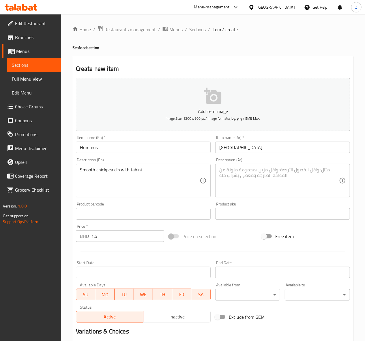
paste textarea "مهروس حمص ناعم مع طحينة"
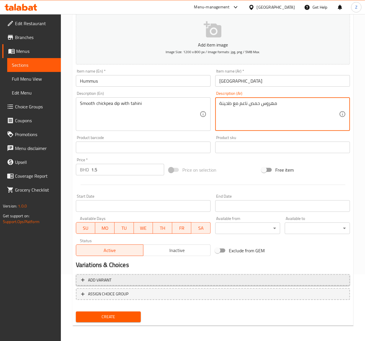
scroll to position [67, 0]
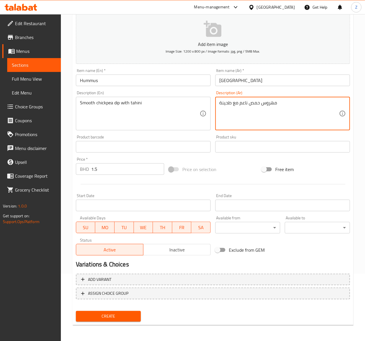
type textarea "مهروس حمص ناعم مع طحينة"
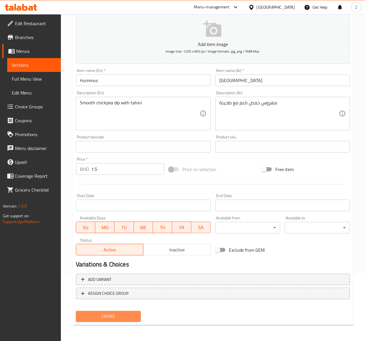
click at [99, 318] on span "Create" at bounding box center [109, 315] width 56 height 7
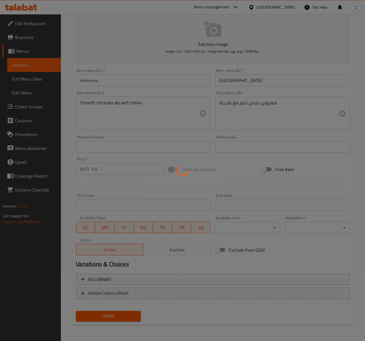
type input "0"
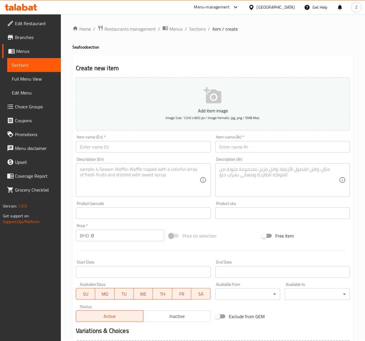
scroll to position [0, 0]
drag, startPoint x: 107, startPoint y: 149, endPoint x: 111, endPoint y: 149, distance: 3.8
click at [108, 149] on input "text" at bounding box center [143, 147] width 135 height 12
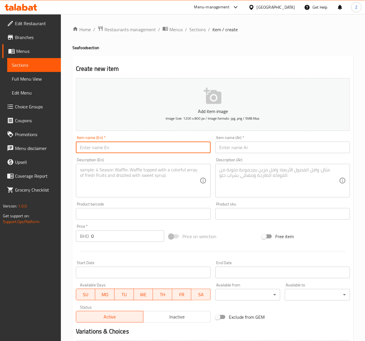
paste input "Argula Salad Peppery arugula with light dressing"
drag, startPoint x: 182, startPoint y: 150, endPoint x: 113, endPoint y: 148, distance: 69.3
click at [113, 148] on input "Argula Salad Peppery arugula with light dressing" at bounding box center [143, 147] width 135 height 12
type input "Argula Salad"
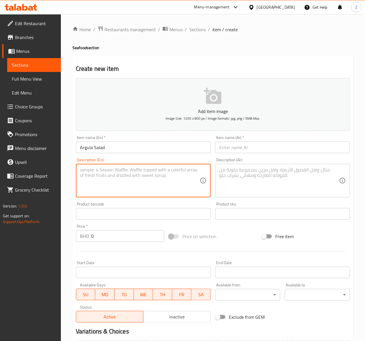
click at [104, 186] on textarea at bounding box center [140, 180] width 120 height 27
paste textarea "Peppery arugula with light dressing"
type textarea "Peppery arugula with light dressing"
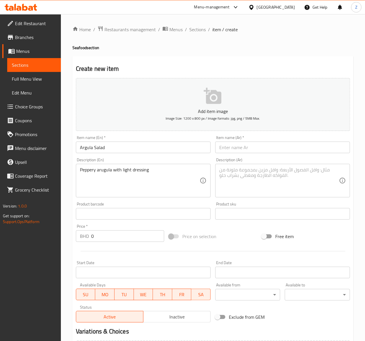
paste input "سلطة جرجير: [PERSON_NAME] بنكهة فلفلية مع تتبيلة خفيفة"
click at [259, 148] on input "text" at bounding box center [282, 147] width 135 height 12
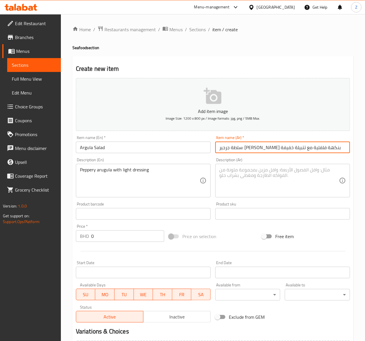
drag, startPoint x: 325, startPoint y: 146, endPoint x: 302, endPoint y: 146, distance: 23.1
click at [302, 146] on input "سلطة جرجير: [PERSON_NAME] بنكهة فلفلية مع تتبيلة خفيفة" at bounding box center [282, 147] width 135 height 12
drag, startPoint x: 304, startPoint y: 147, endPoint x: 317, endPoint y: 145, distance: 13.3
click at [317, 145] on input "سلطة جرجير: [PERSON_NAME] بنكهة فلفلية مع تتبيلة خفيفة" at bounding box center [282, 147] width 135 height 12
drag, startPoint x: 299, startPoint y: 147, endPoint x: 274, endPoint y: 148, distance: 25.1
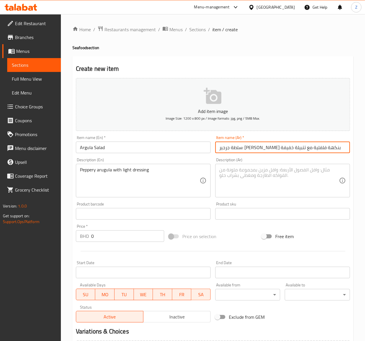
click at [274, 148] on input "سلطة جرجير: [PERSON_NAME] بنكهة فلفلية مع تتبيلة خفيفة" at bounding box center [282, 147] width 135 height 12
click at [307, 147] on input "سلطة جرجير: [PERSON_NAME] بنكهة فلفلية مع تتبيلة خفيفة" at bounding box center [282, 147] width 135 height 12
drag, startPoint x: 299, startPoint y: 148, endPoint x: 204, endPoint y: 151, distance: 95.5
click at [184, 153] on div "Add item image Image Size: 1200 x 800 px / Image formats: jpg, png / 5MB Max. I…" at bounding box center [213, 200] width 279 height 249
type input "سلطة جرجير:"
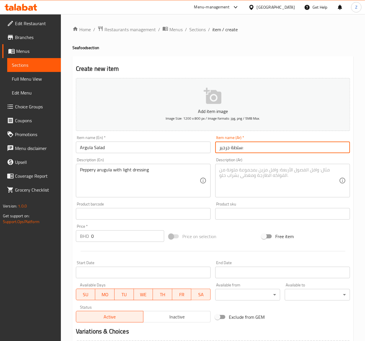
click at [267, 169] on textarea at bounding box center [279, 180] width 120 height 27
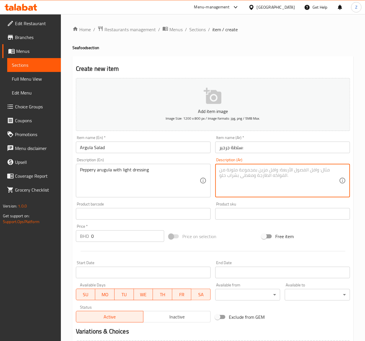
paste textarea "[PERSON_NAME] بنكهة فلفلية مع تتبيلة خفيفة"
type textarea "[PERSON_NAME] بنكهة فلفلية مع تتبيلة خفيفة"
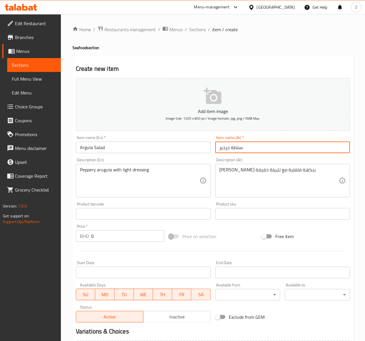
drag, startPoint x: 250, startPoint y: 148, endPoint x: 243, endPoint y: 148, distance: 7.8
click at [243, 148] on input "سلطة جرجير:" at bounding box center [282, 147] width 135 height 12
type input "سلطة جرجير"
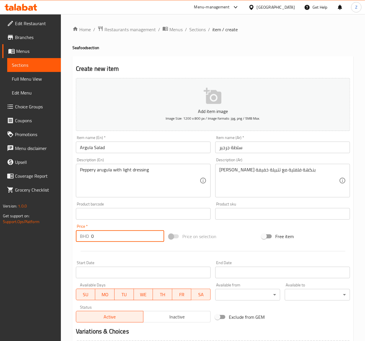
drag, startPoint x: 28, startPoint y: 242, endPoint x: -29, endPoint y: 234, distance: 58.0
click at [0, 234] on html "​ Menu-management [GEOGRAPHIC_DATA] Get Help Z Edit Restaurant Branches Menus S…" at bounding box center [182, 170] width 365 height 341
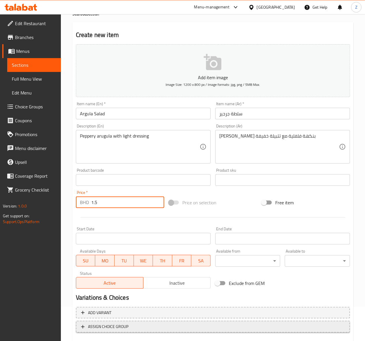
scroll to position [67, 0]
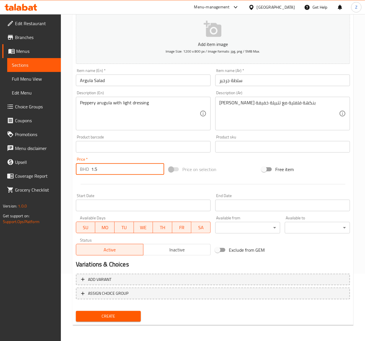
type input "1.5"
click at [100, 311] on button "Create" at bounding box center [108, 316] width 65 height 11
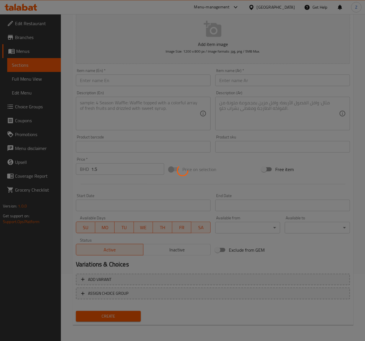
type input "0"
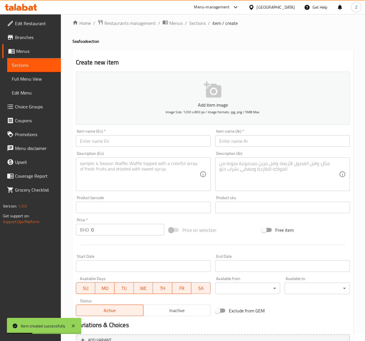
scroll to position [0, 0]
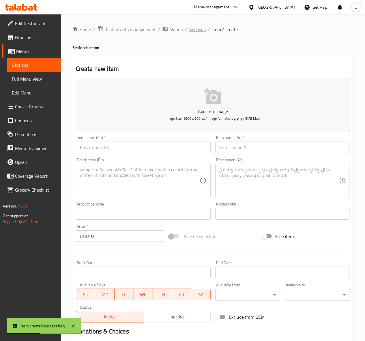
click at [200, 32] on span "Sections" at bounding box center [197, 29] width 16 height 7
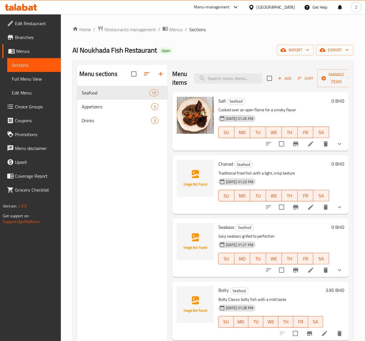
click at [277, 80] on span "Add" at bounding box center [285, 78] width 16 height 7
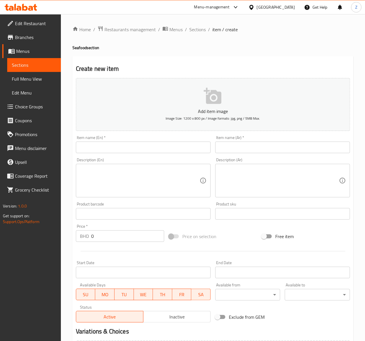
click at [191, 24] on div "Home / Restaurants management / Menus / Sections / item / create Seafood sectio…" at bounding box center [213, 211] width 304 height 394
click at [193, 28] on span "Sections" at bounding box center [197, 29] width 16 height 7
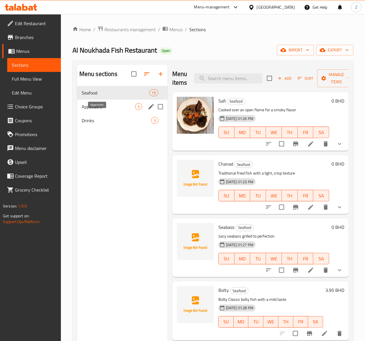
click at [111, 110] on span "Appetizers" at bounding box center [108, 106] width 53 height 7
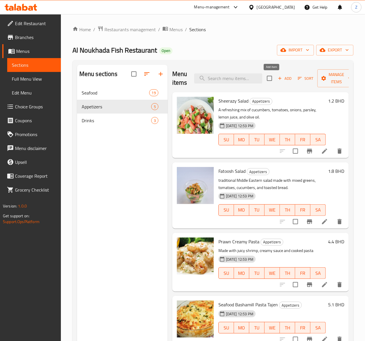
click at [277, 78] on span "Add" at bounding box center [285, 78] width 16 height 7
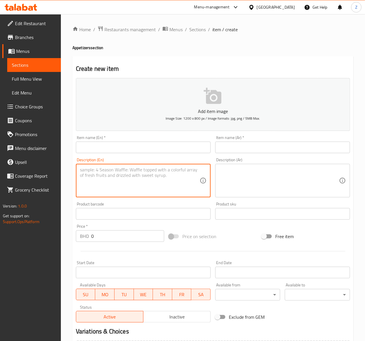
click at [107, 186] on textarea at bounding box center [140, 180] width 120 height 27
paste textarea "Parsley salad with lemon and bulgur"
type textarea "Parsley salad with lemon and bulgur"
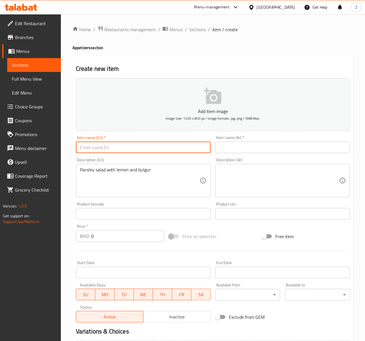
click at [87, 144] on input "text" at bounding box center [143, 147] width 135 height 12
paste input "You said: [PERSON_NAME]"
drag, startPoint x: 99, startPoint y: 146, endPoint x: -121, endPoint y: 151, distance: 219.7
click at [0, 151] on html "​ Menu-management [GEOGRAPHIC_DATA] Get Help Z Edit Restaurant Branches Menus S…" at bounding box center [182, 170] width 365 height 341
click at [101, 144] on input "You said: [PERSON_NAME]" at bounding box center [143, 147] width 135 height 12
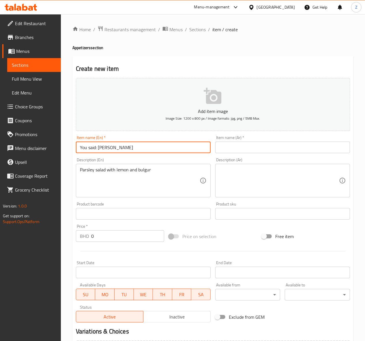
drag, startPoint x: 98, startPoint y: 148, endPoint x: -444, endPoint y: 99, distance: 544.2
click at [0, 99] on html "​ Menu-management [GEOGRAPHIC_DATA] Get Help Z Edit Restaurant Branches Menus S…" at bounding box center [182, 170] width 365 height 341
type input "Tabbouleh"
click at [252, 173] on textarea at bounding box center [279, 180] width 120 height 27
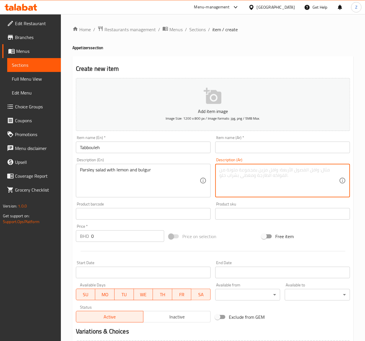
paste textarea "سلطة بقدونس مع [PERSON_NAME]"
type textarea "سلطة بقدونس مع [PERSON_NAME]"
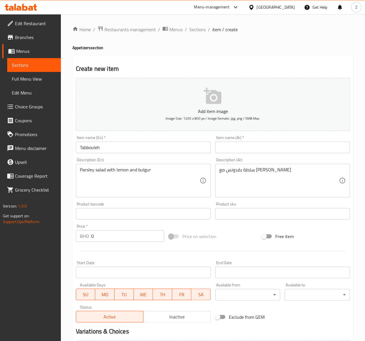
click at [228, 145] on input "text" at bounding box center [282, 147] width 135 height 12
paste input "تبولة"
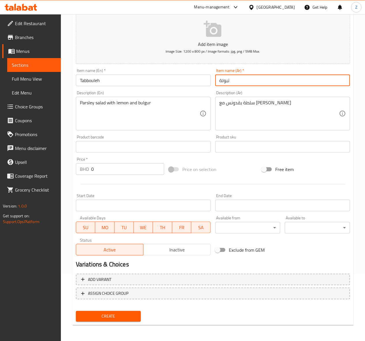
type input "تبولة"
drag, startPoint x: 15, startPoint y: 163, endPoint x: 22, endPoint y: 177, distance: 15.4
click at [0, 159] on html "​ Menu-management [GEOGRAPHIC_DATA] Get Help Z Edit Restaurant Branches Menus S…" at bounding box center [182, 103] width 365 height 341
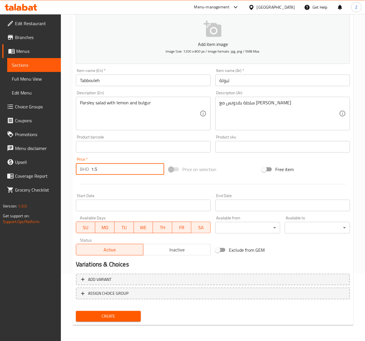
type input "1.5"
click at [115, 319] on button "Create" at bounding box center [108, 316] width 65 height 11
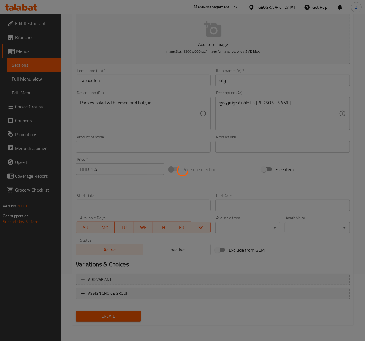
type input "0"
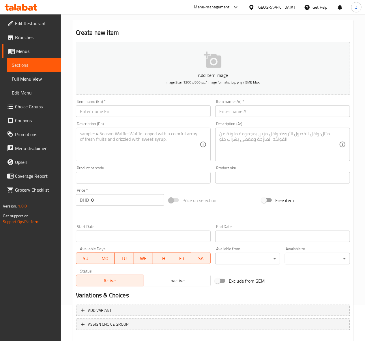
scroll to position [0, 0]
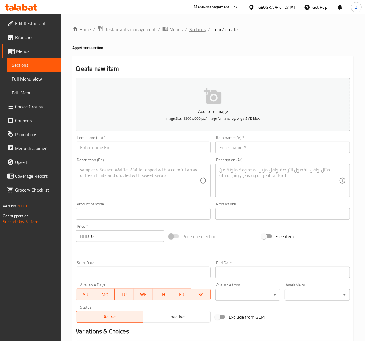
click at [192, 33] on span "Sections" at bounding box center [197, 29] width 16 height 7
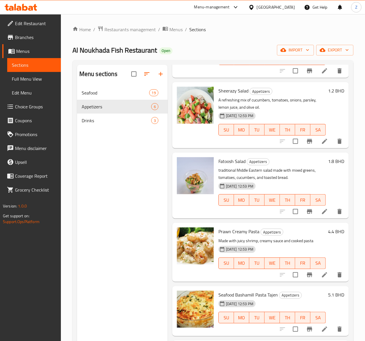
scroll to position [74, 0]
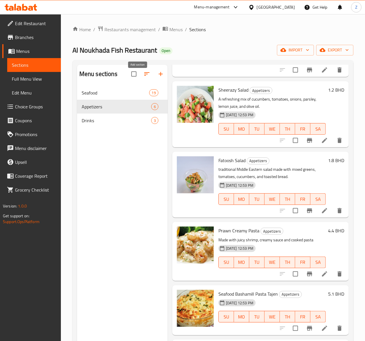
click at [157, 76] on icon "button" at bounding box center [160, 73] width 7 height 7
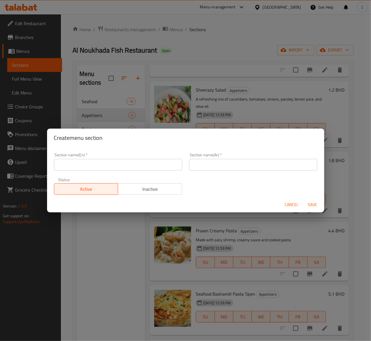
click at [95, 162] on input "text" at bounding box center [118, 165] width 128 height 12
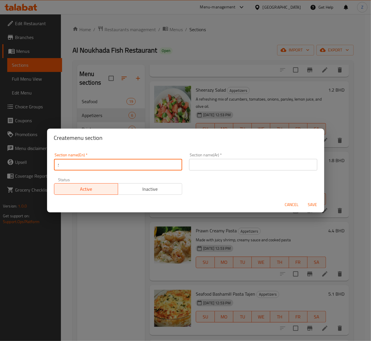
type input "؛"
drag, startPoint x: 88, startPoint y: 158, endPoint x: -2, endPoint y: 158, distance: 89.7
click at [0, 158] on html "​ Menu-management [GEOGRAPHIC_DATA] Get Help Z Edit Restaurant Branches Menus S…" at bounding box center [185, 170] width 371 height 341
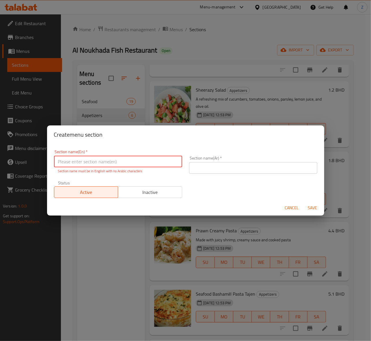
click at [200, 163] on input "text" at bounding box center [253, 168] width 128 height 12
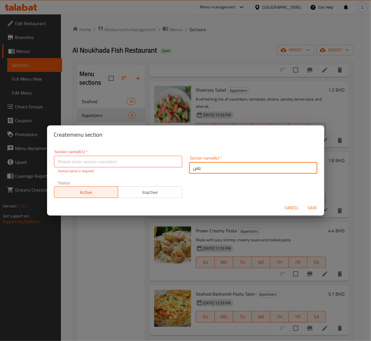
type input "باستا"
click at [117, 161] on input "text" at bounding box center [118, 162] width 128 height 12
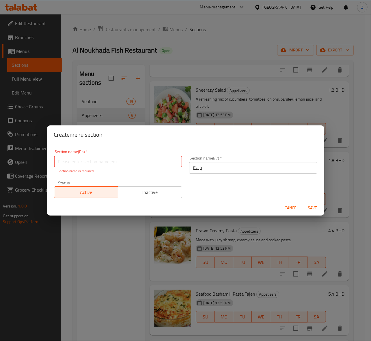
type input "Pasta"
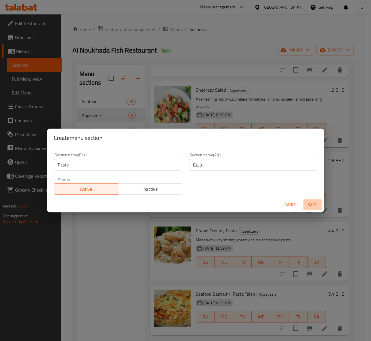
click at [311, 207] on span "Save" at bounding box center [313, 204] width 14 height 7
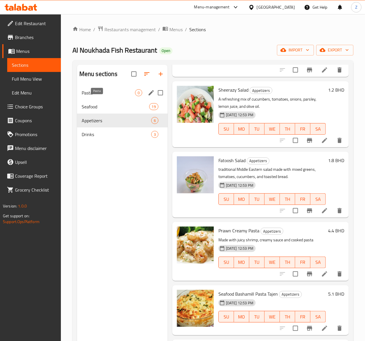
click at [98, 96] on span "Pasta" at bounding box center [108, 92] width 53 height 7
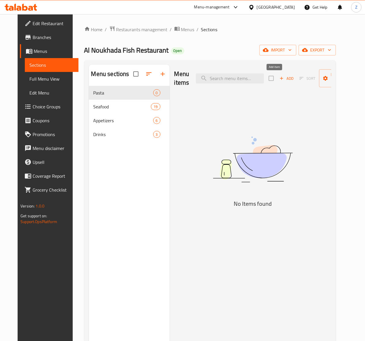
click at [279, 77] on span "Add" at bounding box center [287, 78] width 16 height 7
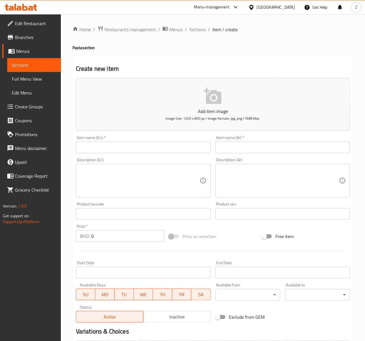
click at [95, 144] on input "text" at bounding box center [143, 147] width 135 height 12
paste input "Prawn pasta sauce"
type input "Prawn pasta sauce"
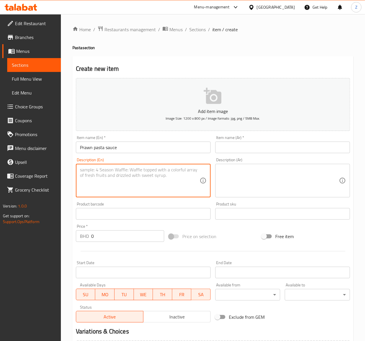
click at [126, 173] on textarea at bounding box center [140, 180] width 120 height 27
paste textarea "Pasta tossed in prawn tomato sauce"
type textarea "Pasta tossed in prawn tomato sauce"
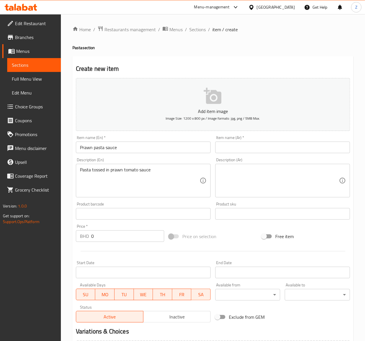
click at [233, 154] on div "Item name (Ar)   * Item name (Ar) *" at bounding box center [282, 144] width 139 height 22
paste input "صلصة مكرونة بالربيان"
click at [233, 147] on input "text" at bounding box center [282, 147] width 135 height 12
type input "صلصة مكرونة بالربيان"
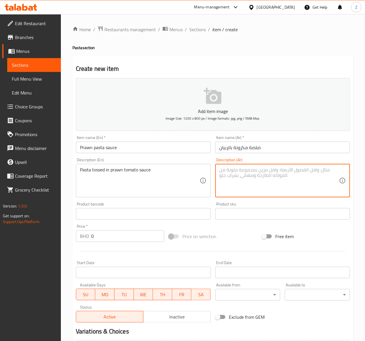
click at [237, 171] on textarea at bounding box center [279, 180] width 120 height 27
paste textarea "مكرونة ممزوجة بصلصة الطماطم والربيان"
type textarea "مكرونة ممزوجة بصلصة الطماطم والربيان"
drag, startPoint x: 112, startPoint y: 235, endPoint x: -20, endPoint y: 229, distance: 132.3
click at [0, 229] on html "​ Menu-management [GEOGRAPHIC_DATA] Get Help Z Edit Restaurant Branches Menus S…" at bounding box center [182, 170] width 365 height 341
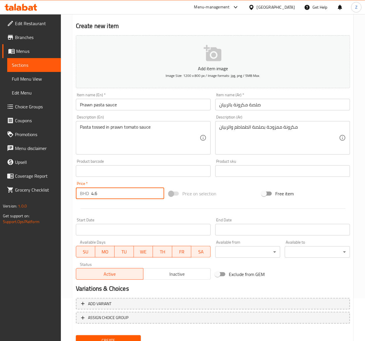
scroll to position [67, 0]
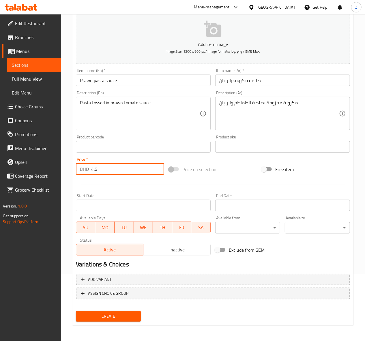
type input "4.6"
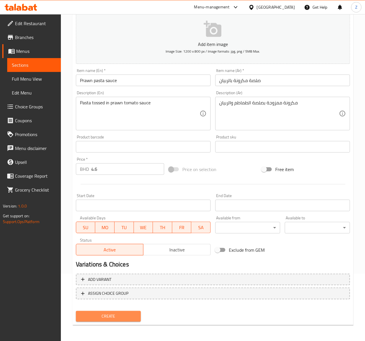
click at [104, 318] on span "Create" at bounding box center [109, 315] width 56 height 7
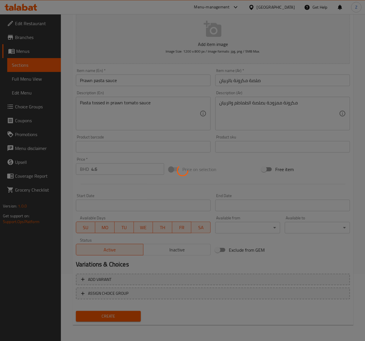
type input "0"
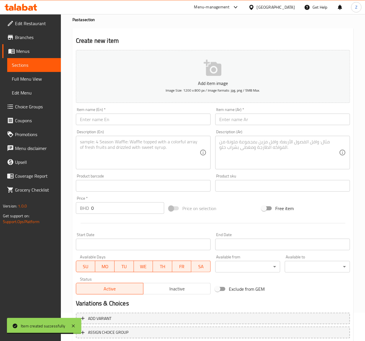
scroll to position [0, 0]
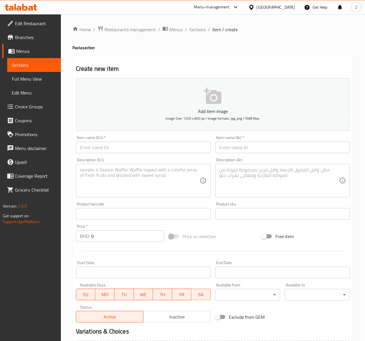
click at [95, 148] on input "text" at bounding box center [143, 147] width 135 height 12
paste input "Prawn pasta mix sauce"
type input "Prawn pasta mix sauce"
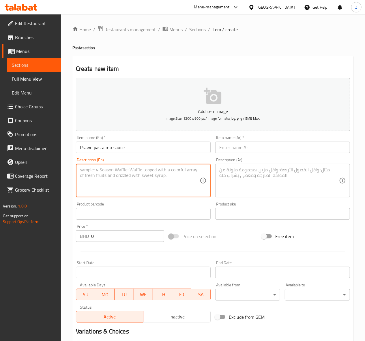
click at [113, 175] on textarea at bounding box center [140, 180] width 120 height 27
paste textarea "Pasta in a blend of cream and tomato prawn sauce"
type textarea "Pasta in a blend of cream and tomato prawn sauce"
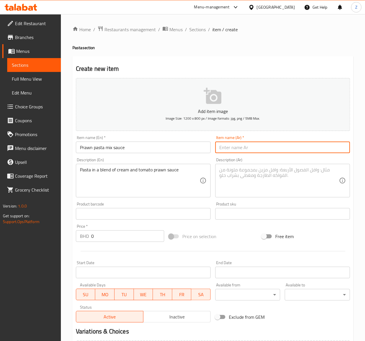
click at [260, 148] on input "text" at bounding box center [282, 147] width 135 height 12
paste input "صلصة مكرونة بالربيان"
type input "صلصة مكرونة بالربيان"
click at [267, 183] on textarea at bounding box center [279, 180] width 120 height 27
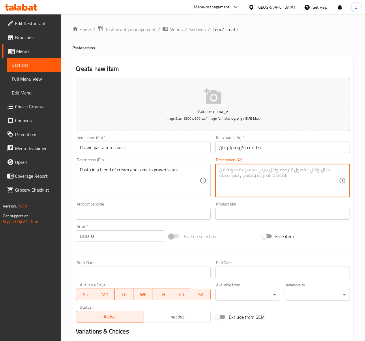
paste textarea "مكرونة بصلصة كريمية ممزوجة مع الطماطم والربيان"
type textarea "مكرونة بصلصة كريمية ممزوجة مع الطماطم والربيان"
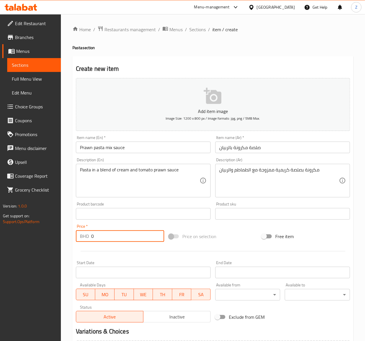
drag, startPoint x: 103, startPoint y: 235, endPoint x: -17, endPoint y: 229, distance: 120.5
click at [0, 229] on html "​ Menu-management [GEOGRAPHIC_DATA] Get Help Z Edit Restaurant Branches Menus S…" at bounding box center [182, 170] width 365 height 341
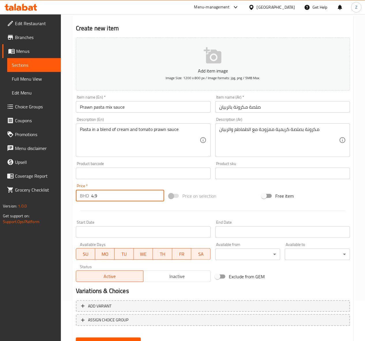
scroll to position [67, 0]
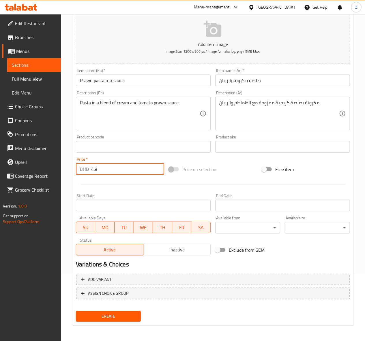
type input "4.9"
click at [98, 319] on span "Create" at bounding box center [109, 315] width 56 height 7
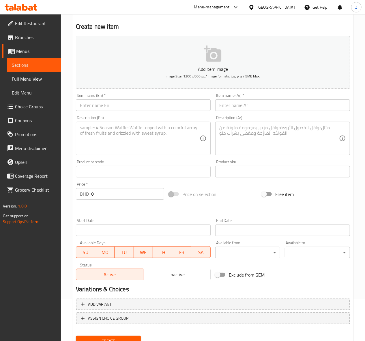
scroll to position [0, 0]
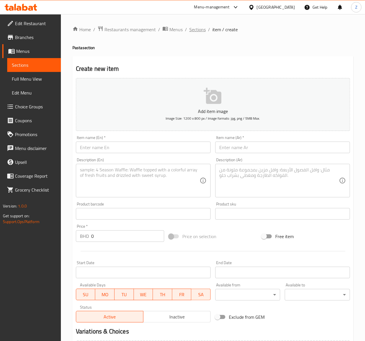
click at [200, 31] on span "Sections" at bounding box center [197, 29] width 16 height 7
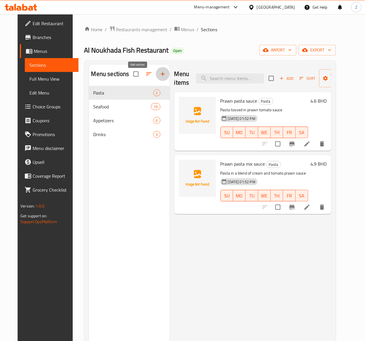
click at [159, 77] on icon "button" at bounding box center [162, 73] width 7 height 7
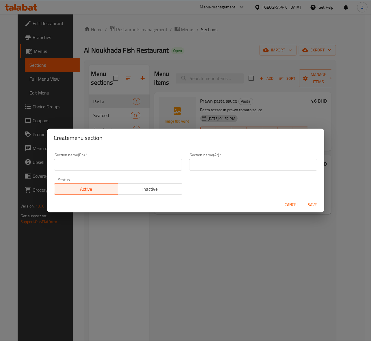
click at [127, 168] on input "text" at bounding box center [118, 165] width 128 height 12
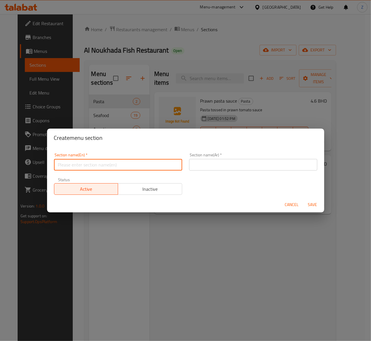
paste input "Rice Only"
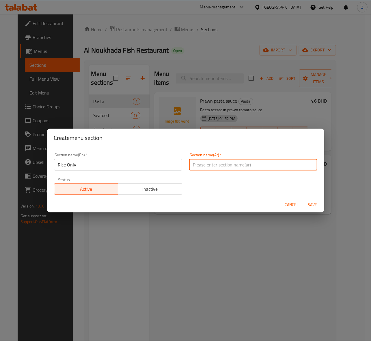
click at [200, 164] on input "text" at bounding box center [253, 165] width 128 height 12
click at [312, 202] on span "Save" at bounding box center [313, 204] width 14 height 7
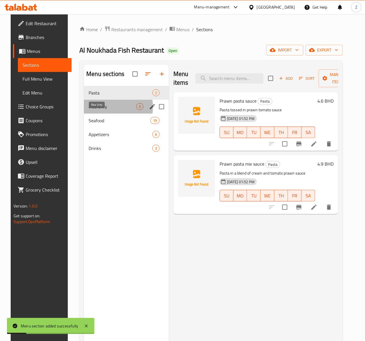
click at [93, 110] on span "Rice Only" at bounding box center [113, 106] width 48 height 7
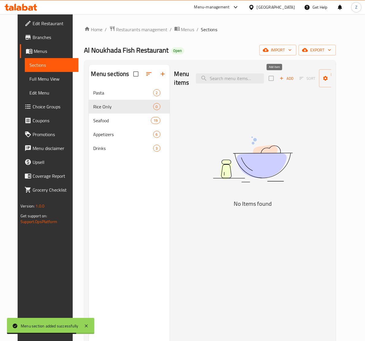
click at [279, 77] on span "Add" at bounding box center [287, 78] width 16 height 7
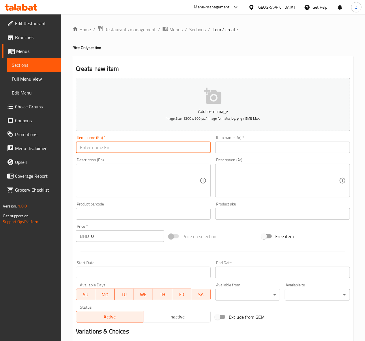
click at [87, 150] on input "text" at bounding box center [143, 147] width 135 height 12
paste input "White rice"
click at [103, 173] on textarea at bounding box center [140, 180] width 120 height 27
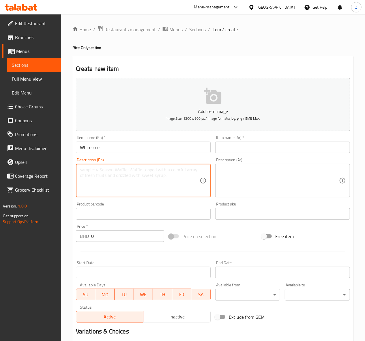
paste textarea "Fluffy steamed rice"
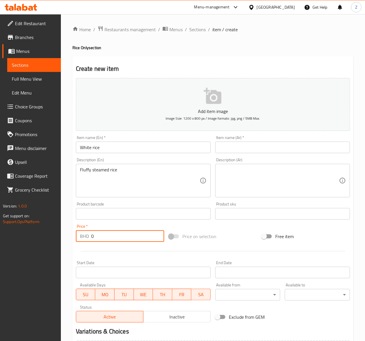
drag, startPoint x: 116, startPoint y: 239, endPoint x: -16, endPoint y: 237, distance: 131.6
click at [0, 237] on html "​ Menu-management [GEOGRAPHIC_DATA] Get Help Z Edit Restaurant Branches Menus S…" at bounding box center [182, 170] width 365 height 341
paste input "1.2"
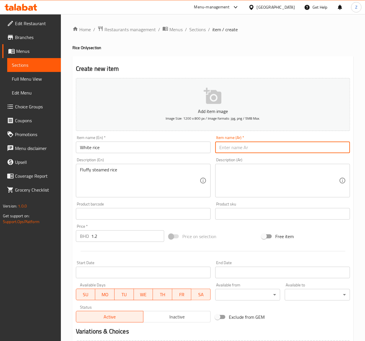
click at [222, 148] on input "text" at bounding box center [282, 147] width 135 height 12
paste input "أرز أبيض"
click at [225, 188] on textarea at bounding box center [279, 180] width 120 height 27
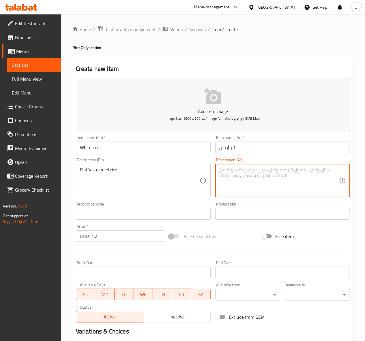
paste textarea "أرز مطهو على البخار هش وخفيف"
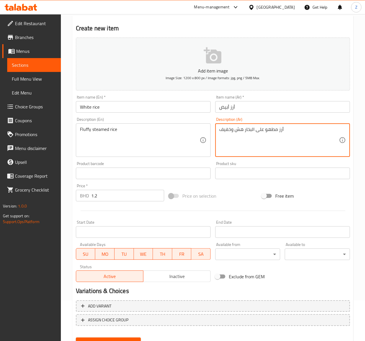
scroll to position [67, 0]
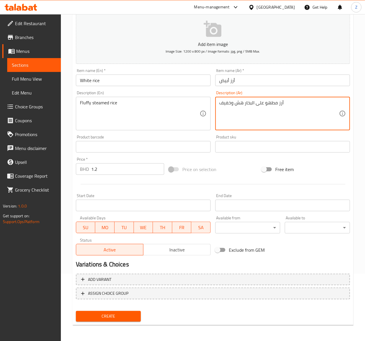
click at [98, 318] on span "Create" at bounding box center [109, 315] width 56 height 7
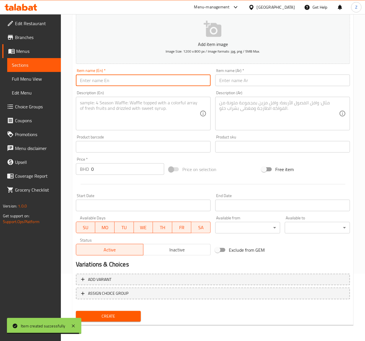
click at [100, 83] on input "text" at bounding box center [143, 80] width 135 height 12
paste input "Biryani"
drag, startPoint x: 102, startPoint y: 86, endPoint x: -145, endPoint y: 65, distance: 248.5
click at [0, 65] on html "​ Menu-management [GEOGRAPHIC_DATA] Get Help Z Edit Restaurant Branches Menus S…" at bounding box center [182, 103] width 365 height 341
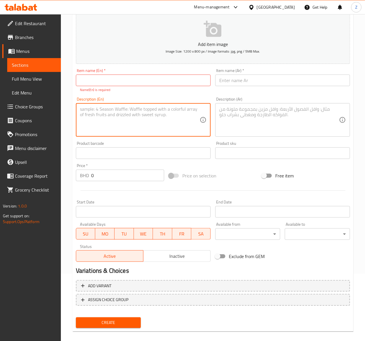
click at [118, 115] on textarea at bounding box center [140, 119] width 120 height 27
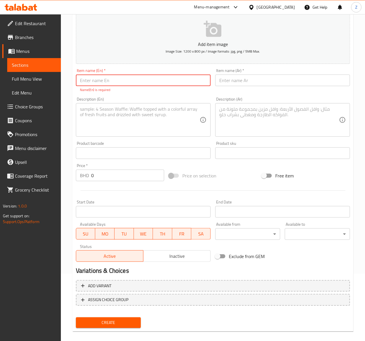
click at [104, 76] on input "text" at bounding box center [143, 80] width 135 height 12
paste input "Mandi"
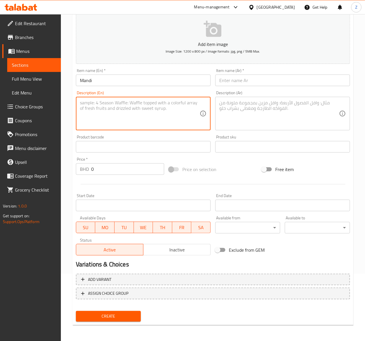
click at [106, 117] on textarea at bounding box center [140, 113] width 120 height 27
paste textarea "Slow-cooked rice with fragrant spices"
drag, startPoint x: 100, startPoint y: 173, endPoint x: 62, endPoint y: 164, distance: 39.7
click at [65, 166] on div "Home / Restaurants management / Menus / Sections / item / create Rice Only sect…" at bounding box center [213, 144] width 304 height 394
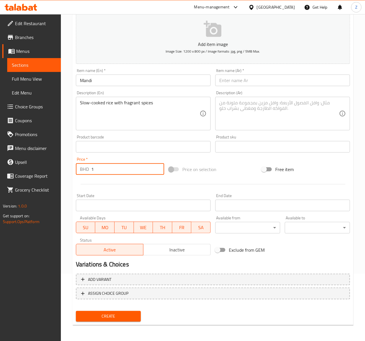
click at [110, 169] on input "1" at bounding box center [127, 169] width 73 height 12
click at [233, 79] on input "text" at bounding box center [282, 80] width 135 height 12
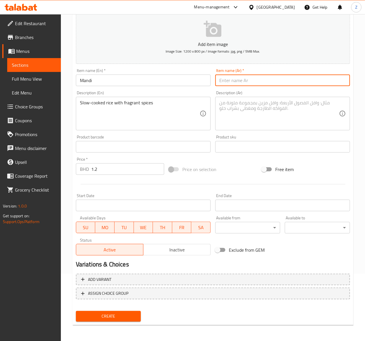
paste input "مندي"
click at [250, 114] on textarea at bounding box center [279, 113] width 120 height 27
paste textarea "أرز مطهو ببطء مع بهارات عطرية"
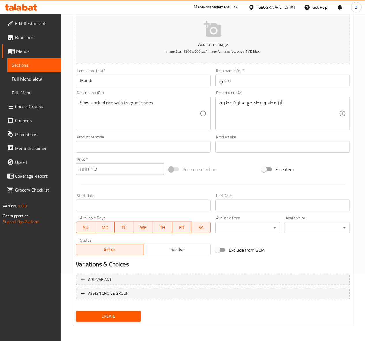
click at [88, 312] on span "Create" at bounding box center [109, 315] width 56 height 7
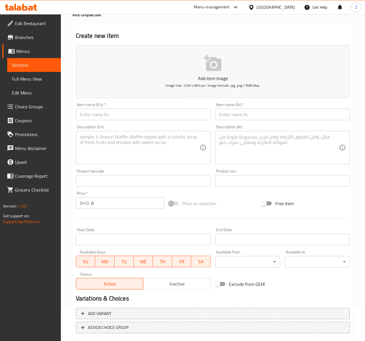
scroll to position [0, 0]
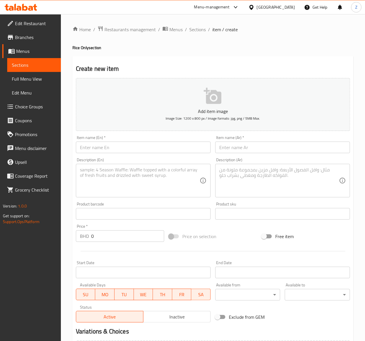
click at [100, 147] on input "text" at bounding box center [143, 147] width 135 height 12
paste input "SAYADIA"
click at [114, 171] on textarea at bounding box center [140, 180] width 120 height 27
paste textarea "Egyptian Sayadiyah"
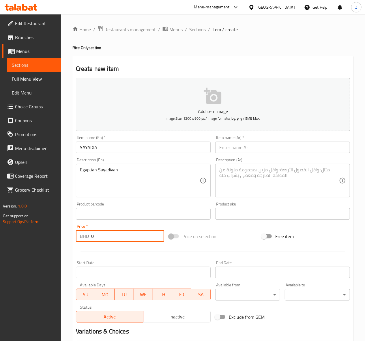
drag, startPoint x: 109, startPoint y: 233, endPoint x: 95, endPoint y: 231, distance: 13.3
click at [96, 232] on input "0" at bounding box center [127, 236] width 73 height 12
drag, startPoint x: 111, startPoint y: 228, endPoint x: 74, endPoint y: 231, distance: 37.1
click at [74, 231] on div "Price   * BHD 0 Price *" at bounding box center [120, 233] width 93 height 22
click at [118, 237] on input "0" at bounding box center [127, 236] width 73 height 12
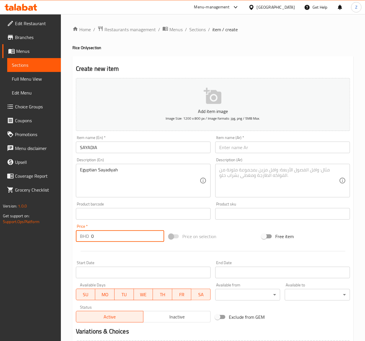
click at [118, 237] on input "0" at bounding box center [127, 236] width 73 height 12
drag, startPoint x: 110, startPoint y: 238, endPoint x: 62, endPoint y: 230, distance: 48.6
click at [65, 233] on div "Home / Restaurants management / Menus / Sections / item / create Rice Only sect…" at bounding box center [213, 211] width 304 height 394
click at [252, 146] on input "text" at bounding box center [282, 147] width 135 height 12
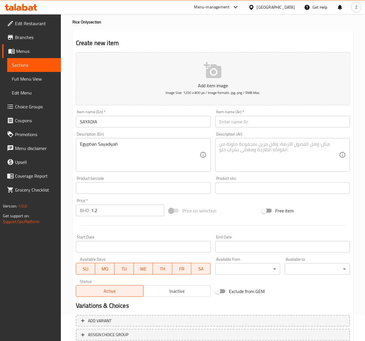
scroll to position [67, 0]
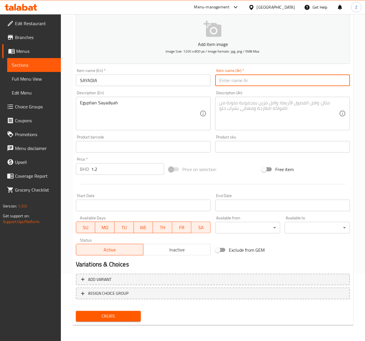
click at [253, 81] on input "text" at bounding box center [282, 80] width 135 height 12
paste input "صيادية"
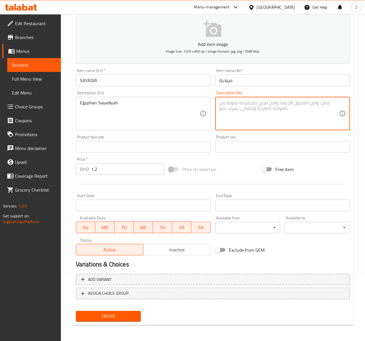
click at [238, 115] on textarea at bounding box center [279, 113] width 120 height 27
paste textarea "صيادية مصرية بالأرز والسمك"
click at [109, 316] on span "Create" at bounding box center [109, 315] width 56 height 7
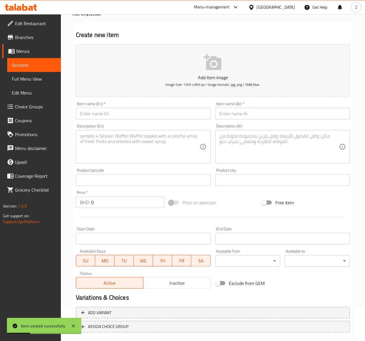
scroll to position [0, 0]
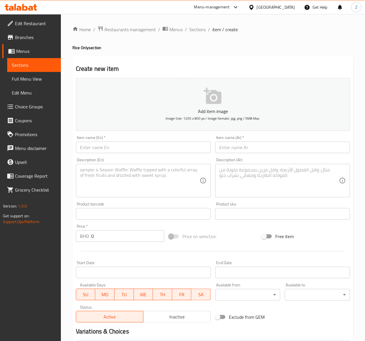
click at [106, 179] on textarea at bounding box center [140, 180] width 120 height 27
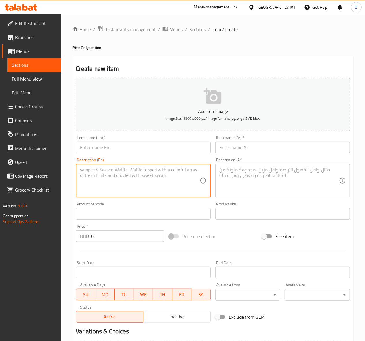
click at [87, 143] on input "text" at bounding box center [143, 147] width 135 height 12
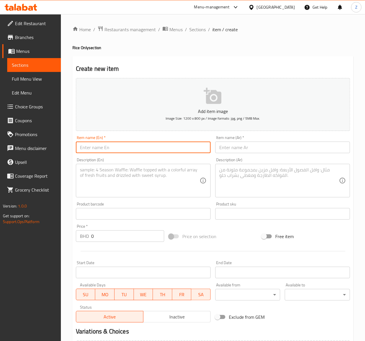
paste input "Machbos"
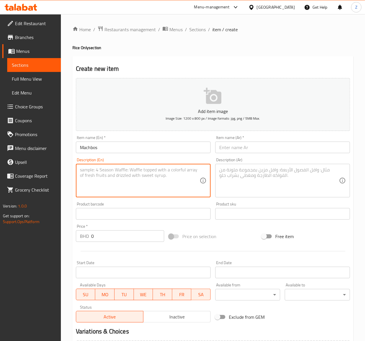
click at [102, 177] on textarea at bounding box center [140, 180] width 120 height 27
paste textarea "Gulf-style spiced rice dish"
drag, startPoint x: 88, startPoint y: 238, endPoint x: 53, endPoint y: 234, distance: 36.1
click at [53, 235] on div "Edit Restaurant Branches Menus Sections Full Menu View Edit Menu Choice Groups …" at bounding box center [182, 211] width 365 height 394
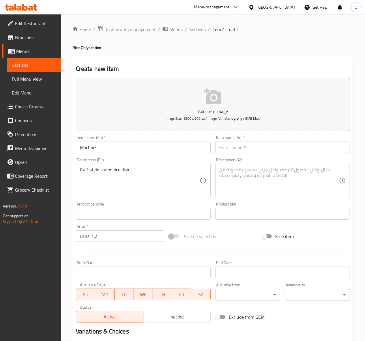
click at [231, 148] on input "text" at bounding box center [282, 147] width 135 height 12
paste input "مكبوس"
drag, startPoint x: 229, startPoint y: 145, endPoint x: 251, endPoint y: 148, distance: 22.7
click at [229, 145] on input "مكبوس" at bounding box center [282, 147] width 135 height 12
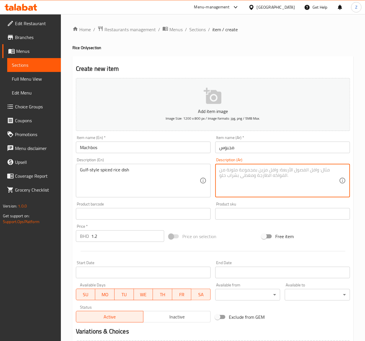
click at [227, 178] on textarea at bounding box center [279, 180] width 120 height 27
paste textarea "أرز متبل على الطريقة الخليجية"
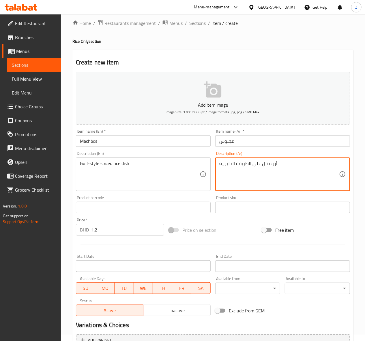
scroll to position [67, 0]
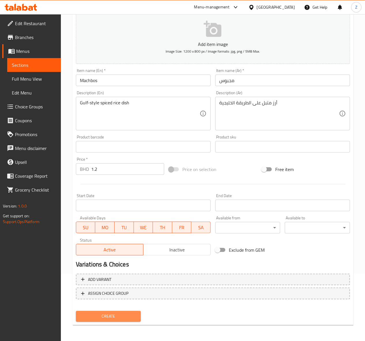
click at [115, 320] on button "Create" at bounding box center [108, 316] width 65 height 11
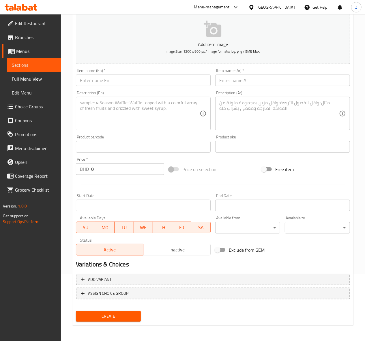
click at [123, 81] on input "text" at bounding box center [143, 80] width 135 height 12
paste input "Biryani"
click at [128, 116] on textarea at bounding box center [140, 113] width 120 height 27
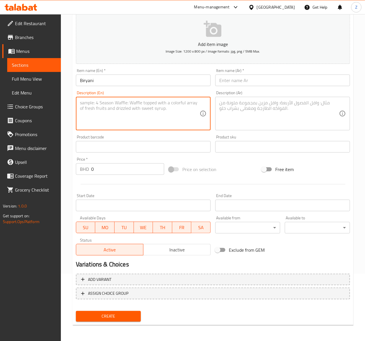
paste textarea "A fragrant rice dish cooked with aromatic spices"
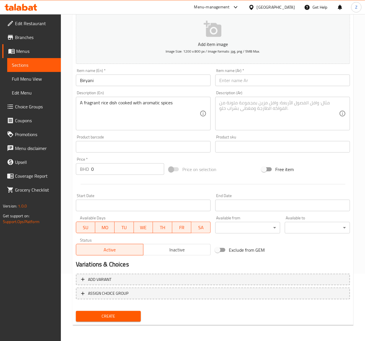
click at [245, 118] on textarea at bounding box center [279, 113] width 120 height 27
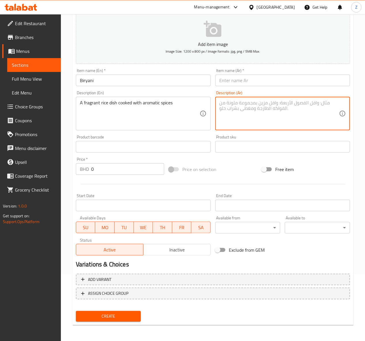
paste textarea "طبق أرز متبل بالبهارات العطرية"
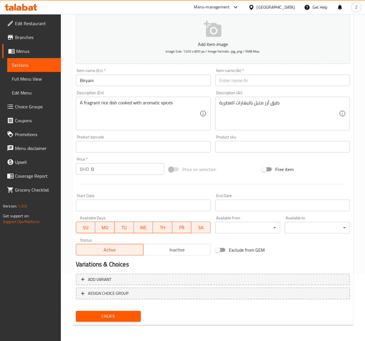
click at [260, 82] on input "text" at bounding box center [282, 80] width 135 height 12
paste input "برياني"
click at [106, 164] on input "0" at bounding box center [127, 169] width 73 height 12
drag, startPoint x: 107, startPoint y: 168, endPoint x: 28, endPoint y: 142, distance: 82.6
click at [27, 153] on div "Edit Restaurant Branches Menus Sections Full Menu View Edit Menu Choice Groups …" at bounding box center [182, 144] width 365 height 394
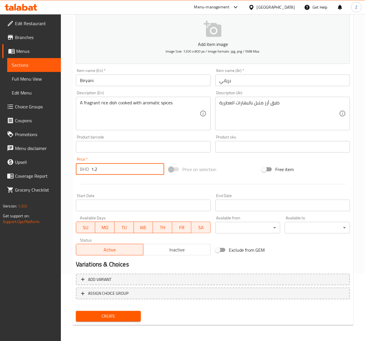
click at [115, 318] on span "Create" at bounding box center [109, 315] width 56 height 7
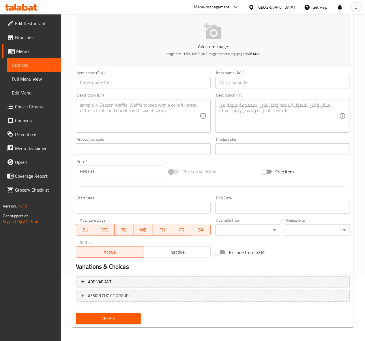
scroll to position [0, 0]
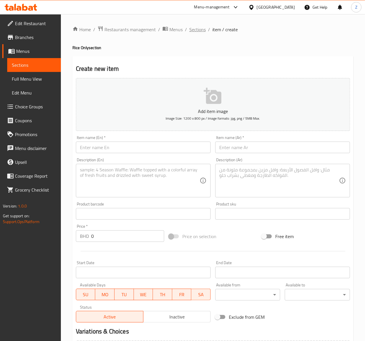
click at [200, 30] on span "Sections" at bounding box center [197, 29] width 16 height 7
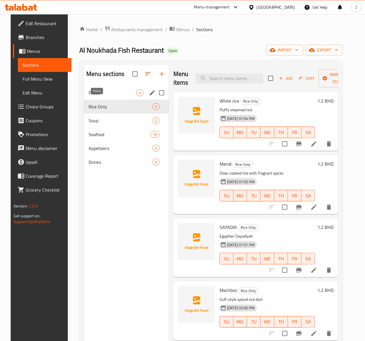
click at [89, 96] on span "Pasta" at bounding box center [113, 92] width 48 height 7
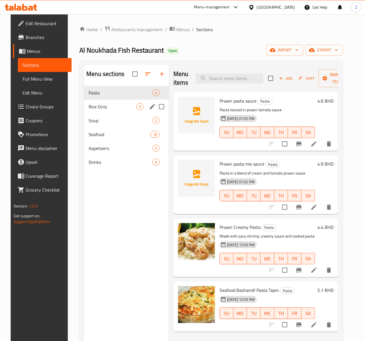
click at [95, 113] on div "Rice Only 5" at bounding box center [126, 107] width 85 height 14
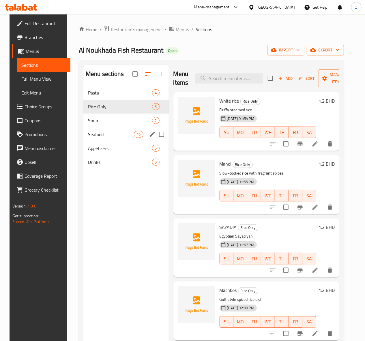
click at [93, 141] on div "Seafood 16" at bounding box center [125, 134] width 85 height 14
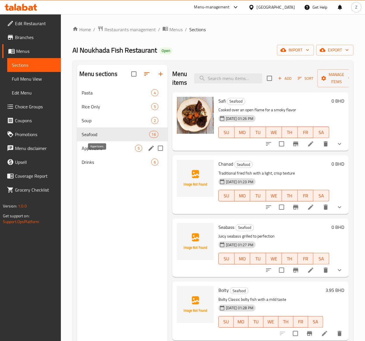
click at [92, 152] on span "Appetizers" at bounding box center [108, 148] width 53 height 7
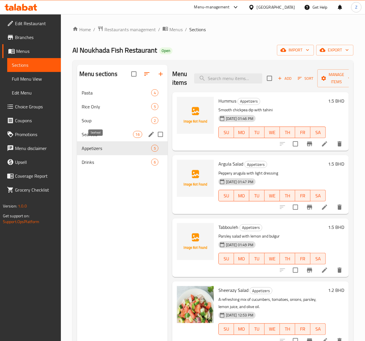
click at [91, 141] on div "Seafood 16" at bounding box center [122, 134] width 91 height 14
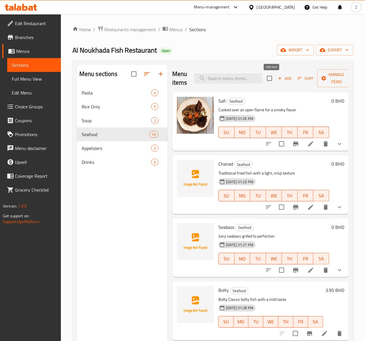
click at [277, 77] on span "Add" at bounding box center [285, 78] width 16 height 7
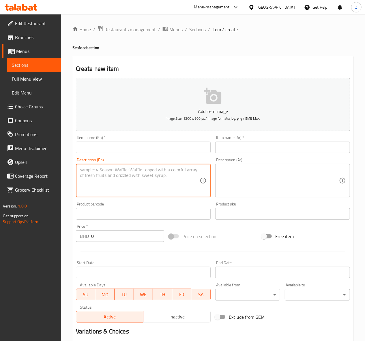
click at [132, 174] on textarea at bounding box center [140, 180] width 120 height 27
click at [110, 150] on input "text" at bounding box center [143, 147] width 135 height 12
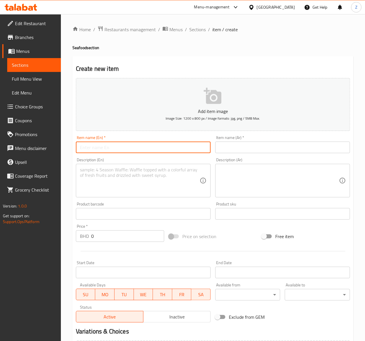
paste input "[PERSON_NAME] tray [PERSON_NAME] baked with Alexandrian spices"
drag, startPoint x: 209, startPoint y: 148, endPoint x: -328, endPoint y: 148, distance: 537.0
click at [0, 148] on html "​ Menu-management [GEOGRAPHIC_DATA] Get Help Z Edit Restaurant Branches Menus S…" at bounding box center [182, 170] width 365 height 341
click at [136, 152] on input "[PERSON_NAME] tray [PERSON_NAME] baked with Alexandrian spices" at bounding box center [143, 147] width 135 height 12
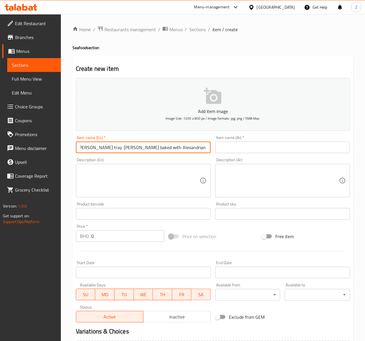
drag, startPoint x: 128, startPoint y: 147, endPoint x: 302, endPoint y: 139, distance: 173.6
click at [311, 141] on div "Add item image Image Size: 1200 x 800 px / Image formats: jpg, png / 5MB Max. I…" at bounding box center [213, 200] width 279 height 249
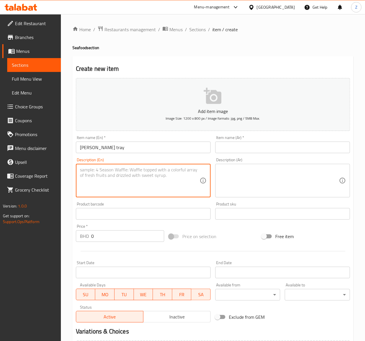
click at [104, 192] on textarea at bounding box center [140, 180] width 120 height 27
paste textarea "Sharry fish baked with Alexandrian spices"
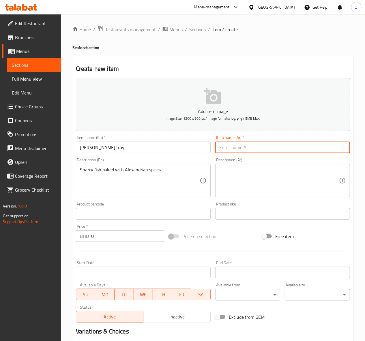
click at [234, 147] on input "text" at bounding box center [282, 147] width 135 height 12
paste input "شَـرِّي إسكندراني بالصينية"
click at [237, 164] on div "Description (Ar)" at bounding box center [282, 180] width 135 height 33
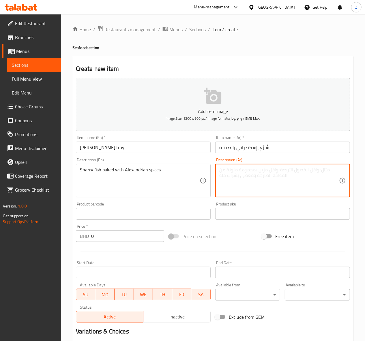
paste textarea "سمك شرِّي مخبوز بتوابل إسكندرانية"
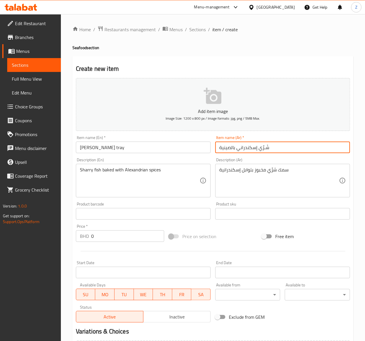
click at [264, 148] on input "شَـرِّي إسكندراني بالصينية" at bounding box center [282, 147] width 135 height 12
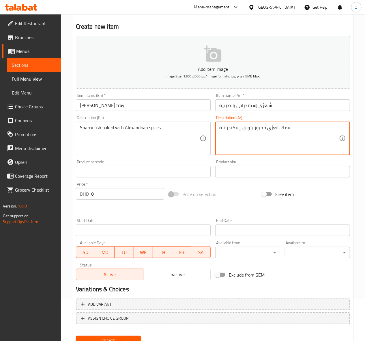
scroll to position [67, 0]
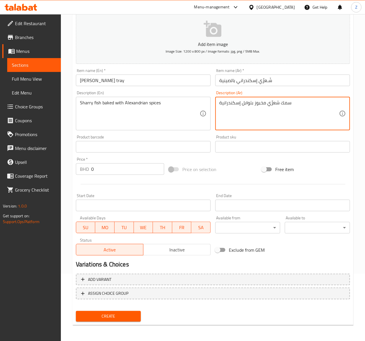
drag, startPoint x: 114, startPoint y: 169, endPoint x: 70, endPoint y: 167, distance: 44.7
click at [69, 168] on div "Home / Restaurants management / Menus / Sections / item / create Seafood sectio…" at bounding box center [213, 144] width 304 height 394
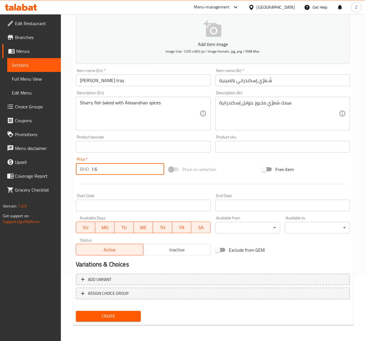
click at [126, 315] on span "Create" at bounding box center [109, 315] width 56 height 7
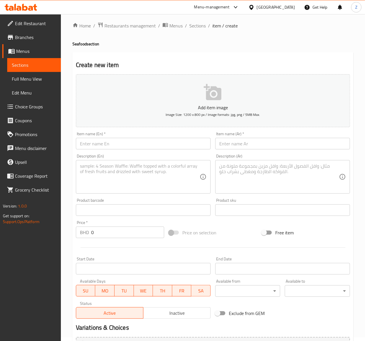
scroll to position [0, 0]
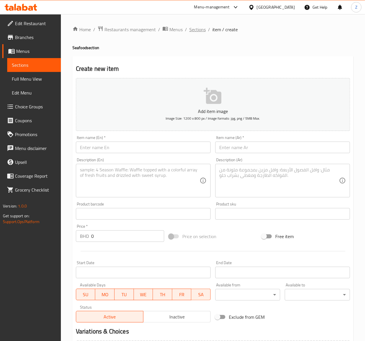
click at [195, 32] on span "Sections" at bounding box center [197, 29] width 16 height 7
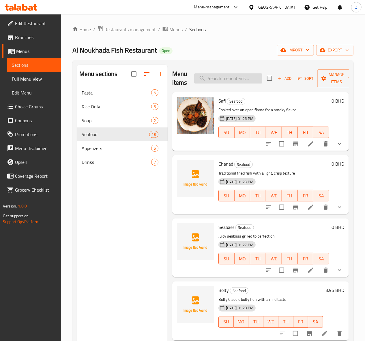
click at [208, 75] on input "search" at bounding box center [228, 78] width 68 height 10
click at [210, 78] on input "search" at bounding box center [228, 78] width 68 height 10
paste input "Al noukhada tray"
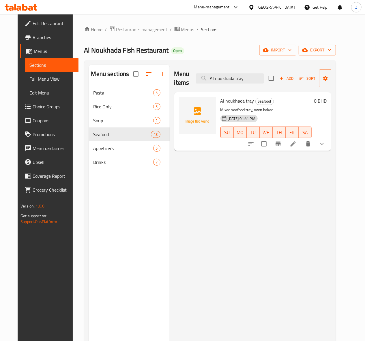
click at [301, 145] on li at bounding box center [293, 144] width 16 height 10
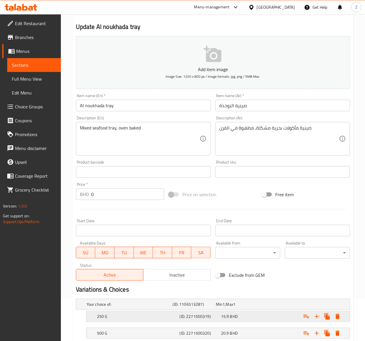
scroll to position [98, 0]
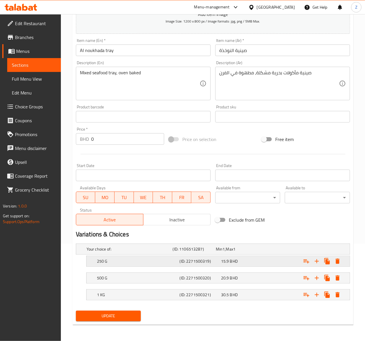
click at [162, 252] on h5 "250 G" at bounding box center [129, 249] width 84 height 6
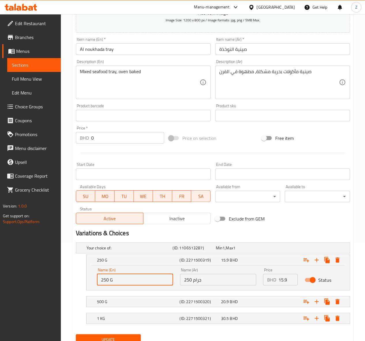
drag, startPoint x: 137, startPoint y: 285, endPoint x: -62, endPoint y: 274, distance: 199.4
click at [0, 242] on html "​ Menu-management [GEOGRAPHIC_DATA] Get Help Z Edit Restaurant Branches Menus S…" at bounding box center [182, 72] width 365 height 341
click at [118, 252] on div "500 G" at bounding box center [128, 248] width 86 height 8
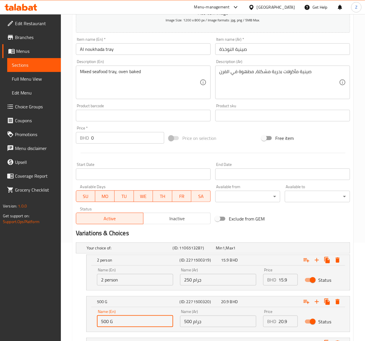
drag, startPoint x: 119, startPoint y: 322, endPoint x: 8, endPoint y: 310, distance: 111.5
click at [9, 310] on div "Edit Restaurant Branches Menus Sections Full Menu View Edit Menu Choice Groups …" at bounding box center [182, 152] width 365 height 473
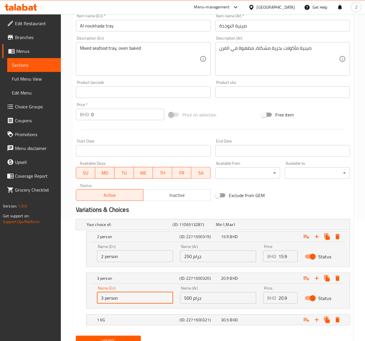
scroll to position [148, 0]
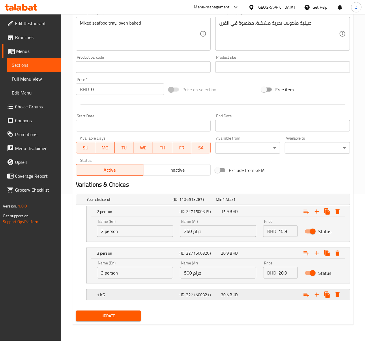
click at [113, 202] on h5 "1 KG" at bounding box center [129, 199] width 84 height 6
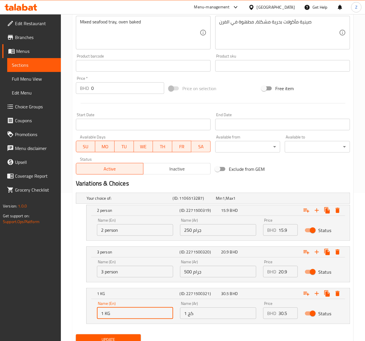
drag, startPoint x: 120, startPoint y: 315, endPoint x: 24, endPoint y: 313, distance: 95.8
click at [24, 313] on div "Edit Restaurant Branches Menus Sections Full Menu View Edit Menu Choice Groups …" at bounding box center [182, 115] width 365 height 498
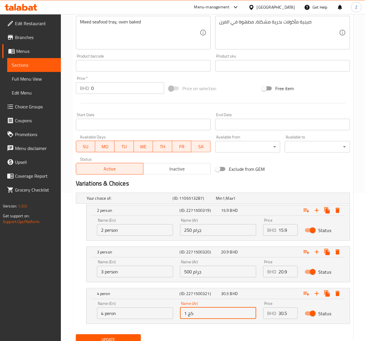
drag, startPoint x: 210, startPoint y: 317, endPoint x: 99, endPoint y: 222, distance: 146.3
click at [50, 274] on div "Edit Restaurant Branches Menus Sections Full Menu View Edit Menu Choice Groups …" at bounding box center [182, 115] width 365 height 498
drag, startPoint x: 209, startPoint y: 232, endPoint x: 52, endPoint y: 219, distance: 157.6
click at [61, 221] on div "Edit Restaurant Branches Menus Sections Full Menu View Edit Menu Choice Groups …" at bounding box center [182, 115] width 365 height 498
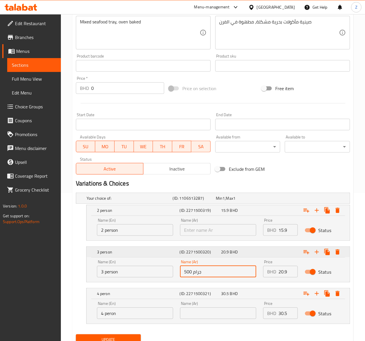
drag, startPoint x: 209, startPoint y: 272, endPoint x: 184, endPoint y: 258, distance: 29.2
click at [160, 279] on div "Name (En) 3 person Name (En) Name (Ar) 500 جرام Name (Ar) Price BHD 20.9 Price …" at bounding box center [217, 268] width 249 height 25
click at [198, 231] on input "text" at bounding box center [218, 230] width 76 height 12
click at [208, 275] on input "text" at bounding box center [218, 271] width 76 height 12
click at [206, 317] on input "text" at bounding box center [218, 313] width 76 height 12
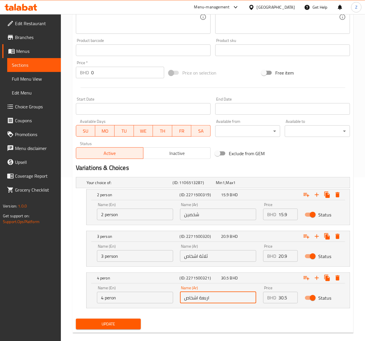
scroll to position [172, 0]
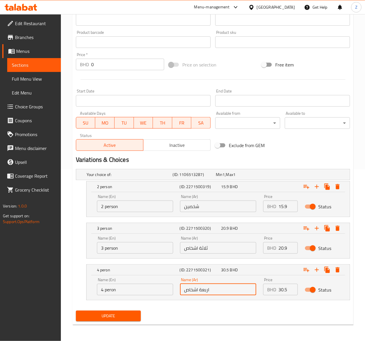
click at [98, 312] on span "Update" at bounding box center [109, 315] width 56 height 7
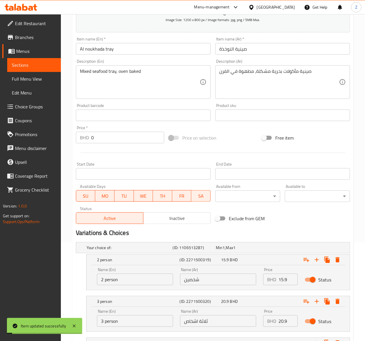
scroll to position [0, 0]
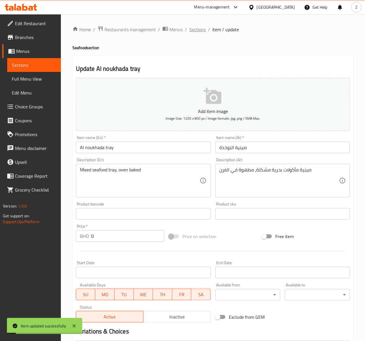
click at [194, 31] on span "Sections" at bounding box center [197, 29] width 16 height 7
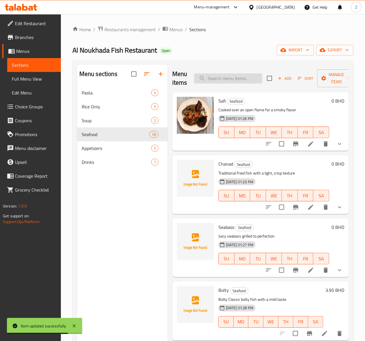
drag, startPoint x: 230, startPoint y: 77, endPoint x: 181, endPoint y: 82, distance: 48.8
click at [194, 82] on input "search" at bounding box center [228, 78] width 68 height 10
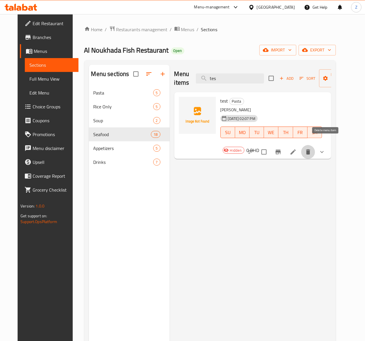
click at [310, 149] on icon "delete" at bounding box center [308, 151] width 4 height 5
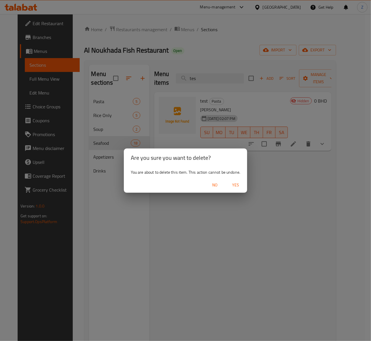
click at [237, 186] on span "Yes" at bounding box center [236, 184] width 14 height 7
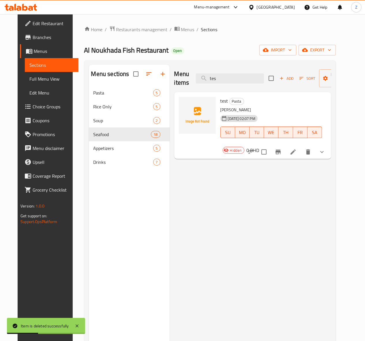
click at [297, 190] on div "Menu items tes Add Sort Manage items test Pasta [PERSON_NAME] [DATE] 02:07 PM S…" at bounding box center [251, 235] width 162 height 341
drag, startPoint x: 304, startPoint y: 181, endPoint x: 279, endPoint y: 185, distance: 24.7
click at [304, 181] on div "Menu items tes Add Sort Manage items test Pasta [PERSON_NAME] [DATE] 02:07 PM S…" at bounding box center [251, 235] width 162 height 341
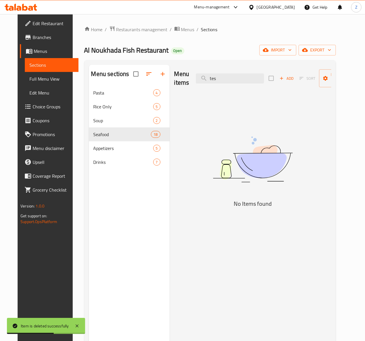
click at [331, 178] on div "Menu items tes Add Sort Manage items No Items found" at bounding box center [251, 235] width 162 height 341
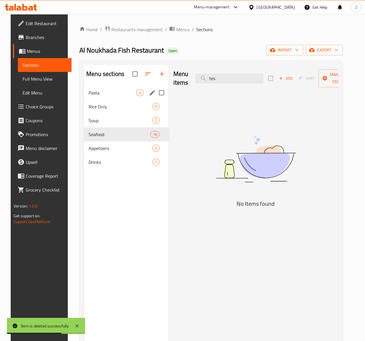
click at [91, 96] on span "Pasta" at bounding box center [113, 92] width 48 height 7
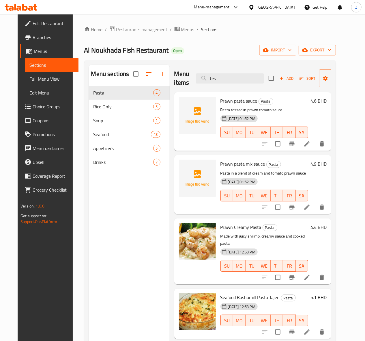
drag, startPoint x: 216, startPoint y: 81, endPoint x: 146, endPoint y: 70, distance: 70.9
click at [170, 73] on div "Menu items tes Add Sort Manage items Prawn pasta sauce Pasta Pasta tossed in pr…" at bounding box center [251, 235] width 162 height 341
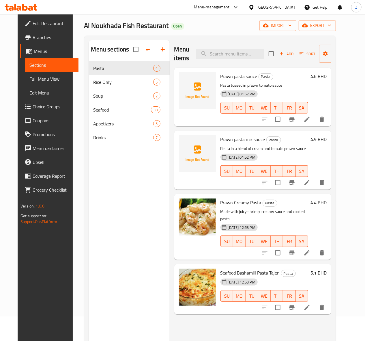
scroll to position [38, 0]
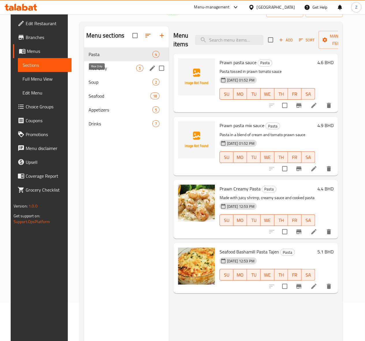
click at [95, 72] on span "Rice Only" at bounding box center [113, 68] width 48 height 7
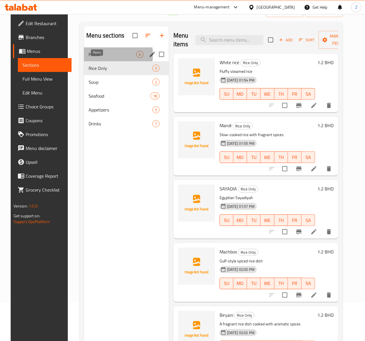
click at [95, 58] on span "Pasta" at bounding box center [113, 54] width 48 height 7
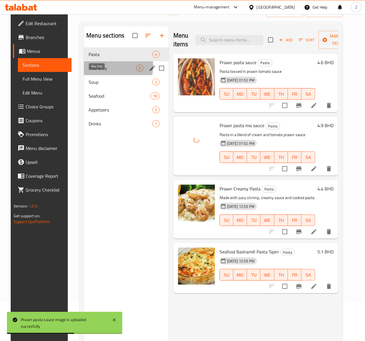
click at [93, 72] on span "Rice Only" at bounding box center [113, 68] width 48 height 7
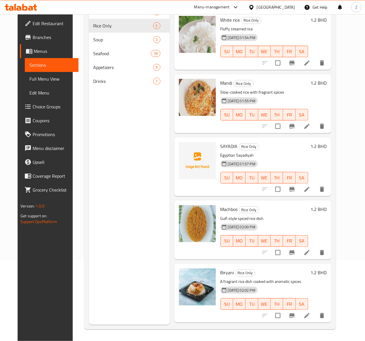
scroll to position [81, 0]
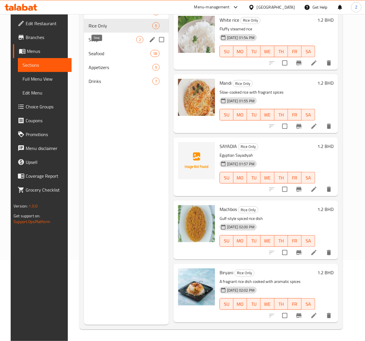
click at [108, 43] on span "Soup" at bounding box center [113, 39] width 48 height 7
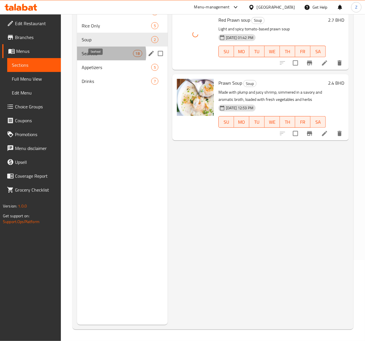
click at [107, 57] on span "Seafood" at bounding box center [107, 53] width 51 height 7
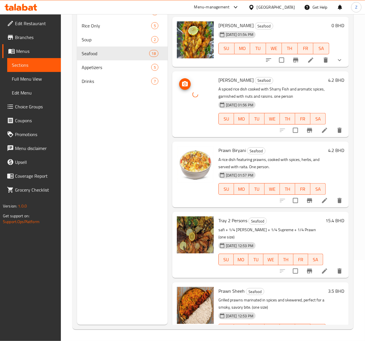
scroll to position [830, 0]
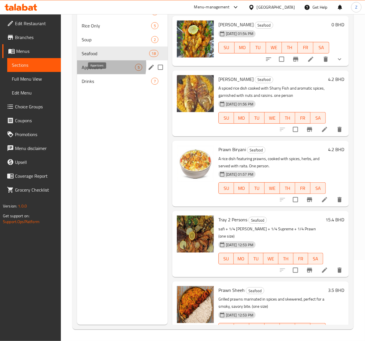
click at [92, 71] on span "Appetizers" at bounding box center [108, 67] width 53 height 7
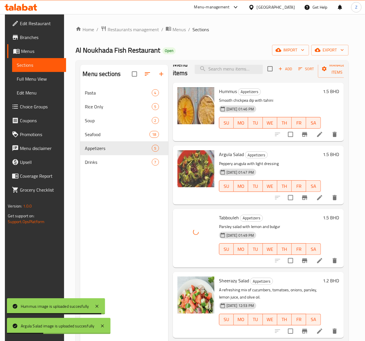
scroll to position [12, 0]
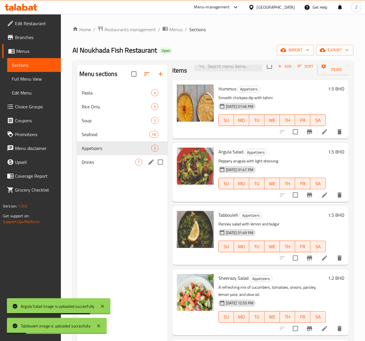
click at [98, 165] on span "Drinks" at bounding box center [108, 161] width 53 height 7
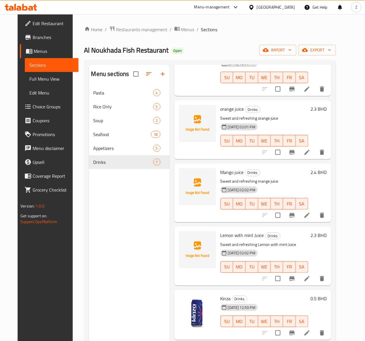
scroll to position [89, 0]
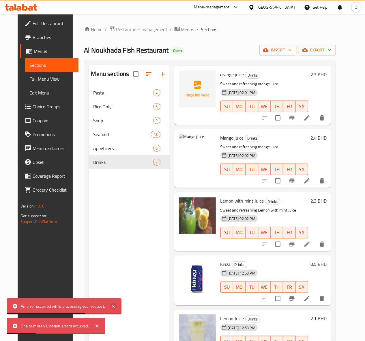
click at [112, 305] on icon at bounding box center [113, 305] width 7 height 7
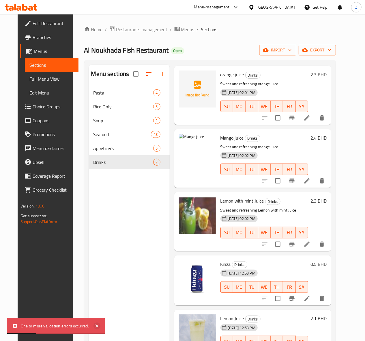
click at [98, 324] on icon at bounding box center [97, 325] width 3 height 3
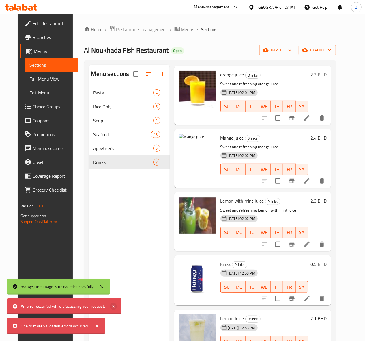
click at [115, 304] on icon at bounding box center [113, 305] width 7 height 7
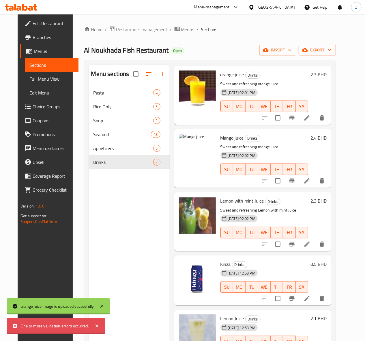
click at [96, 330] on div "One or more validation errors occurred." at bounding box center [56, 325] width 98 height 16
drag, startPoint x: 97, startPoint y: 327, endPoint x: 104, endPoint y: 305, distance: 22.8
click at [97, 324] on icon at bounding box center [96, 325] width 7 height 7
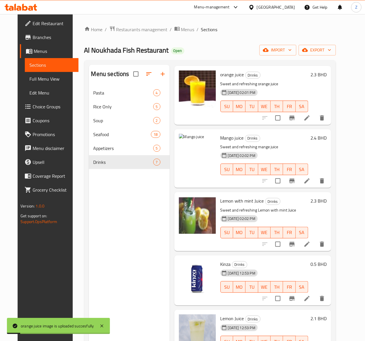
click at [106, 309] on div "Menu sections Pasta 4 Rice Only 5 Soup 2 Seafood 18 Appetizers 5 Drinks 7" at bounding box center [129, 235] width 81 height 341
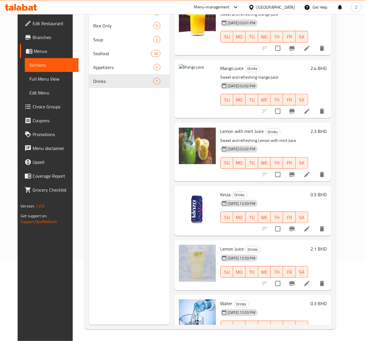
scroll to position [21, 0]
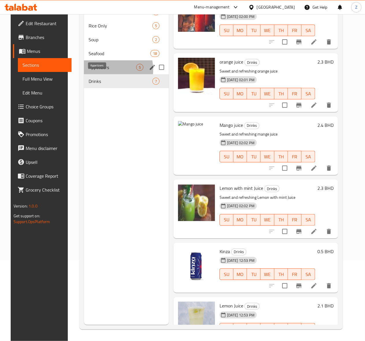
click at [92, 71] on span "Appetizers" at bounding box center [113, 67] width 48 height 7
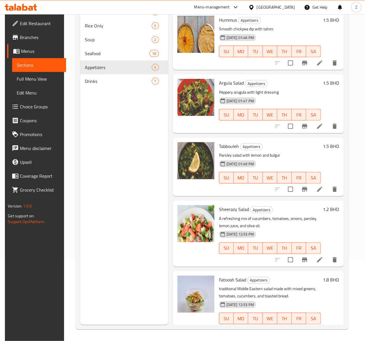
scroll to position [12, 0]
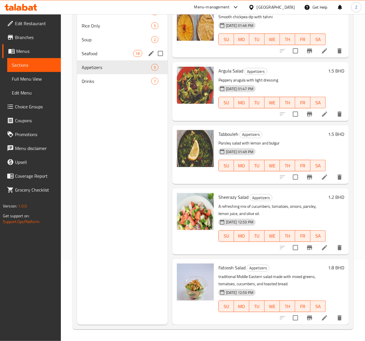
click at [85, 57] on span "Seafood" at bounding box center [107, 53] width 51 height 7
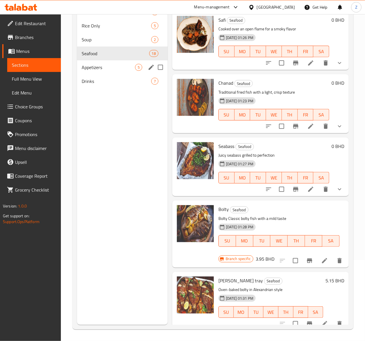
click at [110, 74] on div "Appetizers 5" at bounding box center [122, 67] width 91 height 14
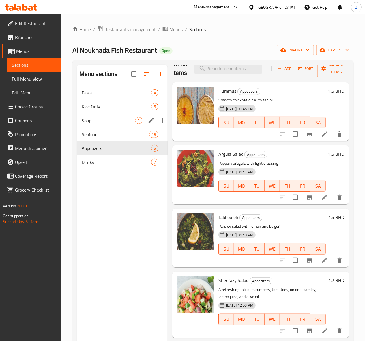
scroll to position [12, 0]
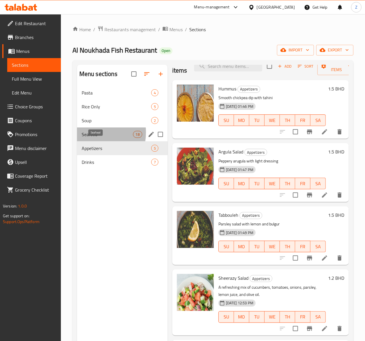
click at [89, 138] on span "Seafood" at bounding box center [107, 134] width 51 height 7
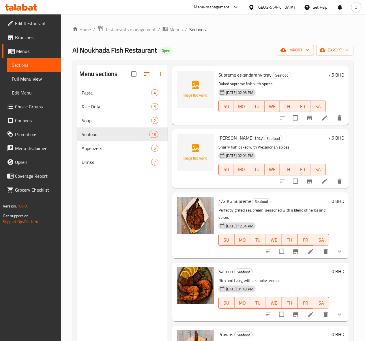
scroll to position [616, 0]
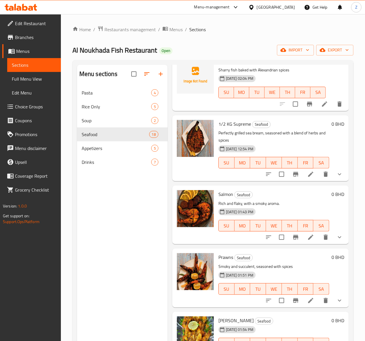
click at [307, 297] on icon at bounding box center [310, 300] width 7 height 7
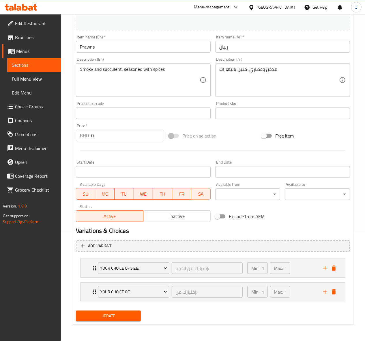
scroll to position [110, 0]
click at [146, 267] on span "Your Choice OF Size:" at bounding box center [133, 267] width 67 height 7
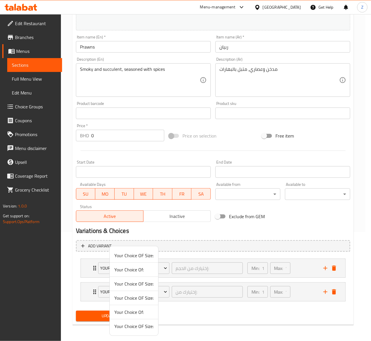
click at [166, 267] on div at bounding box center [185, 170] width 371 height 341
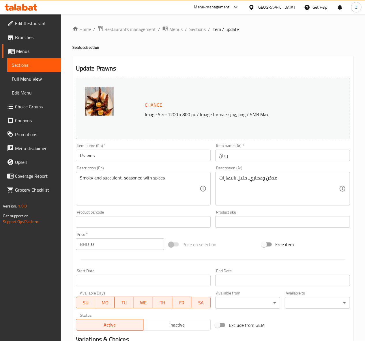
scroll to position [0, 0]
click at [204, 31] on span "Sections" at bounding box center [197, 29] width 16 height 7
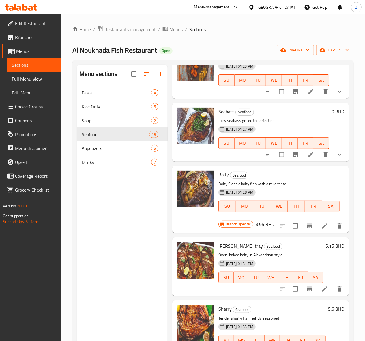
scroll to position [308, 0]
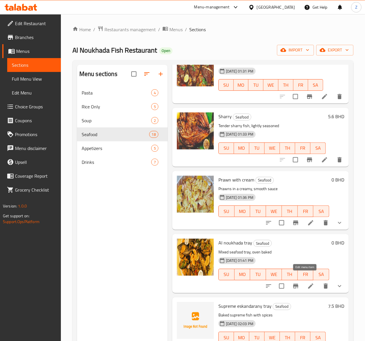
click at [307, 282] on icon at bounding box center [310, 285] width 7 height 7
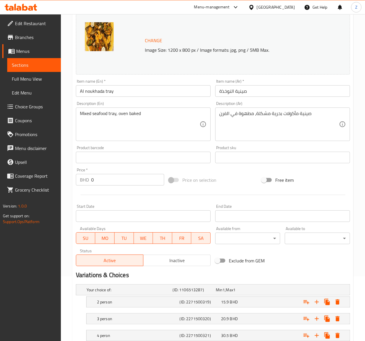
scroll to position [106, 0]
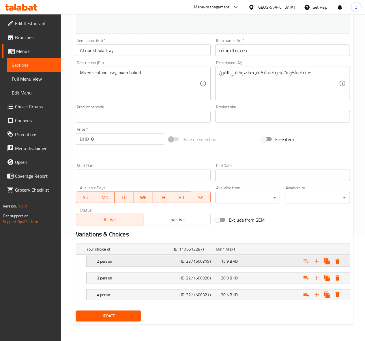
click at [258, 253] on div "15.9 BHD" at bounding box center [236, 249] width 43 height 8
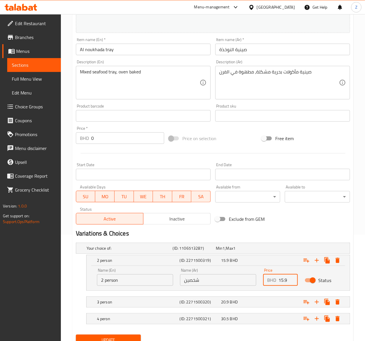
drag, startPoint x: 287, startPoint y: 280, endPoint x: 278, endPoint y: 279, distance: 9.3
click at [278, 279] on input "15.9" at bounding box center [287, 280] width 19 height 12
type input "15"
drag, startPoint x: 137, startPoint y: 245, endPoint x: 71, endPoint y: 242, distance: 66.7
click at [71, 242] on div "Home / Restaurants management / Menus / Sections / item / update Seafood sectio…" at bounding box center [213, 136] width 304 height 457
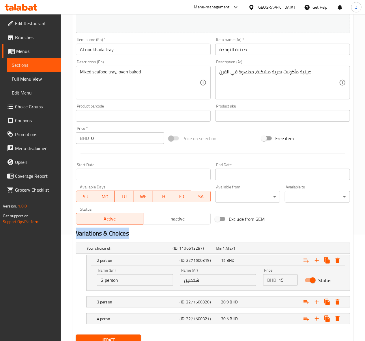
drag, startPoint x: 129, startPoint y: 233, endPoint x: 71, endPoint y: 235, distance: 58.4
click at [71, 235] on div "Home / Restaurants management / Menus / Sections / item / update Seafood sectio…" at bounding box center [213, 136] width 304 height 457
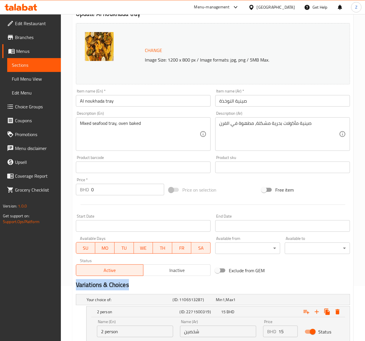
scroll to position [131, 0]
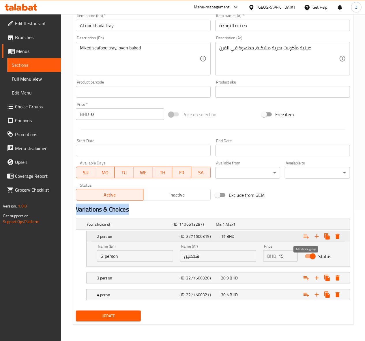
click at [306, 235] on icon "Expand" at bounding box center [307, 236] width 6 height 4
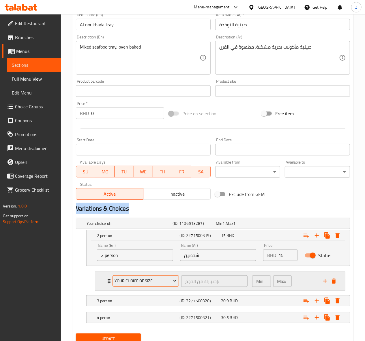
click at [165, 281] on span "Your Choice OF Size:" at bounding box center [146, 280] width 62 height 7
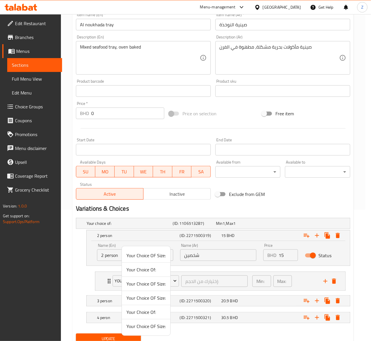
click at [144, 310] on span "Your Choice Of:" at bounding box center [145, 311] width 39 height 7
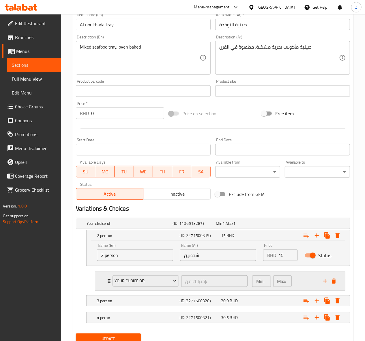
click at [98, 281] on div "Your Choice Of: إختيارك من: ​ Min: 1 ​ Max: 1 ​" at bounding box center [220, 281] width 250 height 18
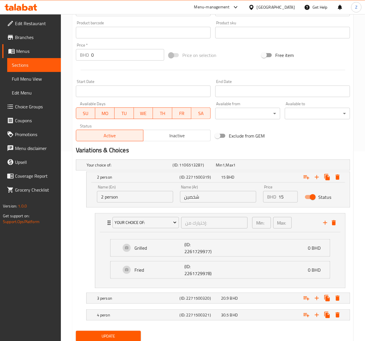
scroll to position [208, 0]
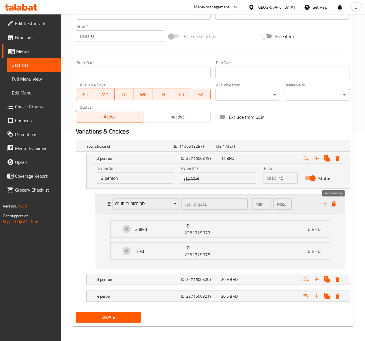
click at [336, 204] on icon "delete" at bounding box center [333, 203] width 7 height 7
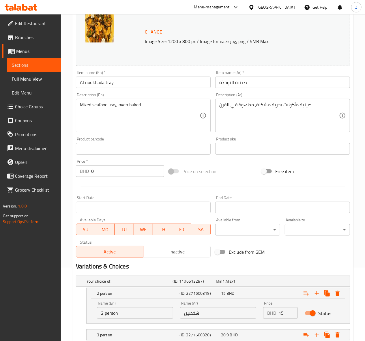
scroll to position [0, 0]
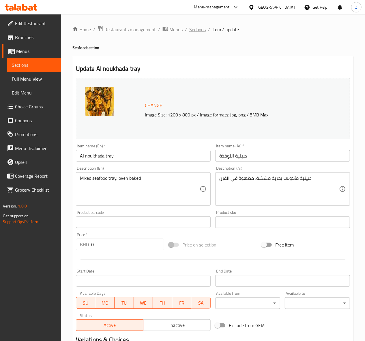
click at [193, 31] on span "Sections" at bounding box center [197, 29] width 16 height 7
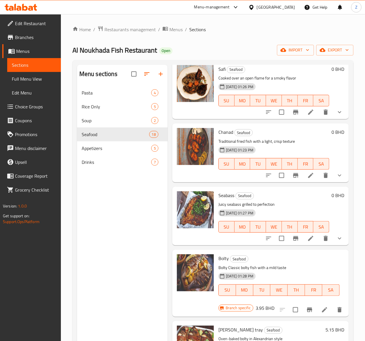
scroll to position [154, 0]
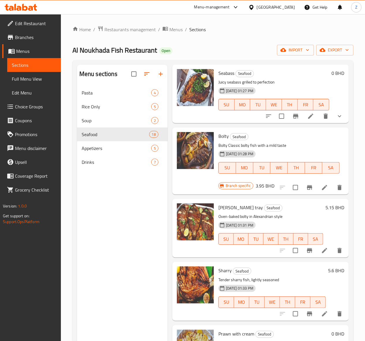
click at [217, 45] on div "Al Noukhada Fish Restaurant Open import export" at bounding box center [212, 50] width 281 height 11
click at [106, 96] on span "Pasta" at bounding box center [108, 92] width 53 height 7
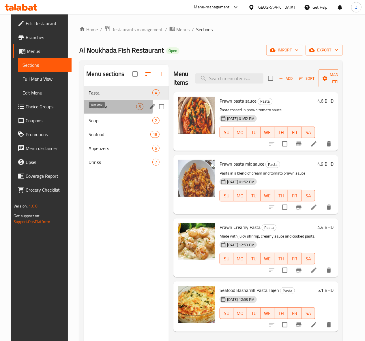
click at [89, 110] on span "Rice Only" at bounding box center [113, 106] width 48 height 7
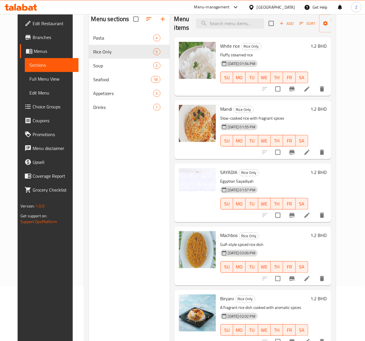
scroll to position [43, 0]
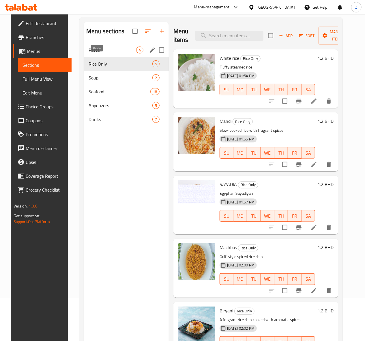
click at [103, 53] on span "Pasta" at bounding box center [113, 49] width 48 height 7
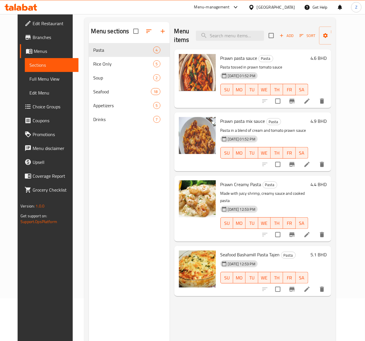
click at [89, 81] on div "Soup 2" at bounding box center [129, 78] width 81 height 14
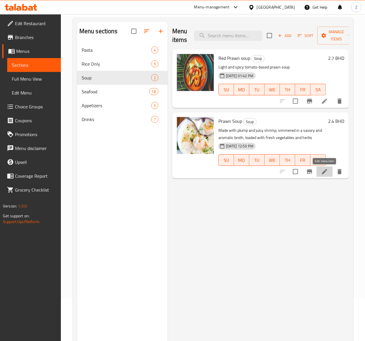
click at [323, 174] on icon at bounding box center [324, 171] width 5 height 5
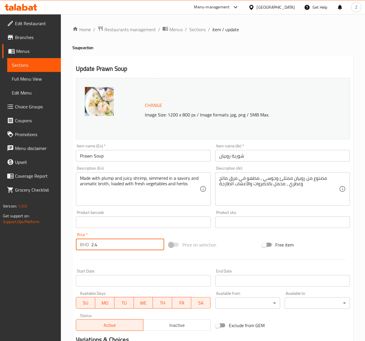
click at [93, 246] on input "2.4" at bounding box center [127, 244] width 73 height 12
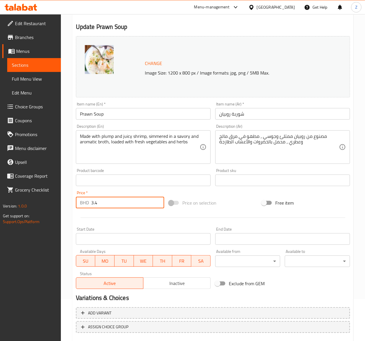
scroll to position [75, 0]
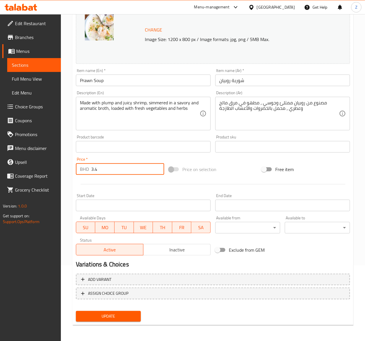
type input "3.4"
click at [103, 321] on div "Update" at bounding box center [109, 315] width 70 height 15
click at [108, 313] on span "Update" at bounding box center [109, 315] width 56 height 7
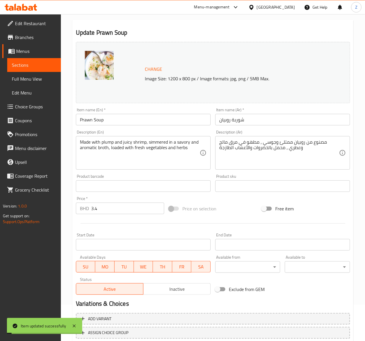
scroll to position [0, 0]
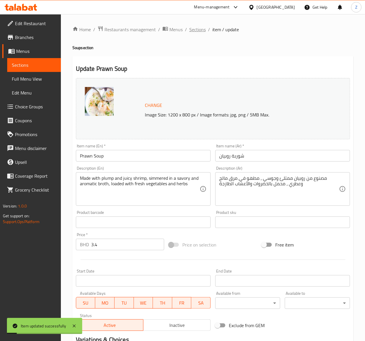
click at [191, 29] on span "Sections" at bounding box center [197, 29] width 16 height 7
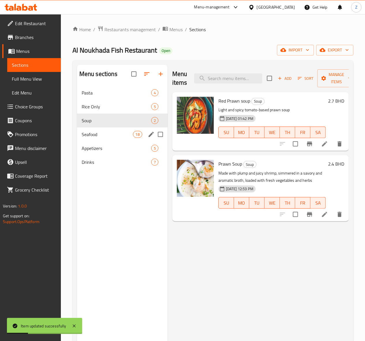
click at [91, 127] on div "Soup 2" at bounding box center [122, 120] width 91 height 14
click at [90, 138] on span "Seafood" at bounding box center [107, 134] width 51 height 7
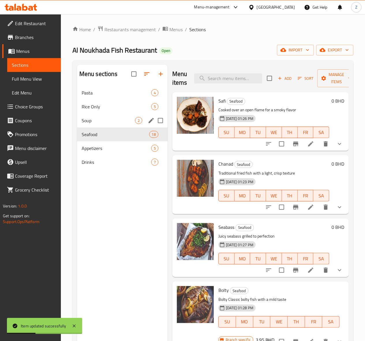
click at [91, 122] on div "Soup 2" at bounding box center [122, 120] width 91 height 14
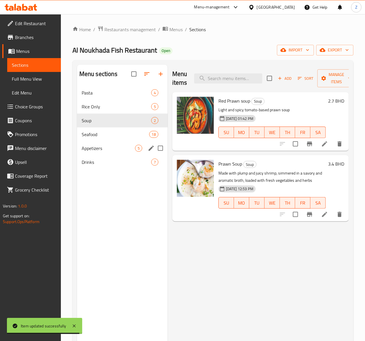
click at [95, 152] on div "Appetizers 5" at bounding box center [122, 148] width 91 height 14
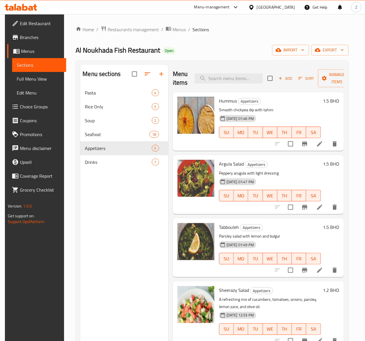
scroll to position [12, 0]
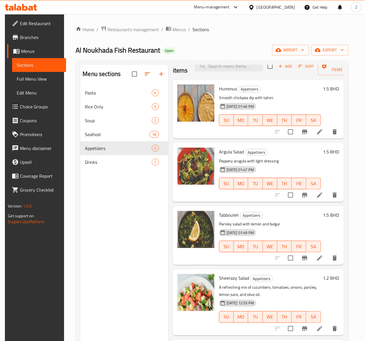
click at [316, 328] on icon at bounding box center [319, 328] width 7 height 7
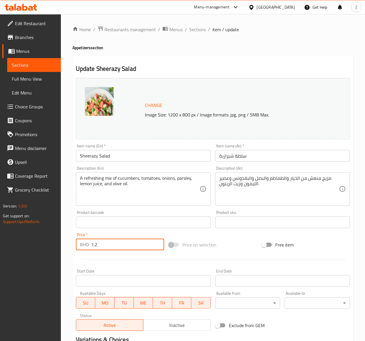
drag, startPoint x: 105, startPoint y: 247, endPoint x: 95, endPoint y: 244, distance: 11.2
click at [95, 244] on input "1.2" at bounding box center [127, 244] width 73 height 12
type input "1.5"
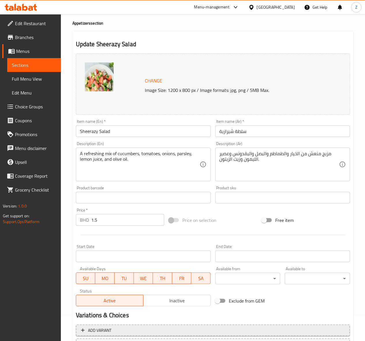
scroll to position [75, 0]
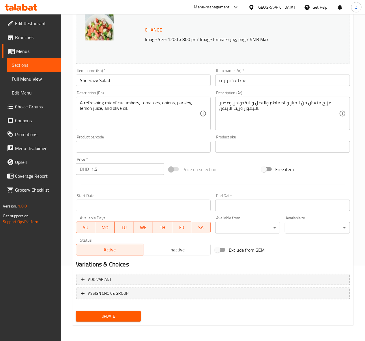
click at [118, 321] on div "Update" at bounding box center [109, 315] width 70 height 15
click at [118, 316] on span "Update" at bounding box center [109, 315] width 56 height 7
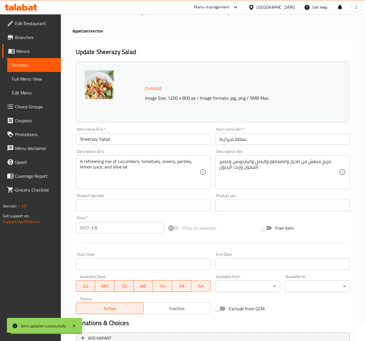
scroll to position [0, 0]
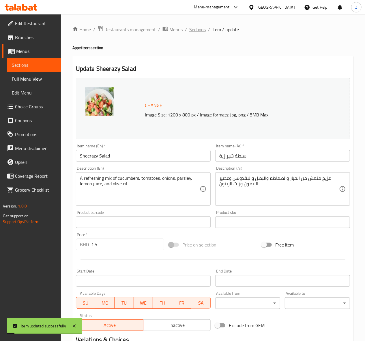
click at [203, 28] on span "Sections" at bounding box center [197, 29] width 16 height 7
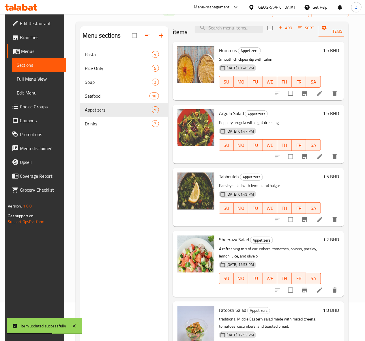
scroll to position [81, 0]
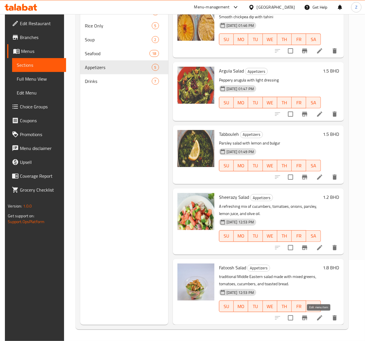
click at [317, 316] on icon at bounding box center [319, 317] width 7 height 7
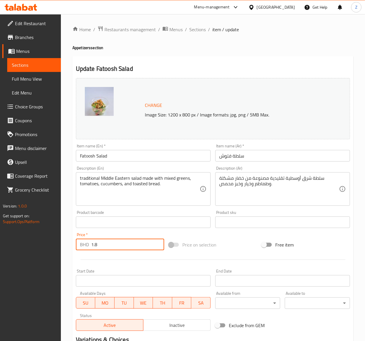
drag, startPoint x: 102, startPoint y: 245, endPoint x: 60, endPoint y: 238, distance: 42.5
click at [63, 239] on div "Home / Restaurants management / Menus / Sections / item / update Appetizers sec…" at bounding box center [213, 215] width 304 height 402
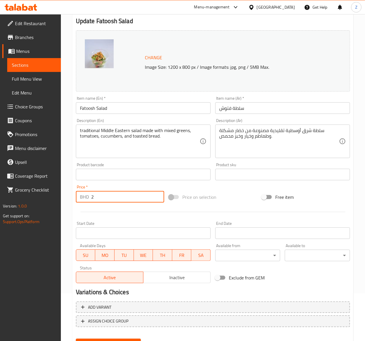
scroll to position [75, 0]
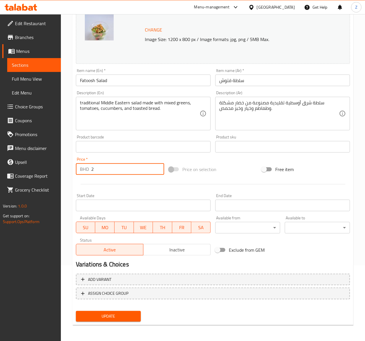
type input "2"
click at [106, 313] on span "Update" at bounding box center [109, 315] width 56 height 7
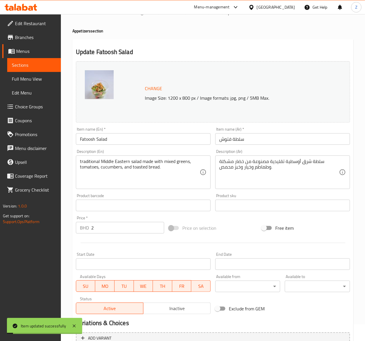
scroll to position [0, 0]
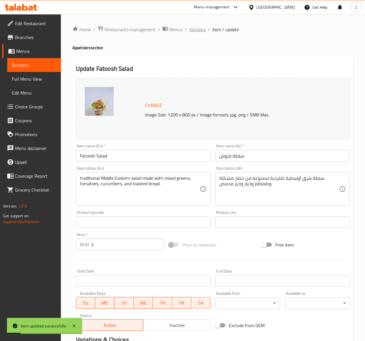
click at [195, 28] on span "Sections" at bounding box center [197, 29] width 16 height 7
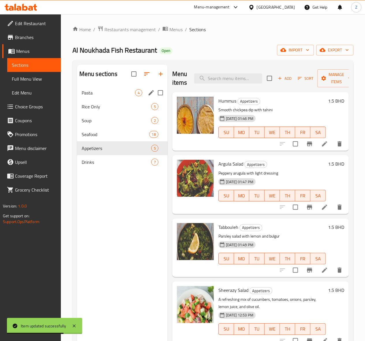
click at [91, 96] on span "Pasta" at bounding box center [108, 92] width 53 height 7
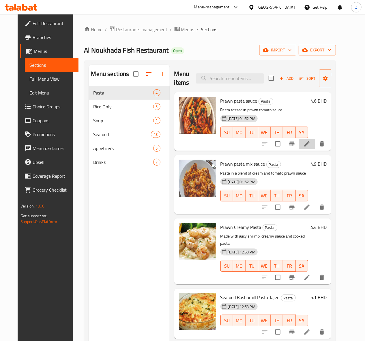
click at [315, 140] on li at bounding box center [307, 144] width 16 height 10
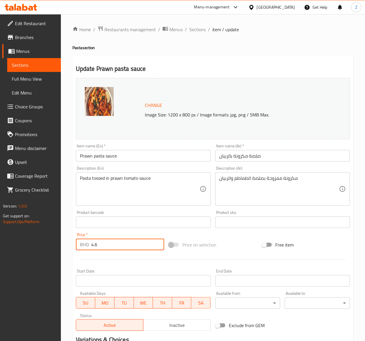
drag, startPoint x: 110, startPoint y: 244, endPoint x: 96, endPoint y: 240, distance: 14.6
click at [95, 240] on input "4.6" at bounding box center [127, 244] width 73 height 12
drag, startPoint x: 100, startPoint y: 246, endPoint x: 94, endPoint y: 243, distance: 6.8
click at [94, 243] on input "4.8" at bounding box center [127, 244] width 73 height 12
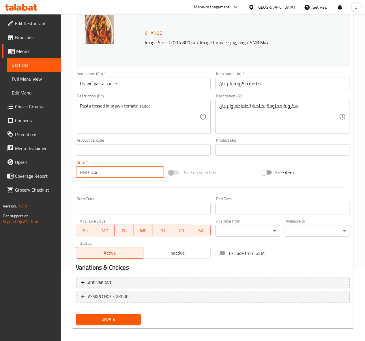
scroll to position [75, 0]
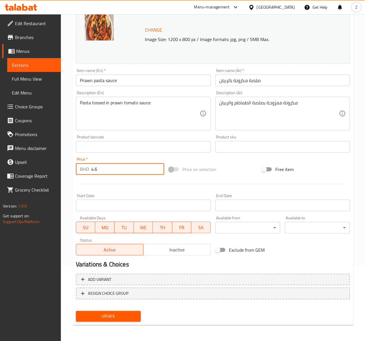
type input "4.6"
click at [95, 314] on span "Update" at bounding box center [109, 315] width 56 height 7
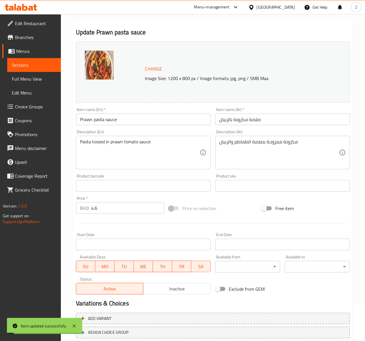
scroll to position [0, 0]
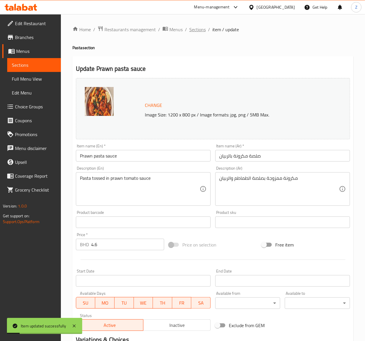
click at [203, 31] on span "Sections" at bounding box center [197, 29] width 16 height 7
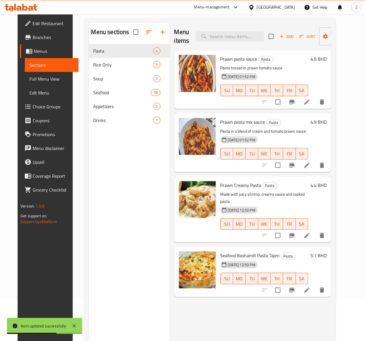
scroll to position [4, 0]
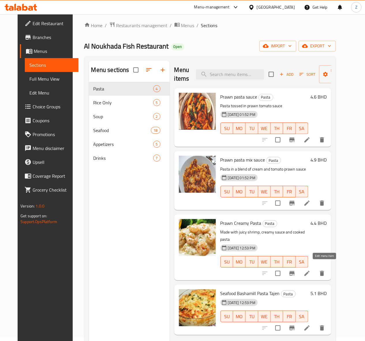
click at [311, 270] on icon at bounding box center [307, 273] width 7 height 7
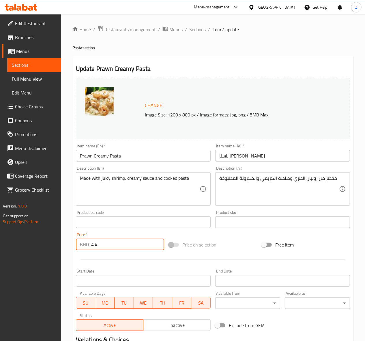
drag, startPoint x: 108, startPoint y: 248, endPoint x: 95, endPoint y: 248, distance: 12.7
click at [95, 248] on input "4.4" at bounding box center [127, 244] width 73 height 12
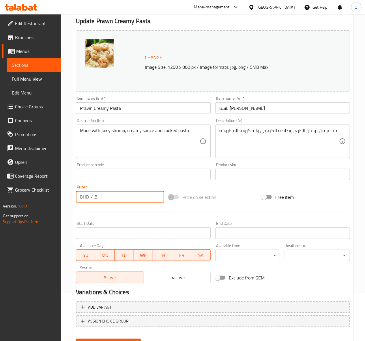
scroll to position [75, 0]
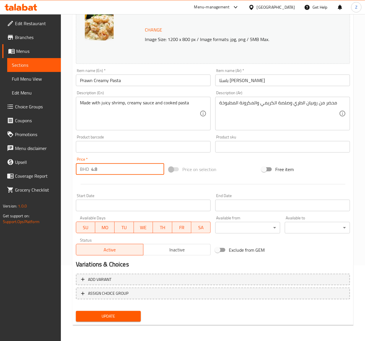
type input "4.8"
click at [107, 313] on span "Update" at bounding box center [109, 315] width 56 height 7
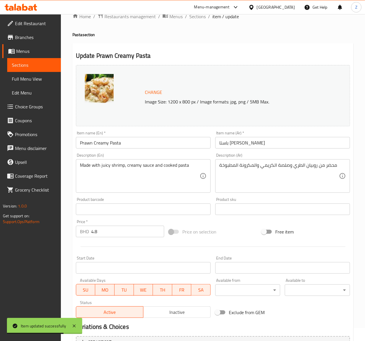
scroll to position [0, 0]
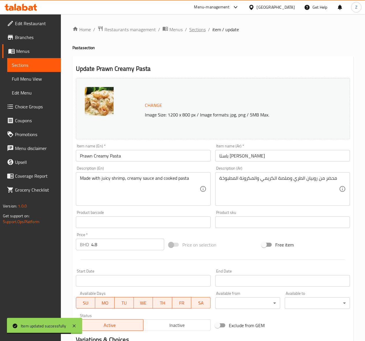
click at [199, 27] on span "Sections" at bounding box center [197, 29] width 16 height 7
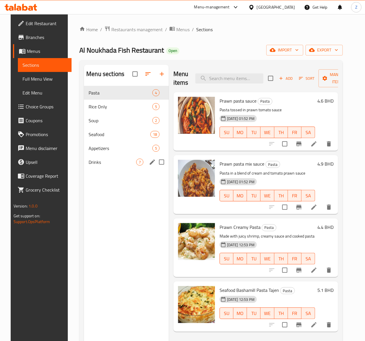
click at [84, 169] on div "Drinks 7" at bounding box center [126, 162] width 85 height 14
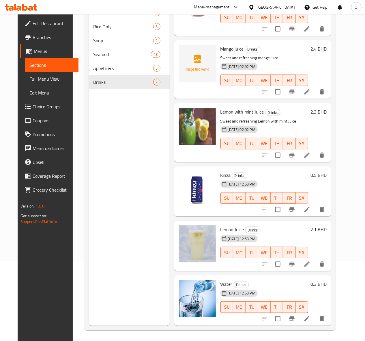
scroll to position [81, 0]
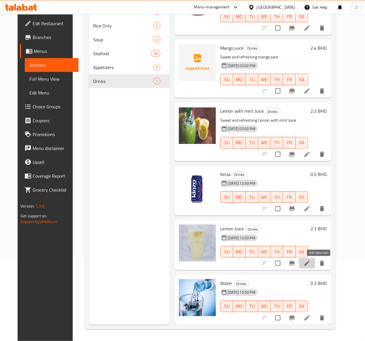
click at [311, 260] on icon at bounding box center [307, 262] width 7 height 7
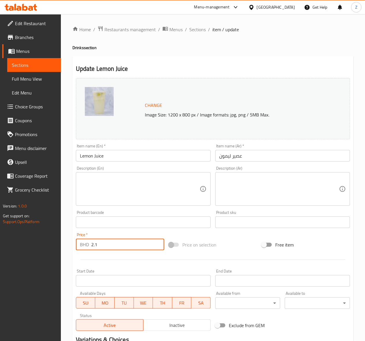
drag, startPoint x: 104, startPoint y: 244, endPoint x: 95, endPoint y: 244, distance: 9.2
click at [95, 244] on input "2.1" at bounding box center [127, 244] width 73 height 12
type input "2.2"
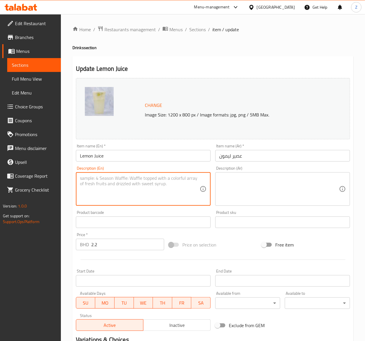
click at [168, 196] on textarea at bounding box center [140, 188] width 120 height 27
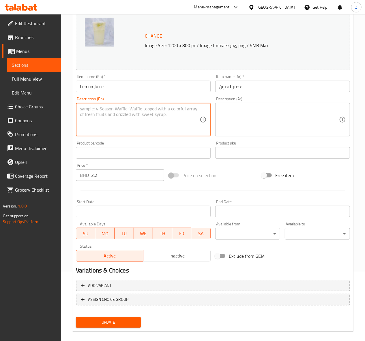
scroll to position [75, 0]
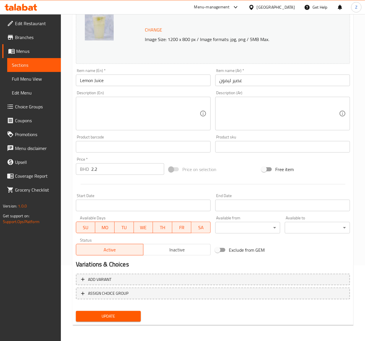
click at [217, 177] on div "Price on selection" at bounding box center [213, 169] width 93 height 16
drag, startPoint x: 113, startPoint y: 79, endPoint x: 58, endPoint y: 79, distance: 54.5
click at [58, 79] on div "Edit Restaurant Branches Menus Sections Full Menu View Edit Menu Choice Groups …" at bounding box center [182, 140] width 365 height 402
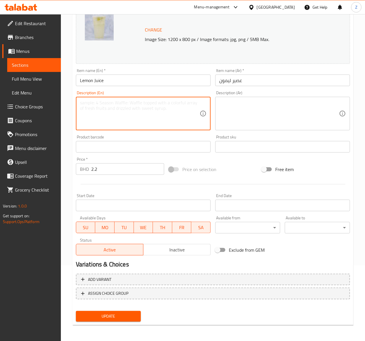
paste textarea "Freshly squeezed lemon juice"
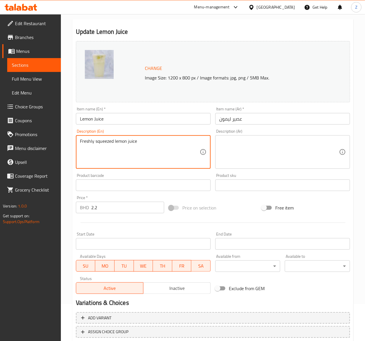
scroll to position [0, 0]
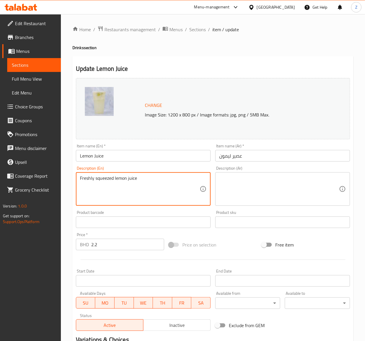
type textarea "Freshly squeezed lemon juice"
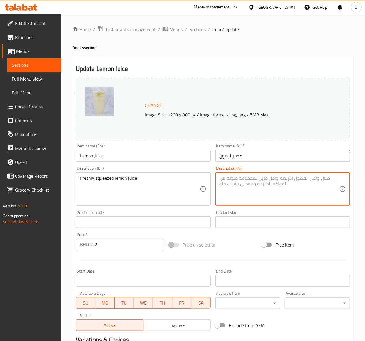
click at [247, 186] on textarea at bounding box center [279, 188] width 120 height 27
paste textarea "عصير ليمون طازج معصور"
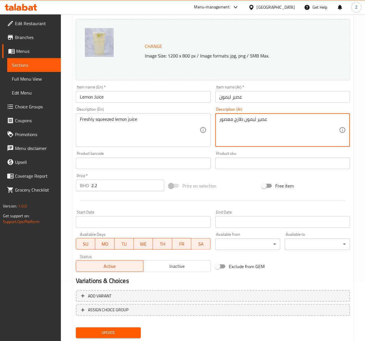
scroll to position [75, 0]
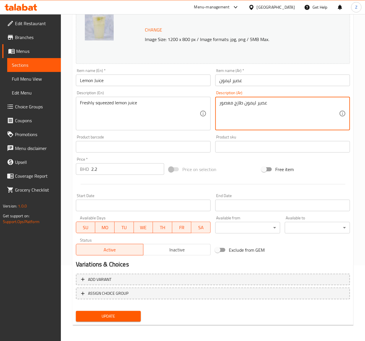
type textarea "عصير ليمون طازج معصور"
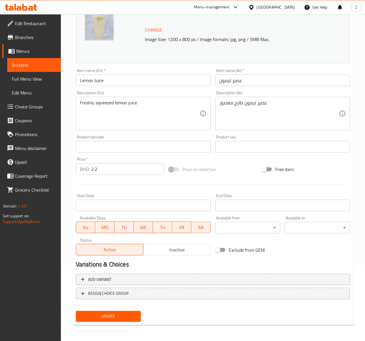
click at [113, 324] on div "Update Lemon Juice Change Image Size: 1200 x 800 px / Image formats: jpg, png /…" at bounding box center [212, 153] width 281 height 344
click at [115, 317] on span "Update" at bounding box center [109, 315] width 56 height 7
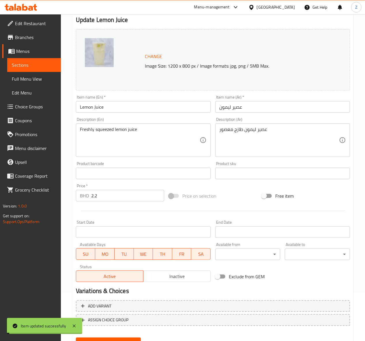
scroll to position [0, 0]
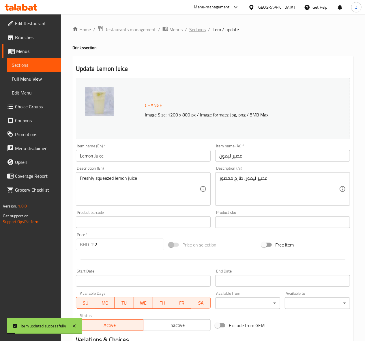
click at [196, 30] on span "Sections" at bounding box center [197, 29] width 16 height 7
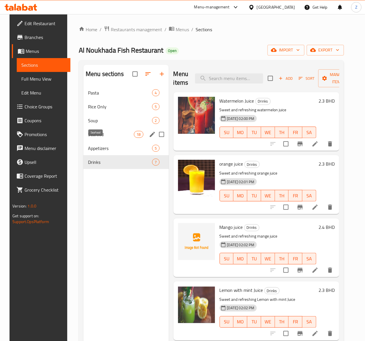
drag, startPoint x: 93, startPoint y: 140, endPoint x: 136, endPoint y: 130, distance: 43.7
click at [93, 138] on span "Seafood" at bounding box center [111, 134] width 46 height 7
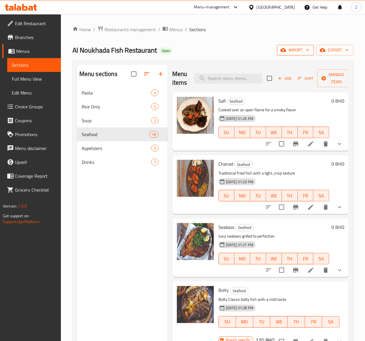
click at [297, 54] on span "import" at bounding box center [296, 49] width 28 height 7
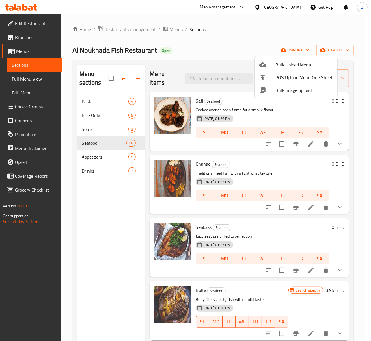
click at [248, 39] on div at bounding box center [185, 170] width 371 height 341
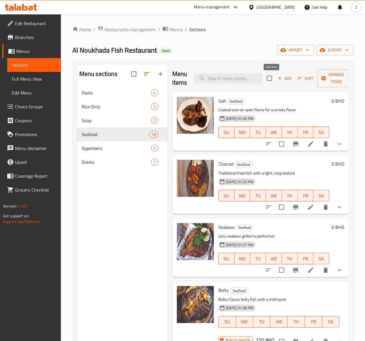
click at [279, 78] on span "Add" at bounding box center [285, 78] width 16 height 7
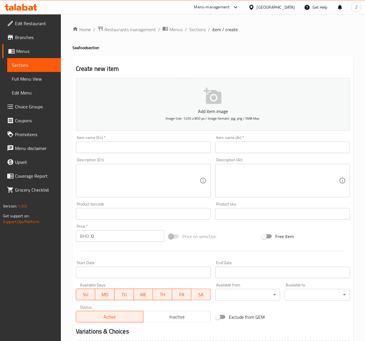
click at [144, 144] on input "text" at bounding box center [143, 147] width 135 height 12
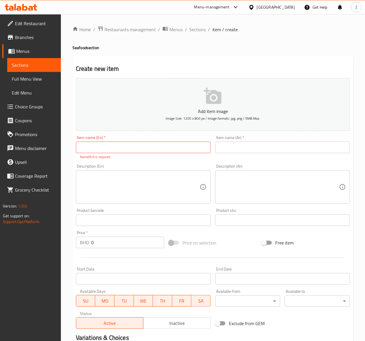
click at [115, 140] on div "Item name (En)   * Item name (En) * Name(En) is required" at bounding box center [143, 147] width 135 height 24
click at [107, 147] on input "text" at bounding box center [143, 147] width 135 height 12
paste input "Supreme leaf"
type input "Supreme leaf"
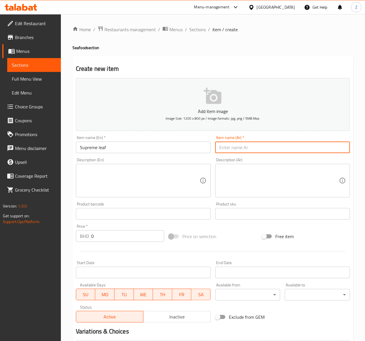
click at [266, 143] on input "text" at bounding box center [282, 147] width 135 height 12
type input "سبريم مع الاوراق"
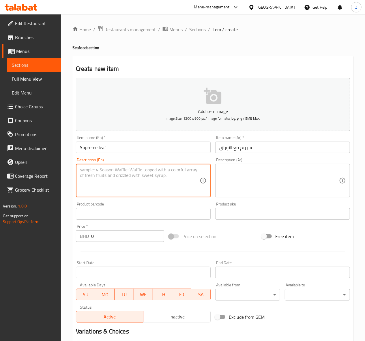
click at [118, 186] on textarea at bounding box center [140, 180] width 120 height 27
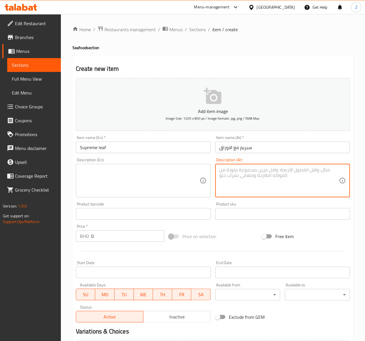
click at [257, 178] on textarea at bounding box center [279, 180] width 120 height 27
paste textarea "وصفة مميزة تجمع"
drag, startPoint x: 229, startPoint y: 184, endPoint x: 328, endPoint y: 169, distance: 100.4
click at [328, 169] on textarea "وصفة مميزة تجمع السبريم المغلف بالاوراق و القصدير في الفرن" at bounding box center [279, 180] width 120 height 27
type textarea "وصفة مميزة تجمع السبريم المغلف بالاوراق و القصدير في الفرن"
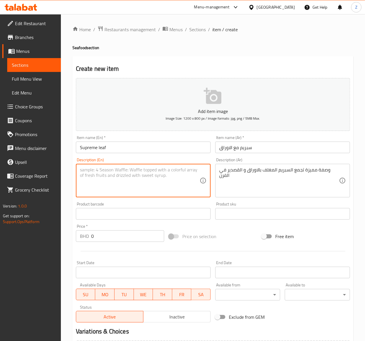
click at [115, 181] on textarea at bounding box center [140, 180] width 120 height 27
paste textarea "A special recipe featuring supreme wrapped in leaves and foil, baked in the ove…"
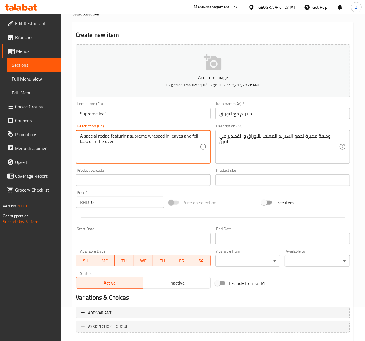
scroll to position [67, 0]
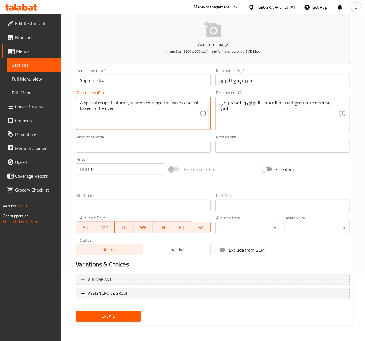
type textarea "A special recipe featuring supreme wrapped in leaves and foil, baked in the ove…"
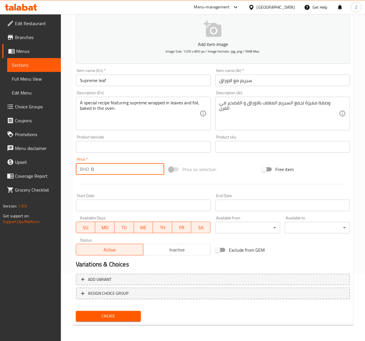
drag, startPoint x: 130, startPoint y: 175, endPoint x: -14, endPoint y: 173, distance: 144.9
click at [0, 173] on html "​ Menu-management Bahrain Get Help Z Edit Restaurant Branches Menus Sections Fu…" at bounding box center [182, 103] width 365 height 341
type input "6.95"
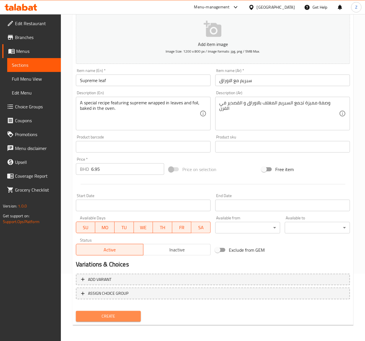
click at [104, 318] on span "Create" at bounding box center [109, 315] width 56 height 7
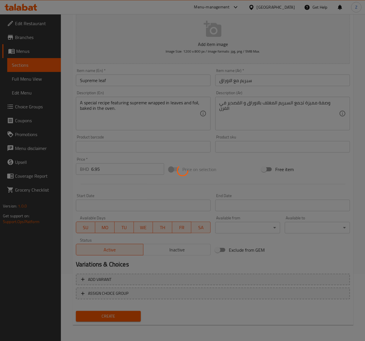
type input "0"
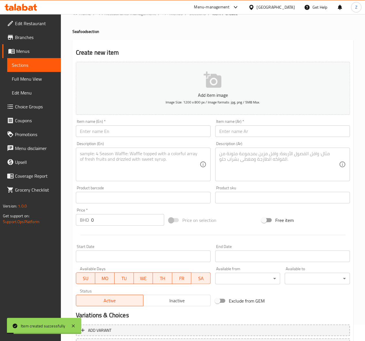
scroll to position [0, 0]
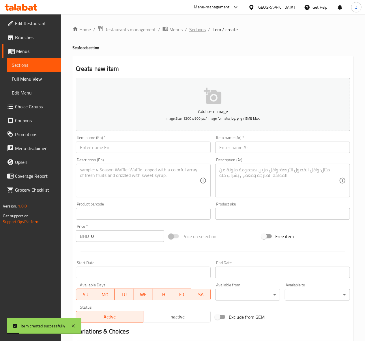
click at [194, 33] on span "Sections" at bounding box center [197, 29] width 16 height 7
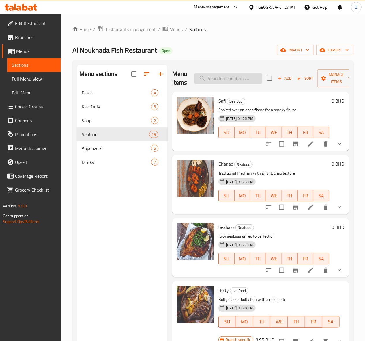
click at [210, 77] on input "search" at bounding box center [228, 78] width 68 height 10
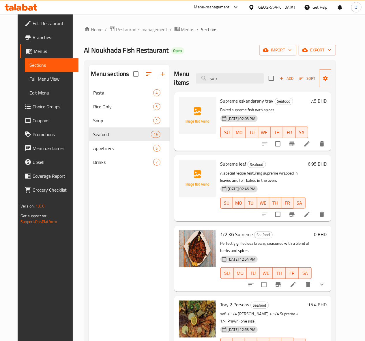
type input "sup"
